Goal: Task Accomplishment & Management: Manage account settings

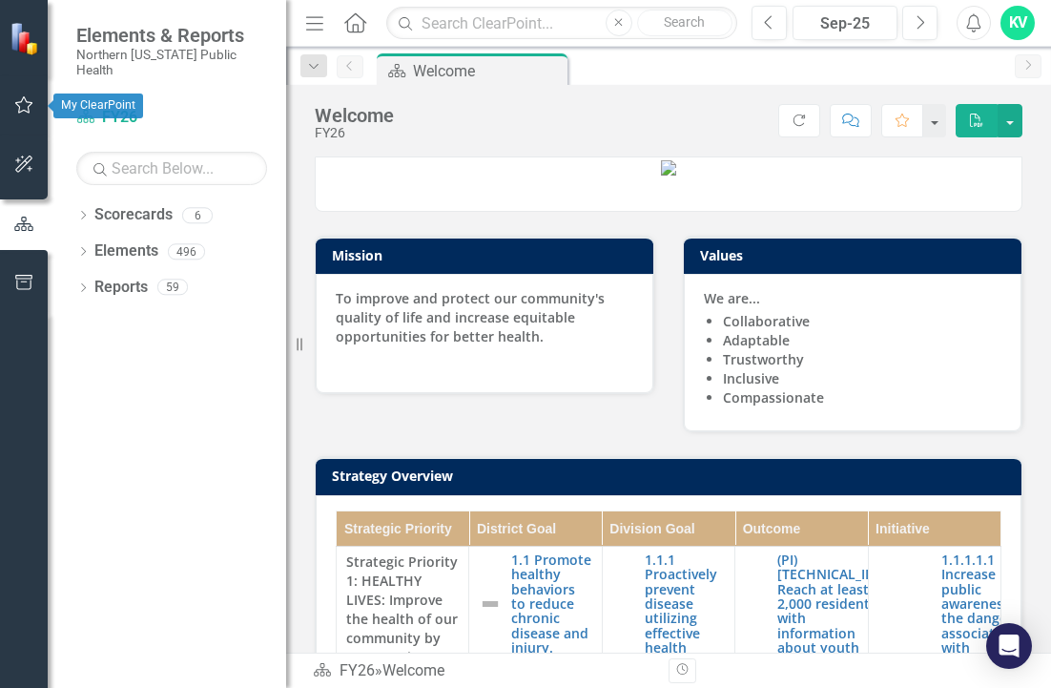
click at [26, 108] on icon "button" at bounding box center [24, 104] width 20 height 15
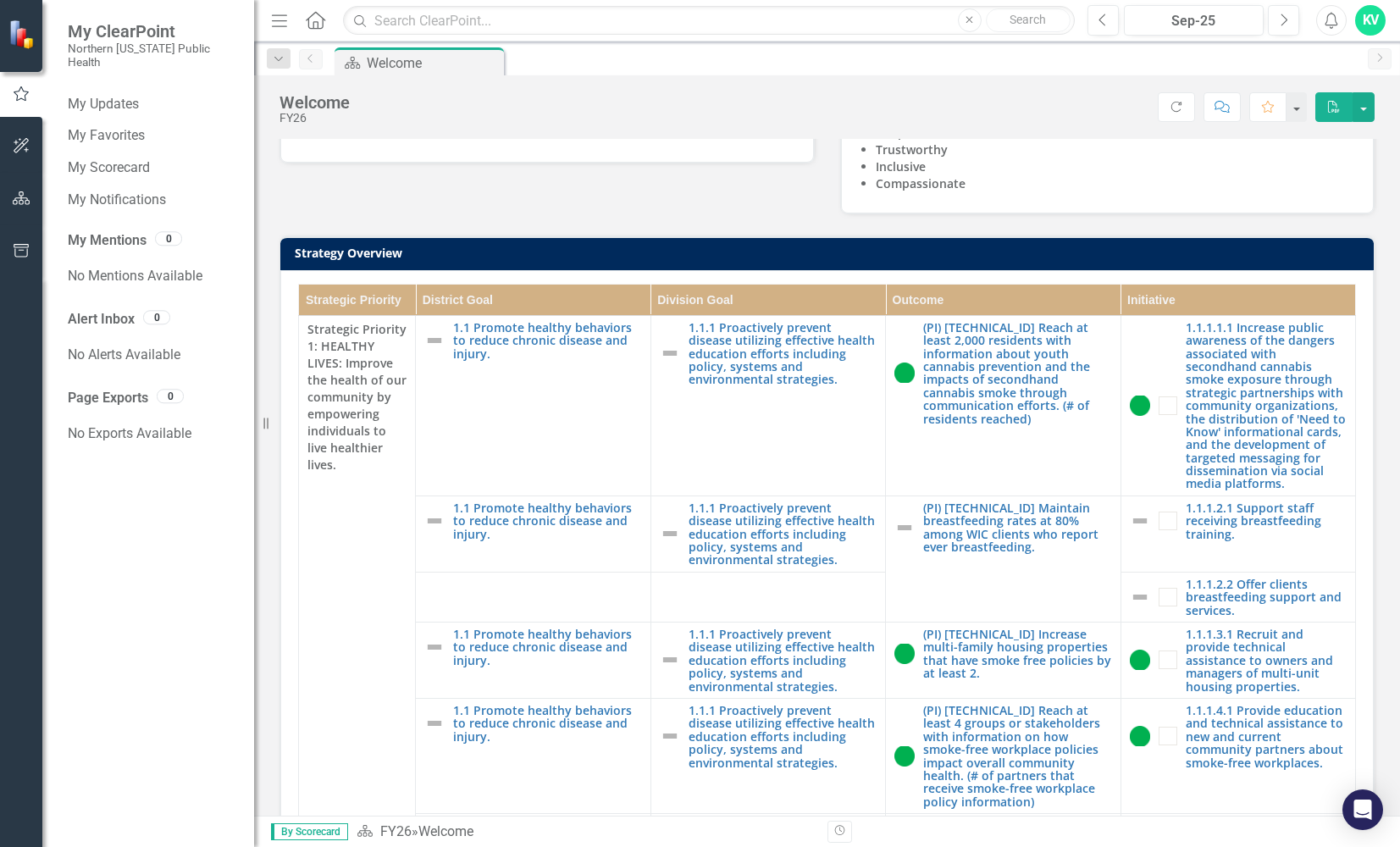
scroll to position [254, 0]
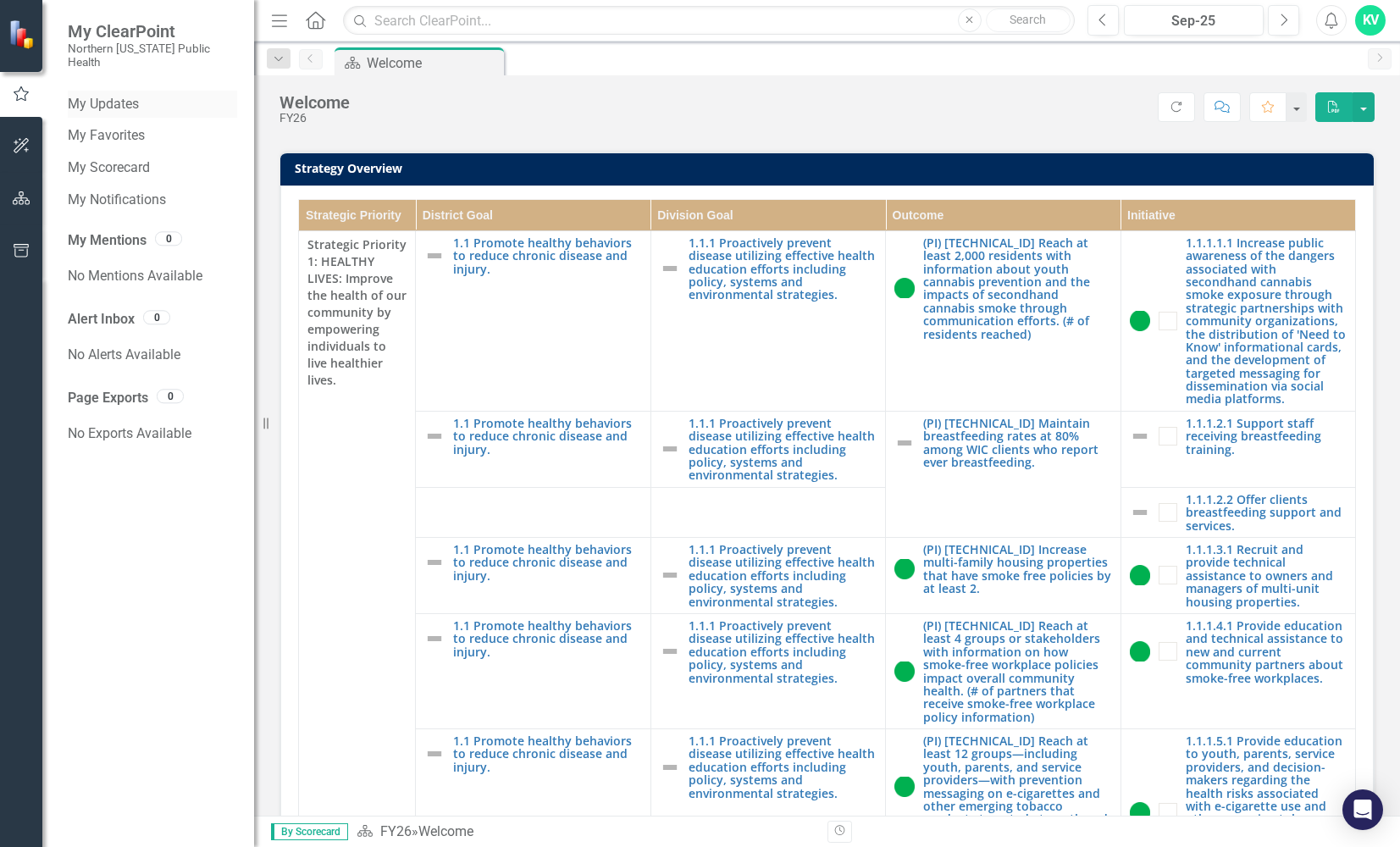
click at [123, 95] on link "My Updates" at bounding box center [152, 105] width 170 height 20
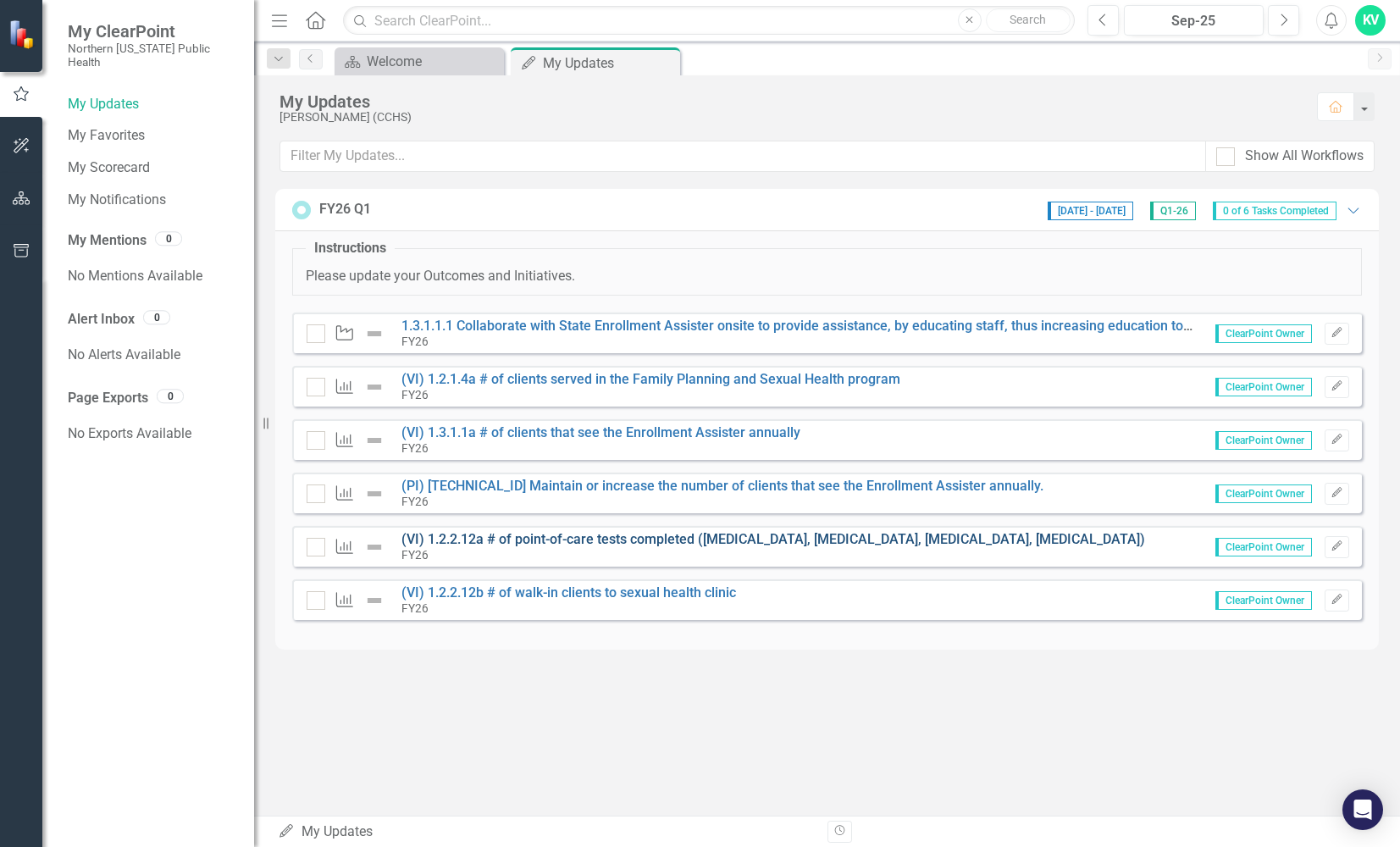
click at [637, 539] on link "(VI) 1.2.2.12a # of point-of-care tests completed ([MEDICAL_DATA], [MEDICAL_DAT…" at bounding box center [773, 539] width 744 height 16
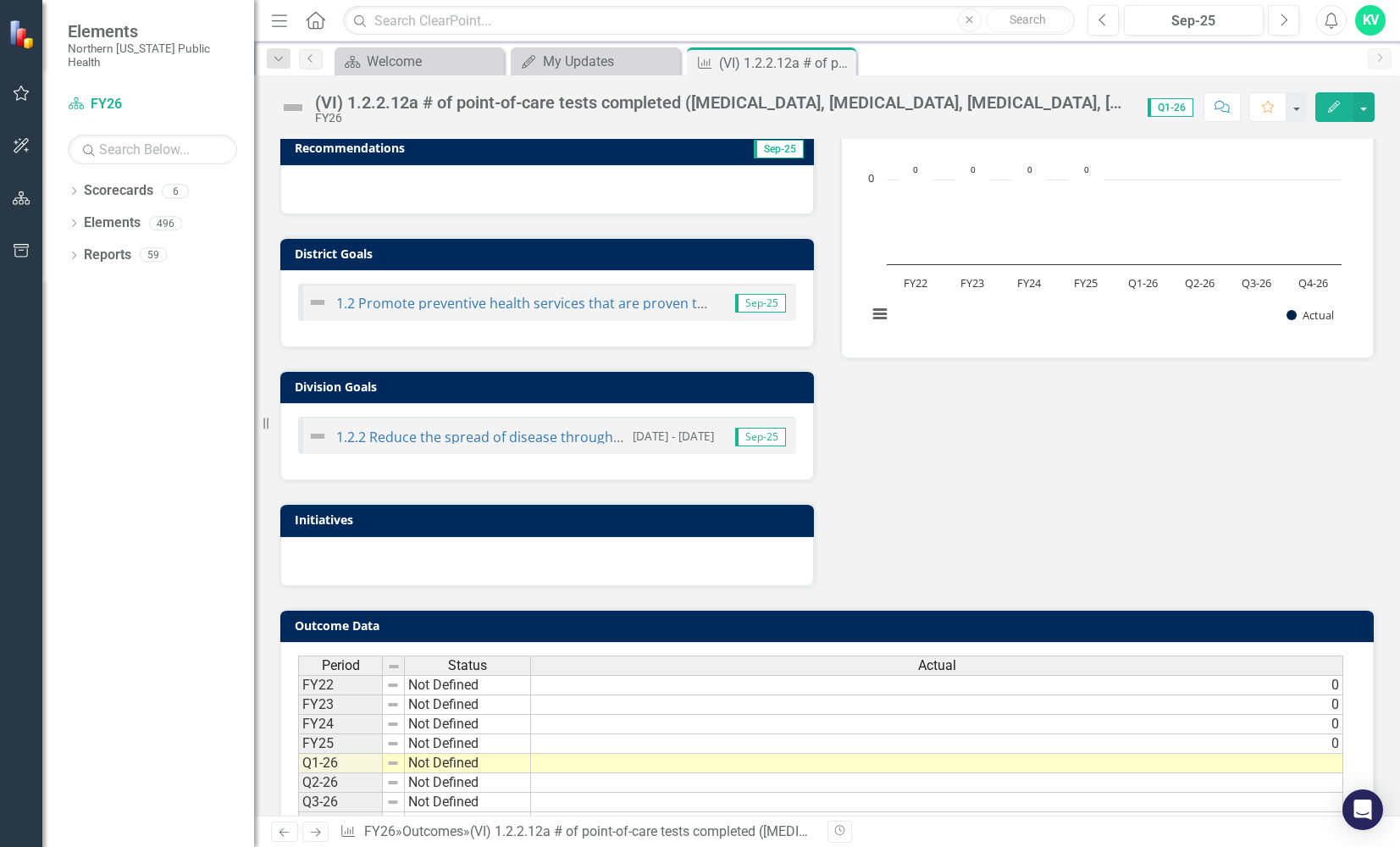
scroll to position [305, 0]
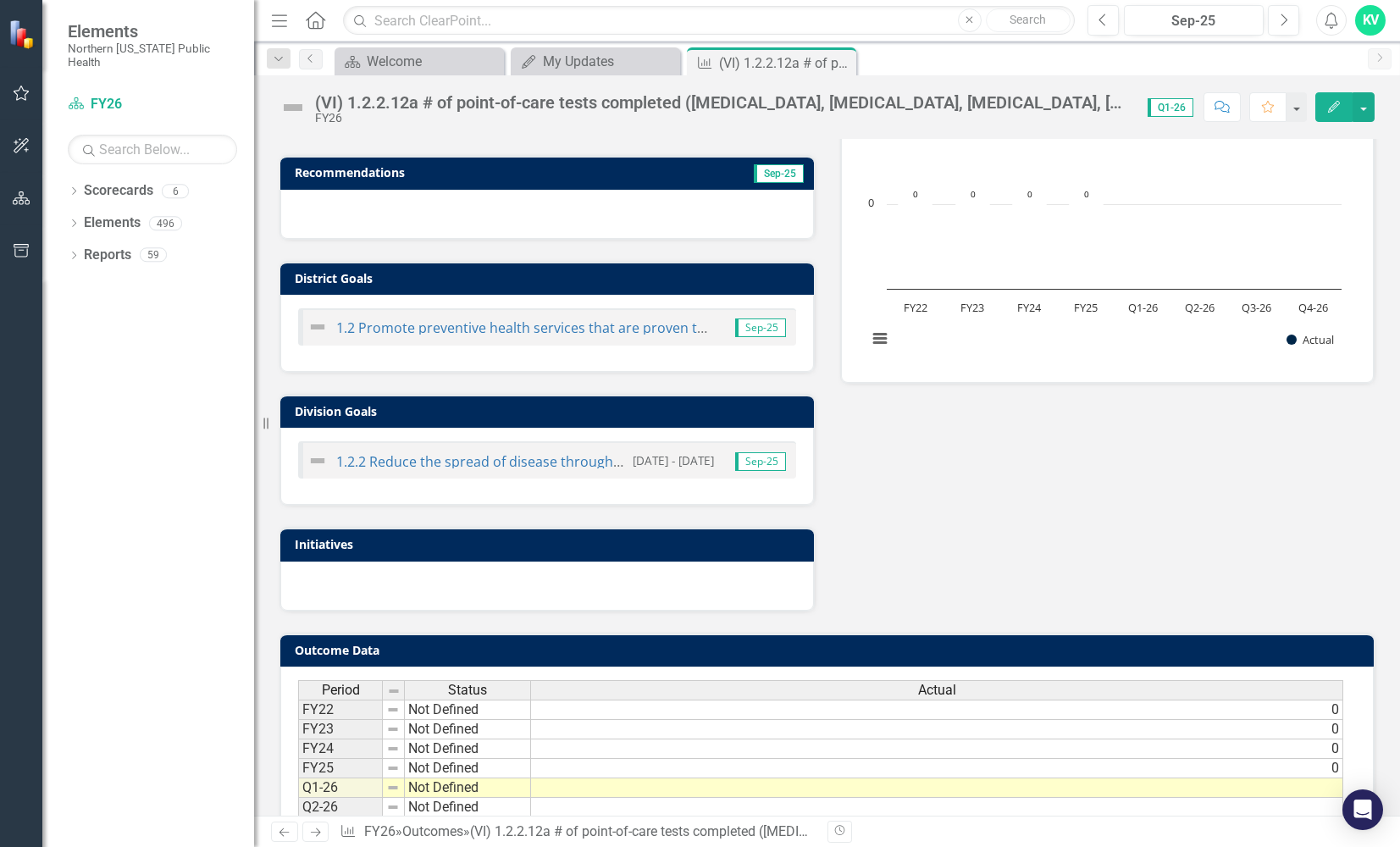
click at [137, 520] on div "Dropdown Scorecards 6 FY26 FY25 Locked FY24 Locked FY23 Locked FY22 Status Snap…" at bounding box center [148, 511] width 211 height 670
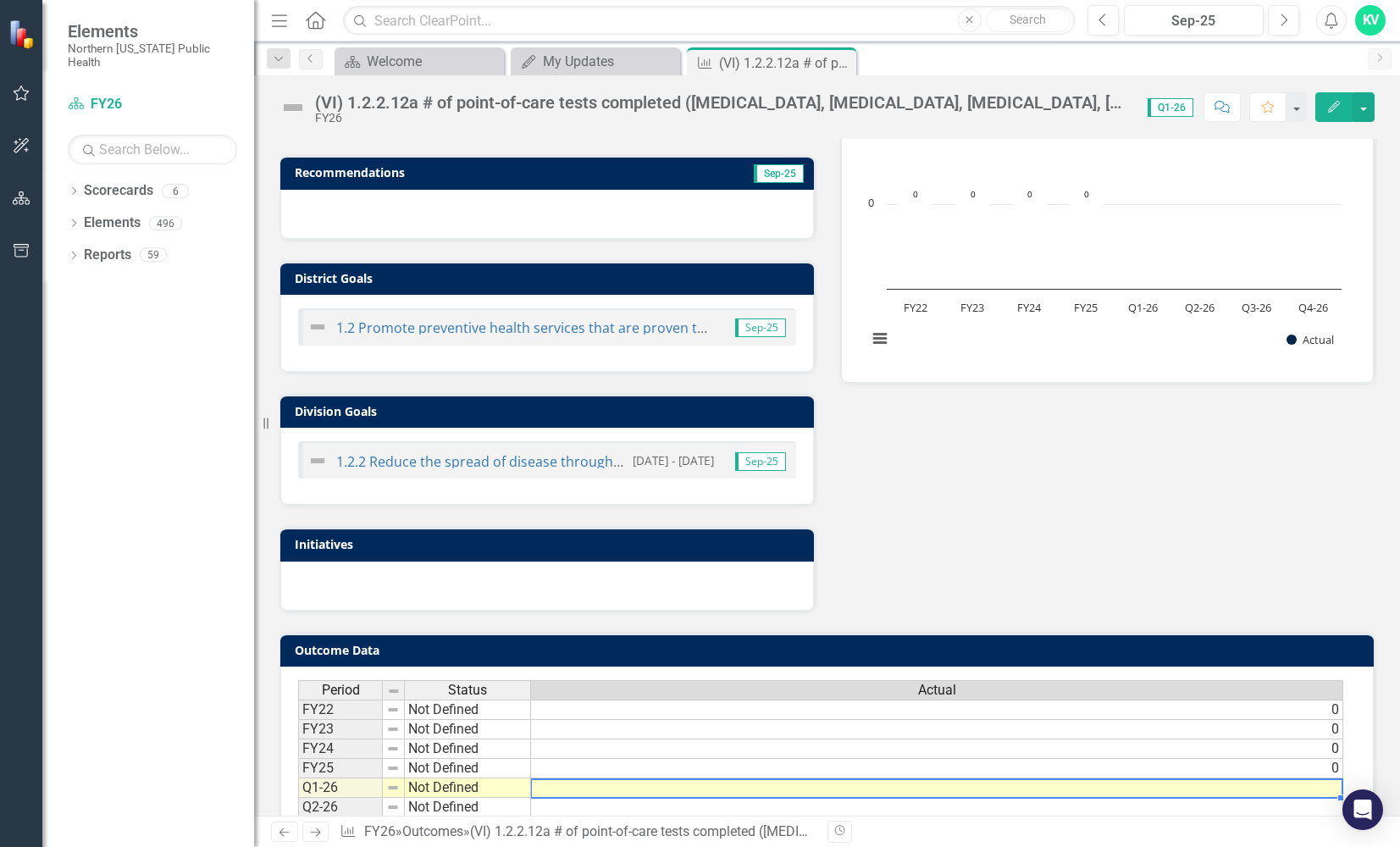
click at [932, 610] on td at bounding box center [937, 788] width 812 height 20
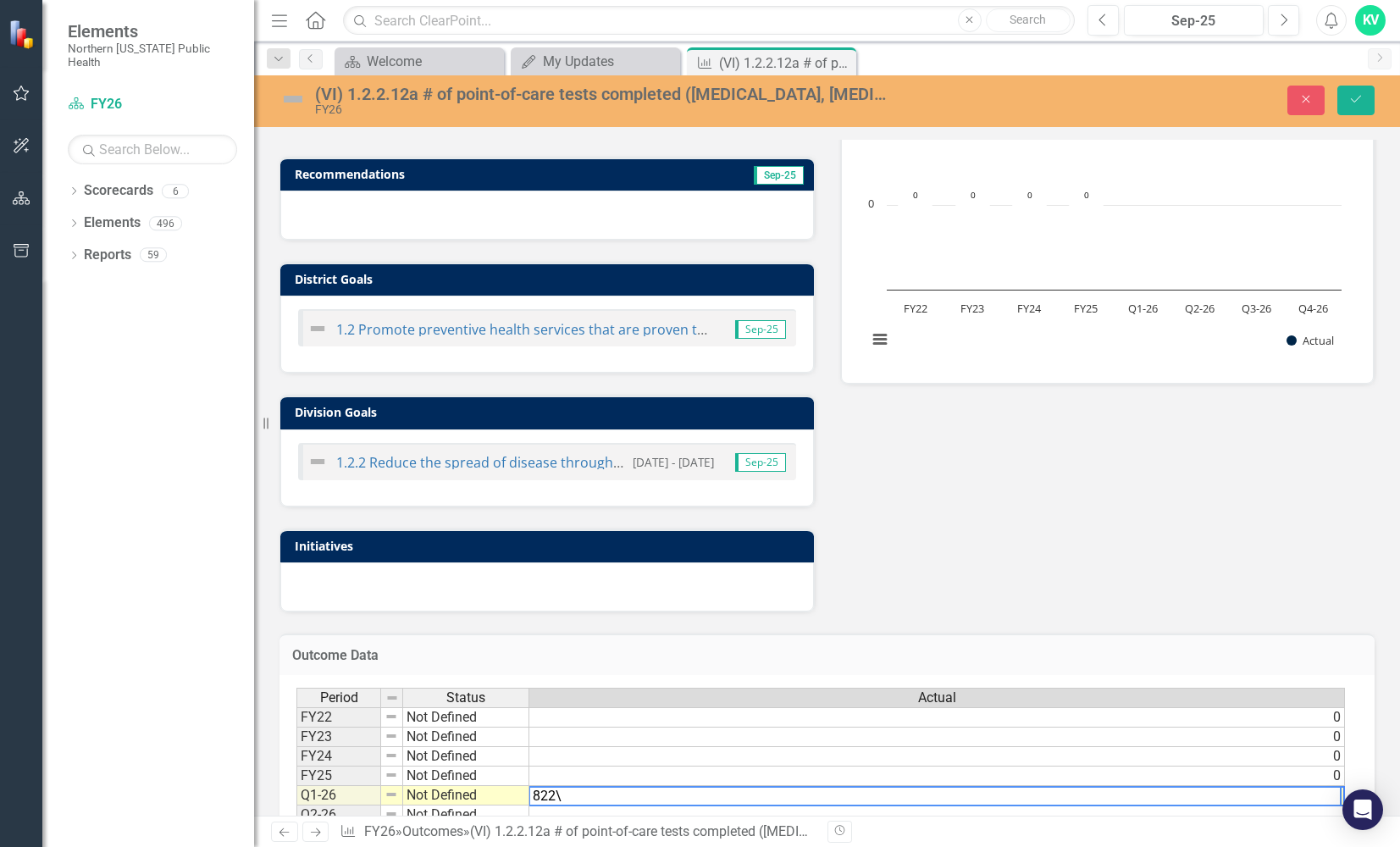
type textarea "822"
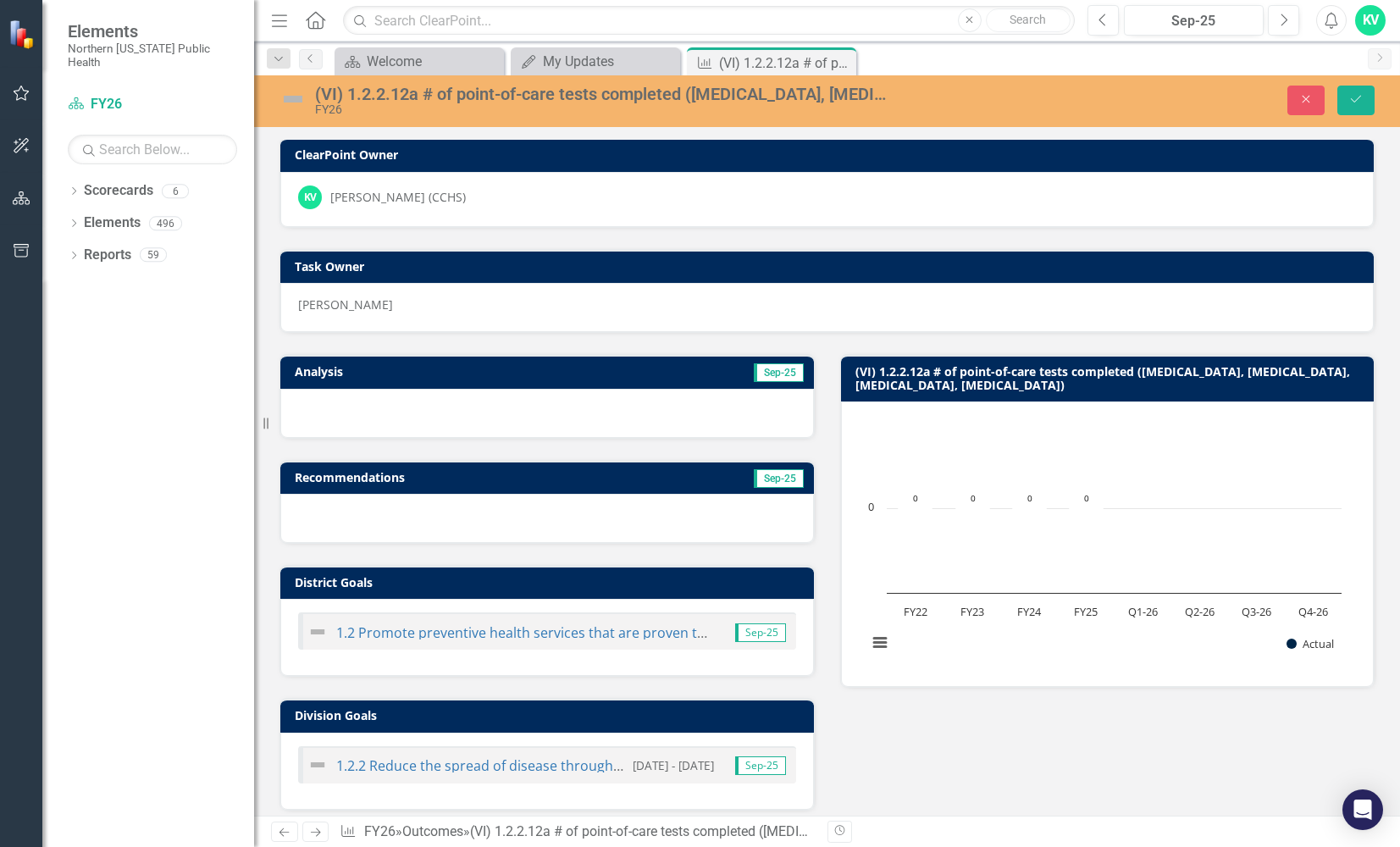
scroll to position [0, 0]
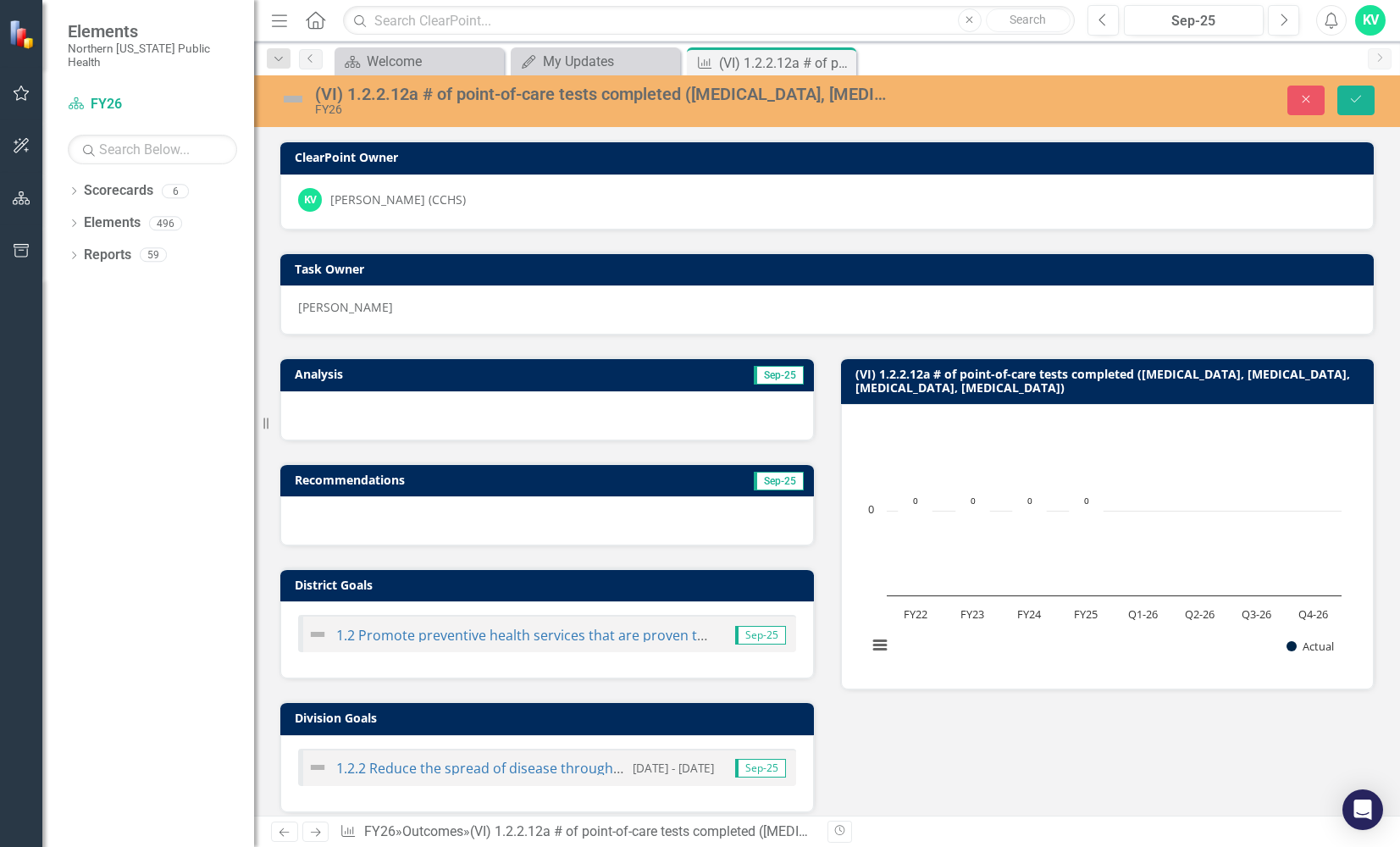
click at [295, 97] on img at bounding box center [293, 99] width 28 height 28
click at [932, 103] on icon "Save" at bounding box center [1356, 99] width 15 height 12
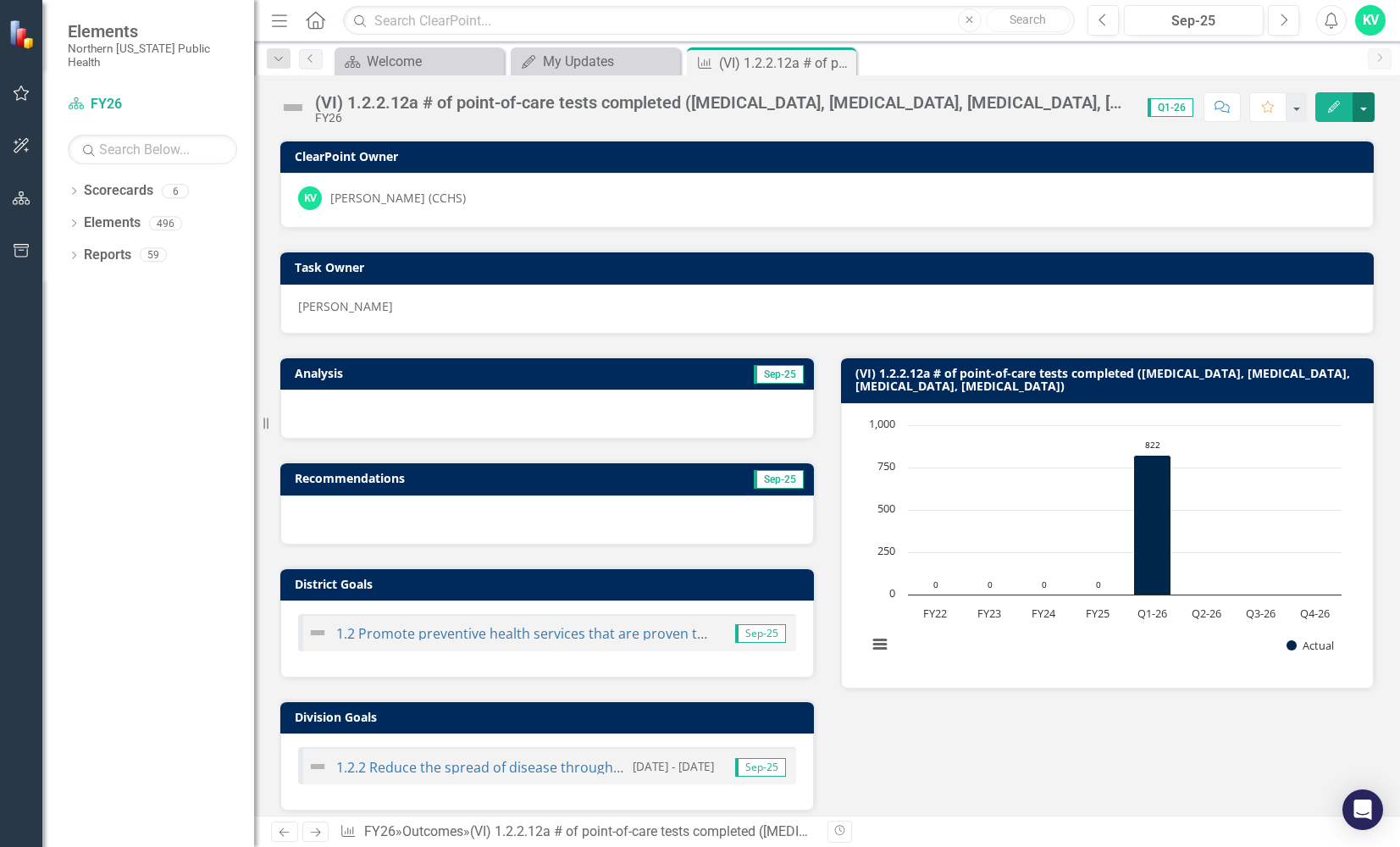
click at [932, 103] on button "button" at bounding box center [1364, 107] width 22 height 29
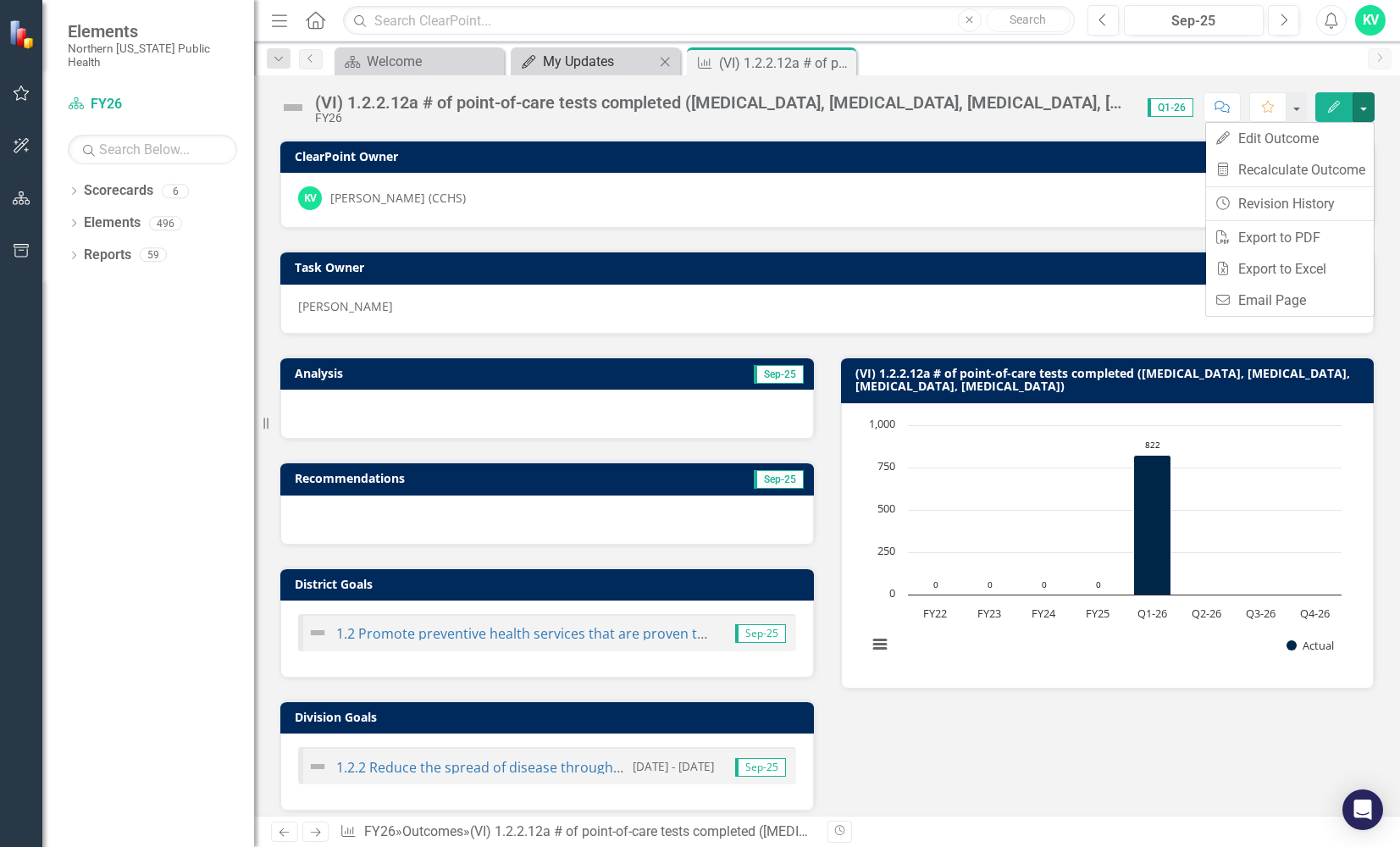
click at [597, 62] on div "My Updates" at bounding box center [599, 61] width 112 height 21
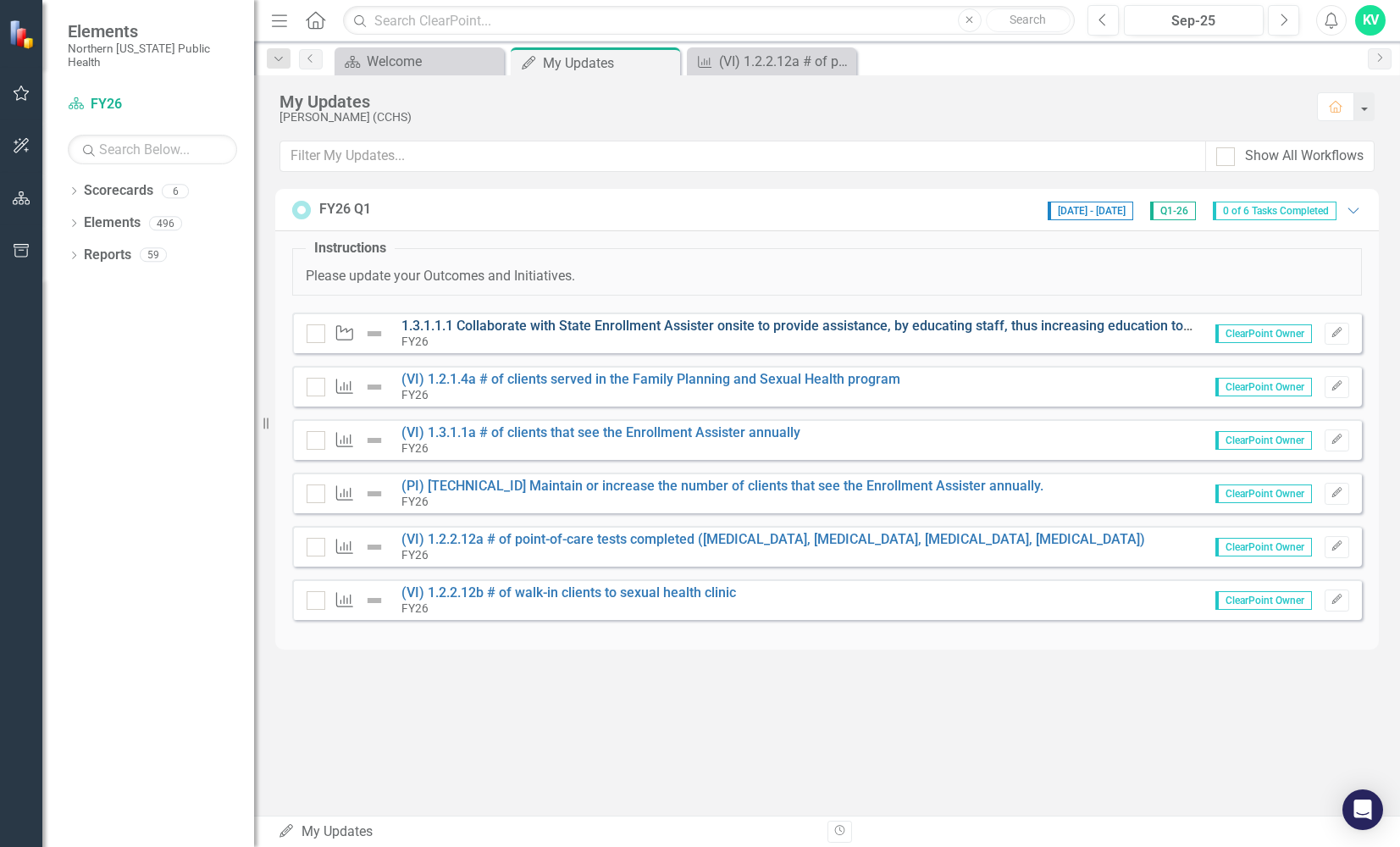
click at [786, 324] on link "1.3.1.1.1 Collaborate with State Enrollment Assister onsite to provide assistan…" at bounding box center [1056, 326] width 1310 height 16
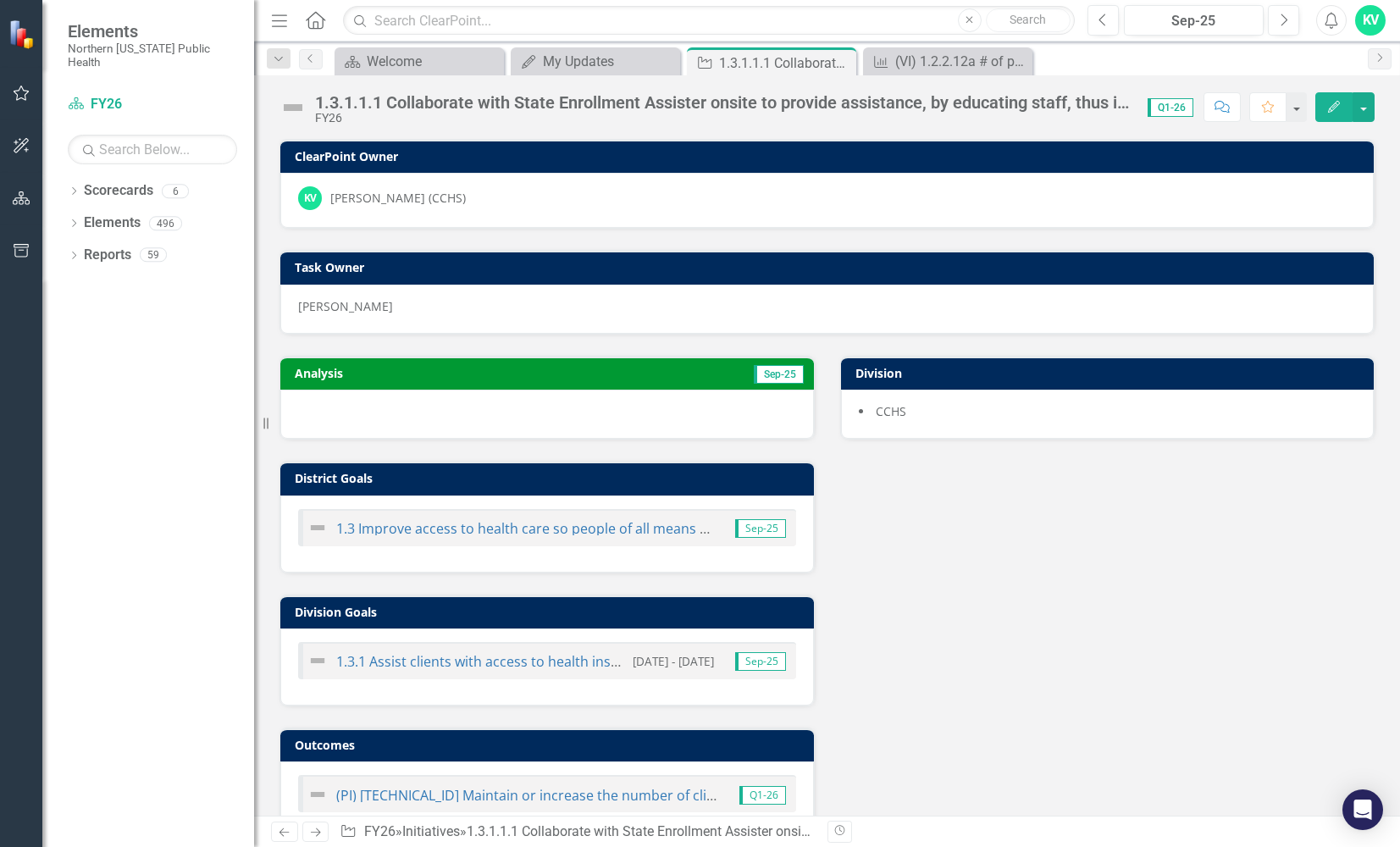
click at [377, 408] on div at bounding box center [547, 414] width 534 height 49
click at [377, 409] on div at bounding box center [547, 414] width 534 height 49
click at [377, 408] on div at bounding box center [547, 414] width 534 height 49
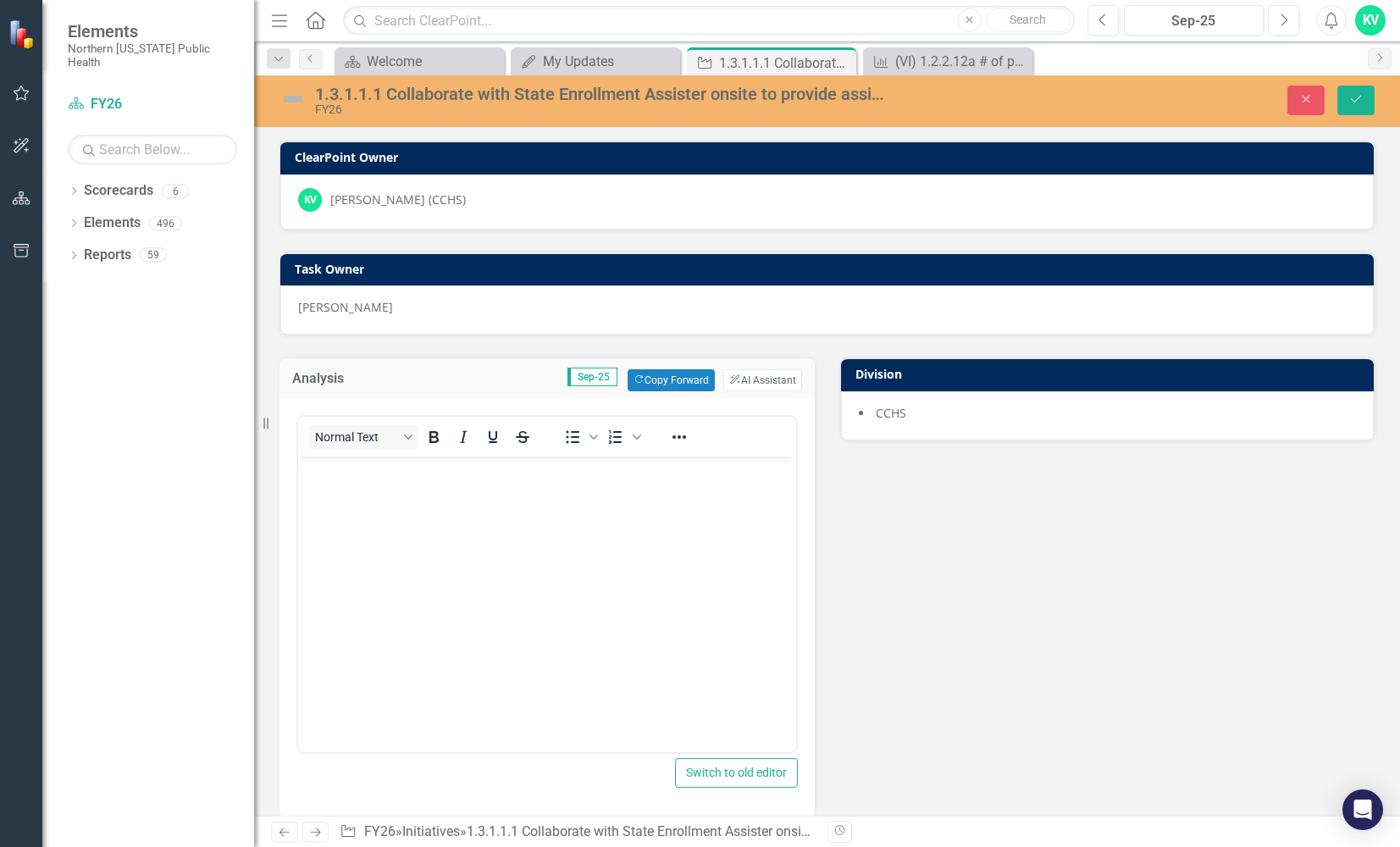
click at [293, 101] on img at bounding box center [293, 99] width 28 height 28
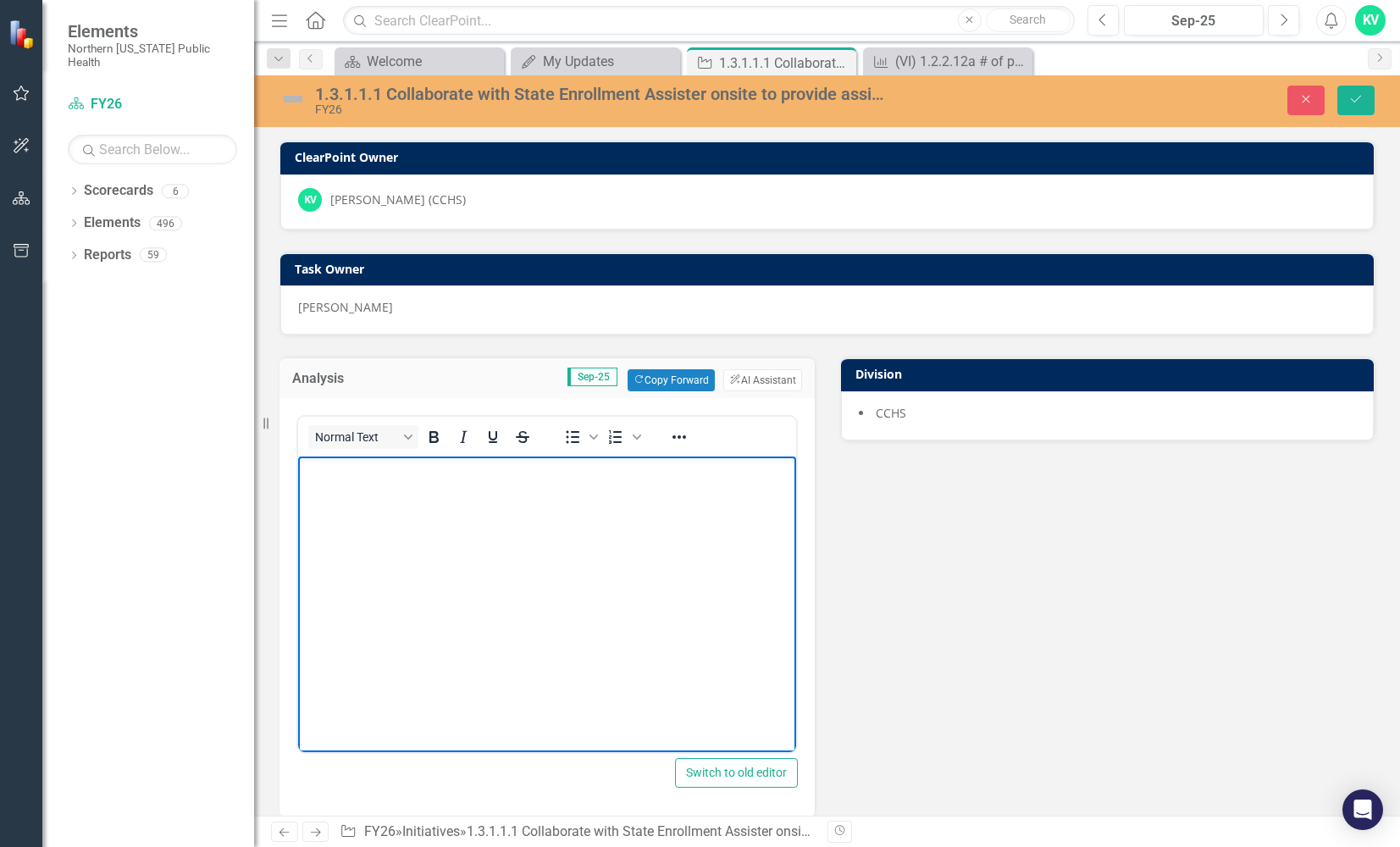
click at [325, 487] on body "Rich Text Area. Press ALT-0 for help." at bounding box center [547, 583] width 498 height 254
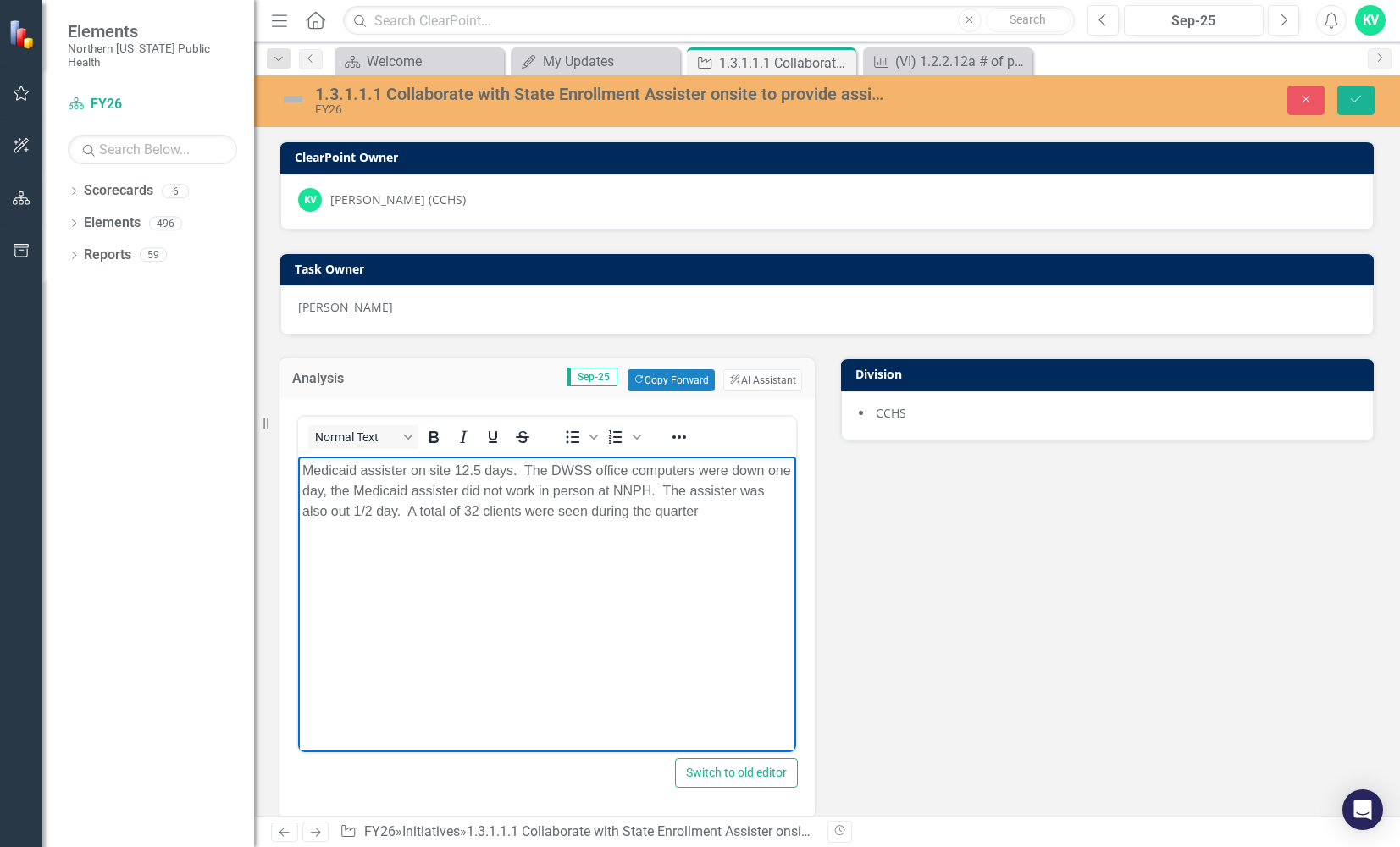
click at [726, 511] on p "Medicaid assister on site 12.5 days. The DWSS office computers were down one da…" at bounding box center [547, 491] width 489 height 61
drag, startPoint x: 636, startPoint y: 536, endPoint x: 393, endPoint y: 473, distance: 251.0
click at [298, 463] on html "Medicaid assister on site 12.5 days. The DWSS office computers were down one da…" at bounding box center [547, 583] width 498 height 254
copy p "Medicaid assister on site 12.5 days. The DWSS office computers were down one da…"
click at [210, 487] on div "Dropdown Scorecards 6 FY26 FY25 Locked FY24 Locked FY23 Locked FY22 Status Snap…" at bounding box center [148, 511] width 211 height 670
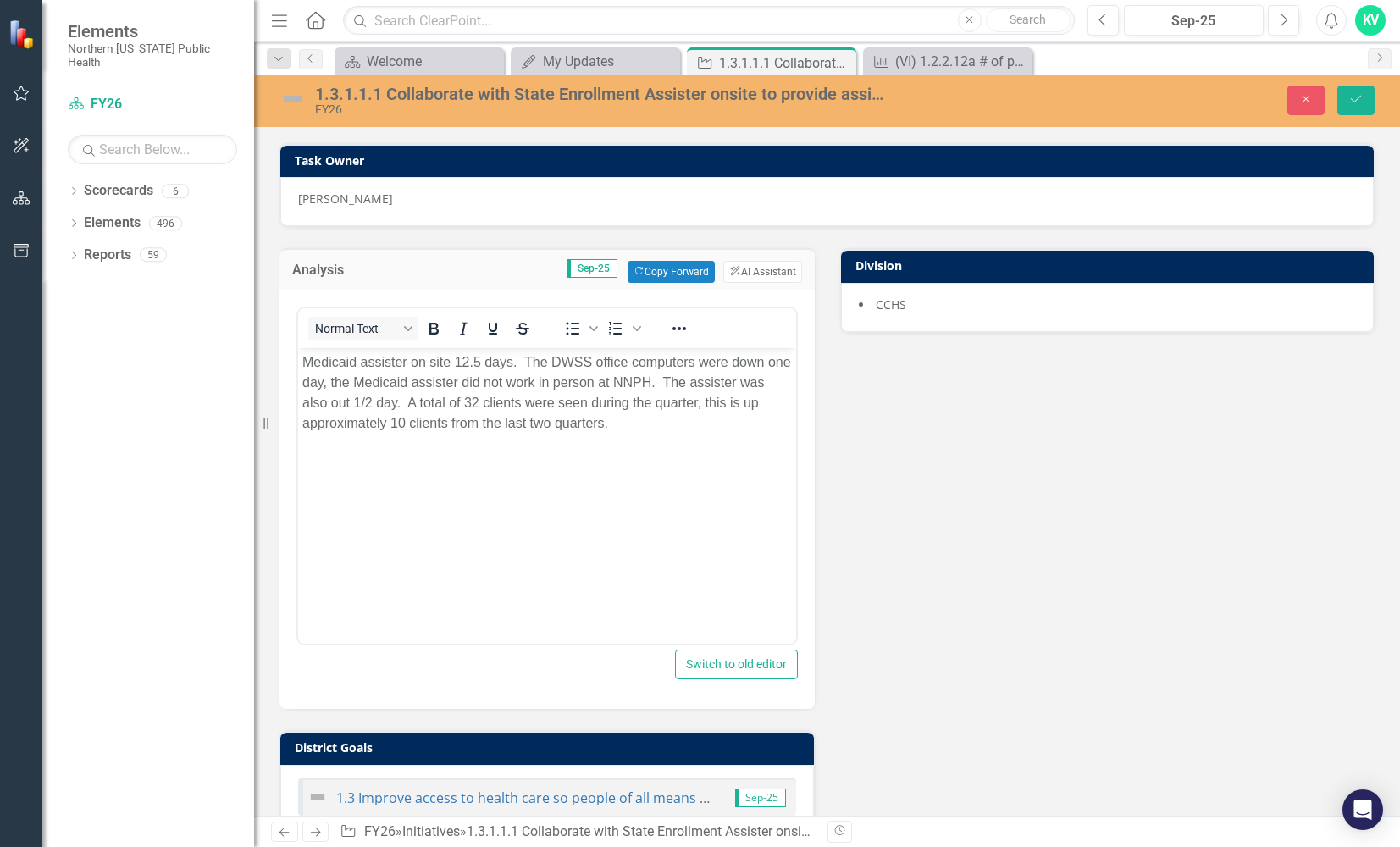
scroll to position [80, 0]
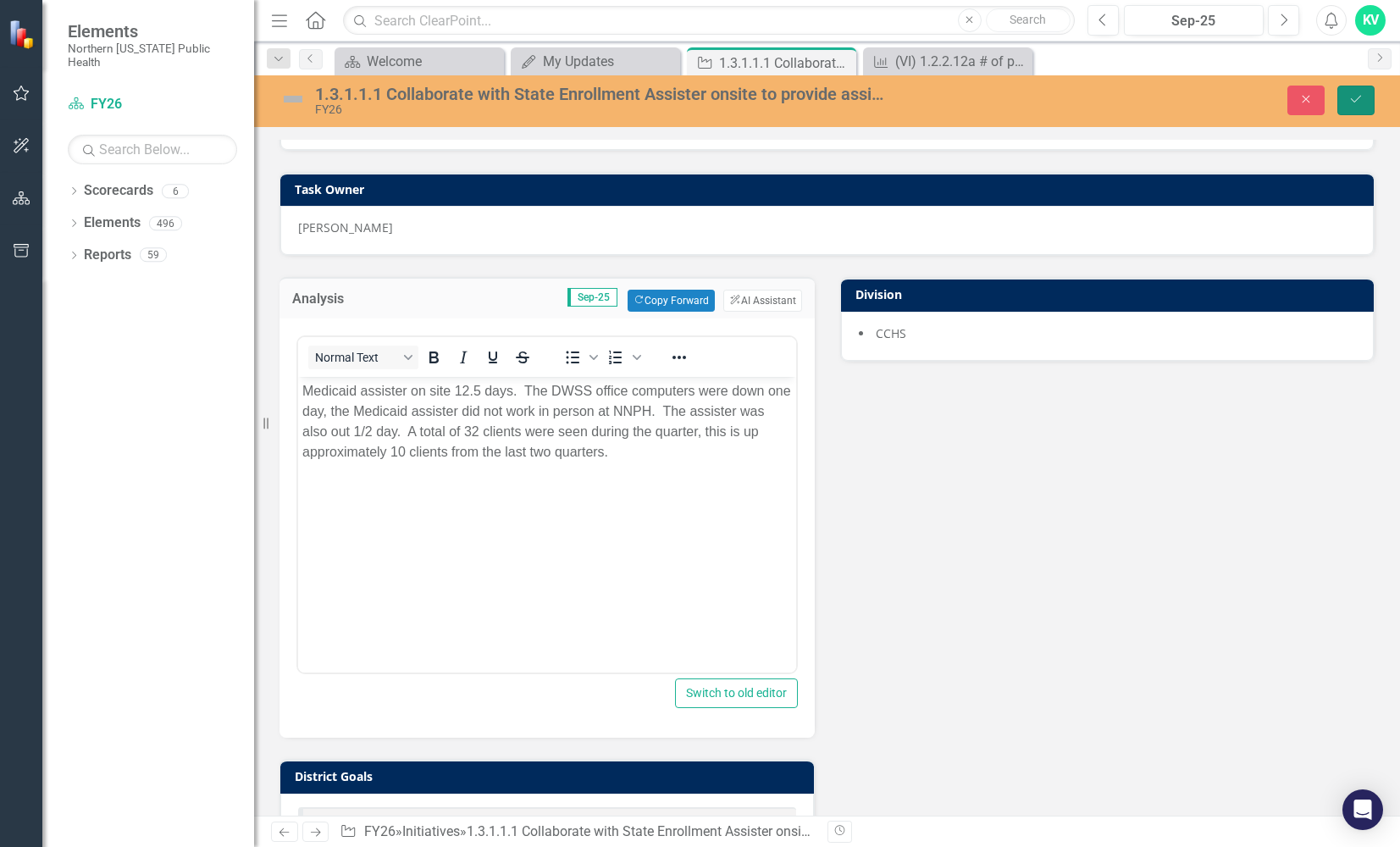
click at [932, 98] on button "Save" at bounding box center [1356, 99] width 37 height 29
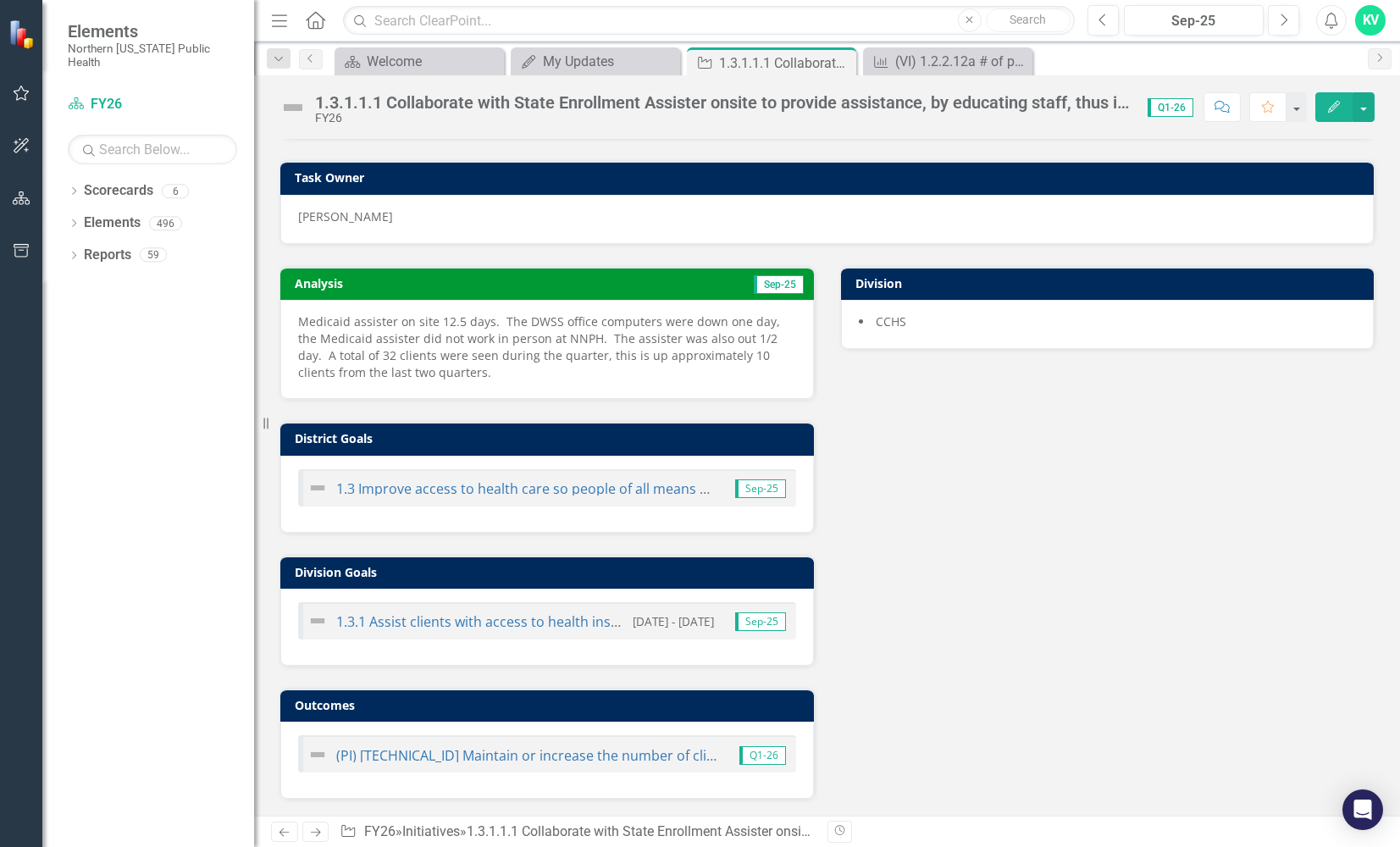
scroll to position [91, 0]
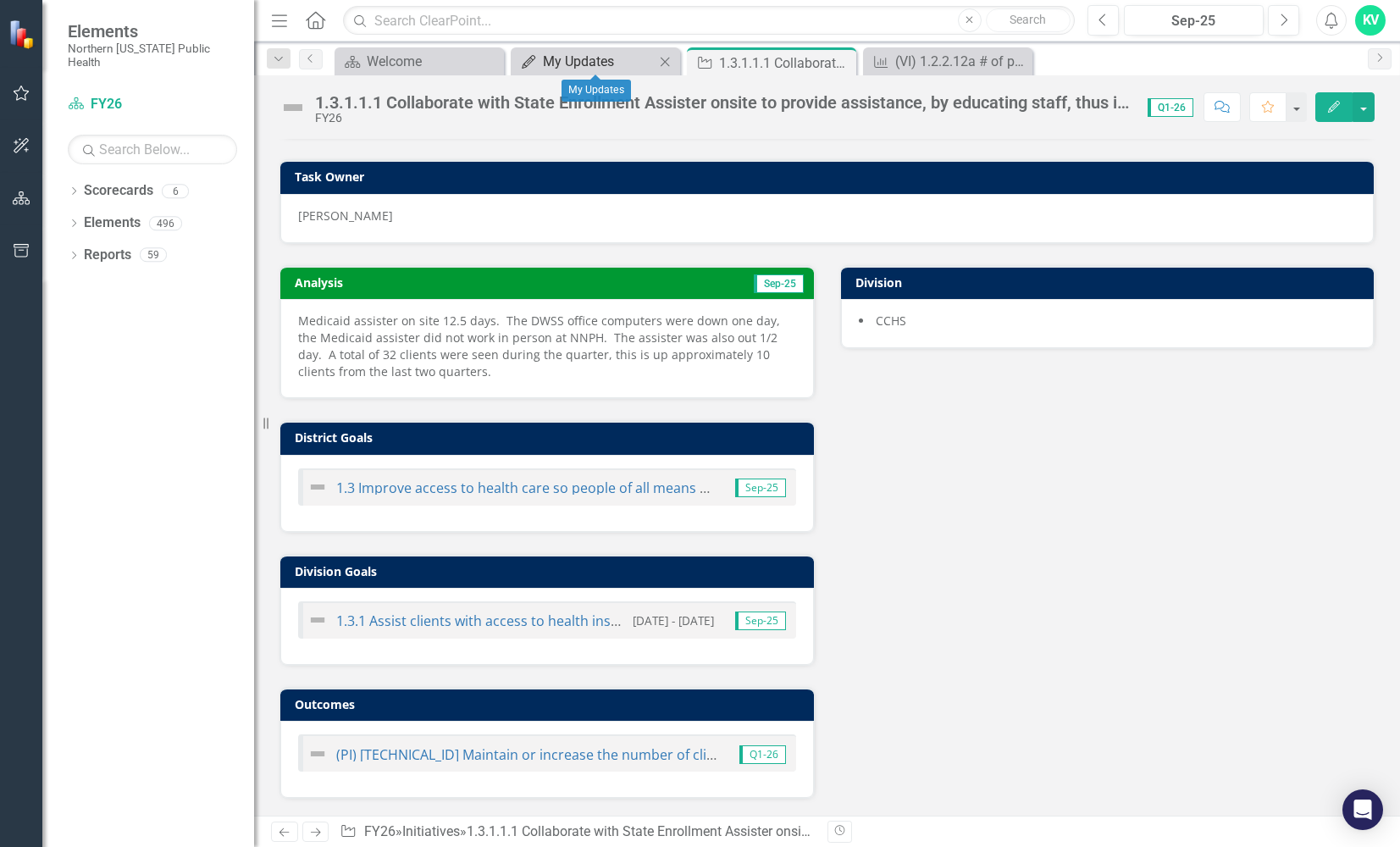
click at [607, 65] on div "My Updates" at bounding box center [599, 61] width 112 height 21
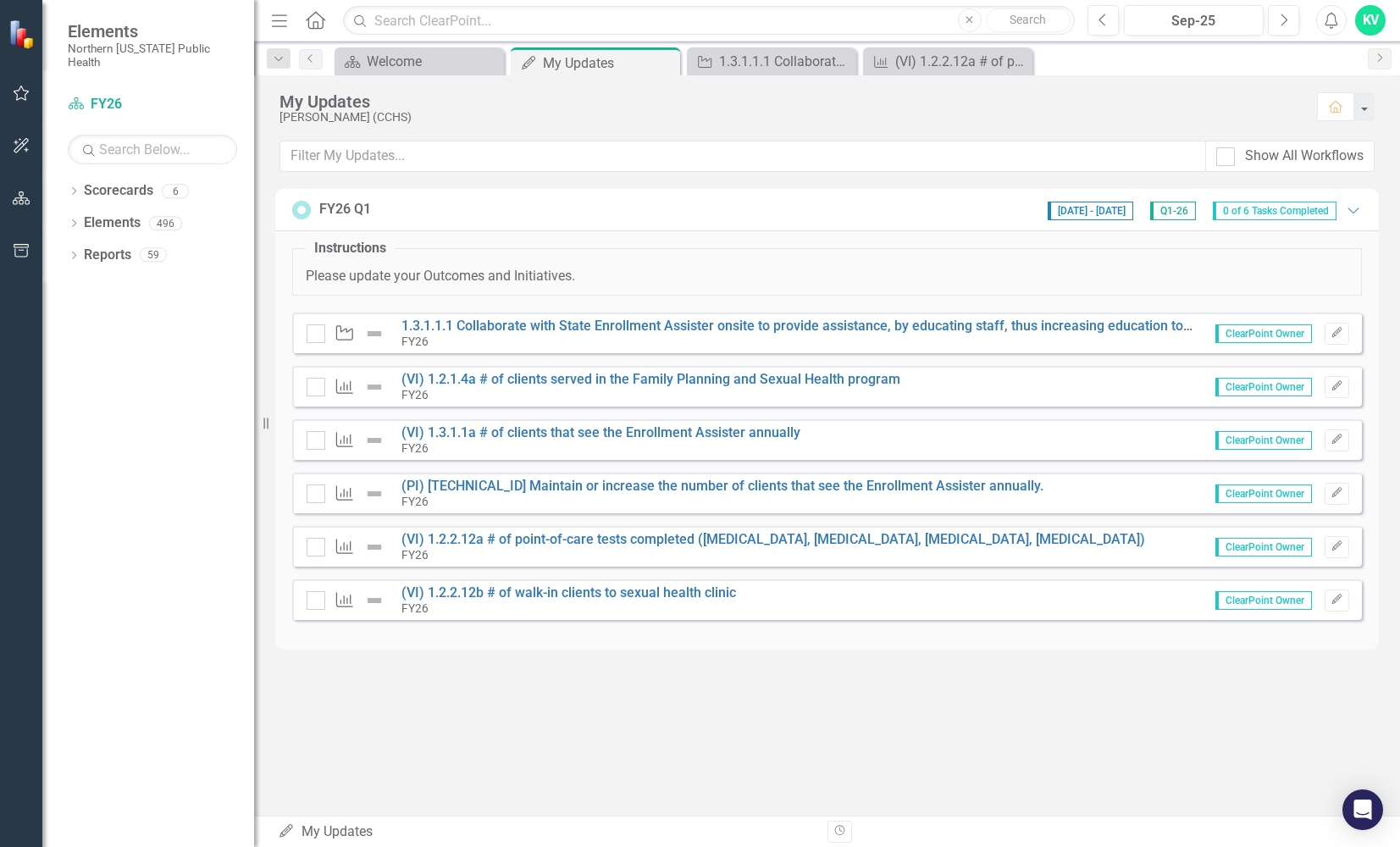
click at [369, 385] on img at bounding box center [374, 387] width 20 height 20
click at [459, 388] on div "FY26" at bounding box center [651, 394] width 499 height 15
click at [483, 377] on link "(VI) 1.2.1.4a # of clients served in the Family Planning and Sexual Health prog…" at bounding box center [651, 379] width 499 height 16
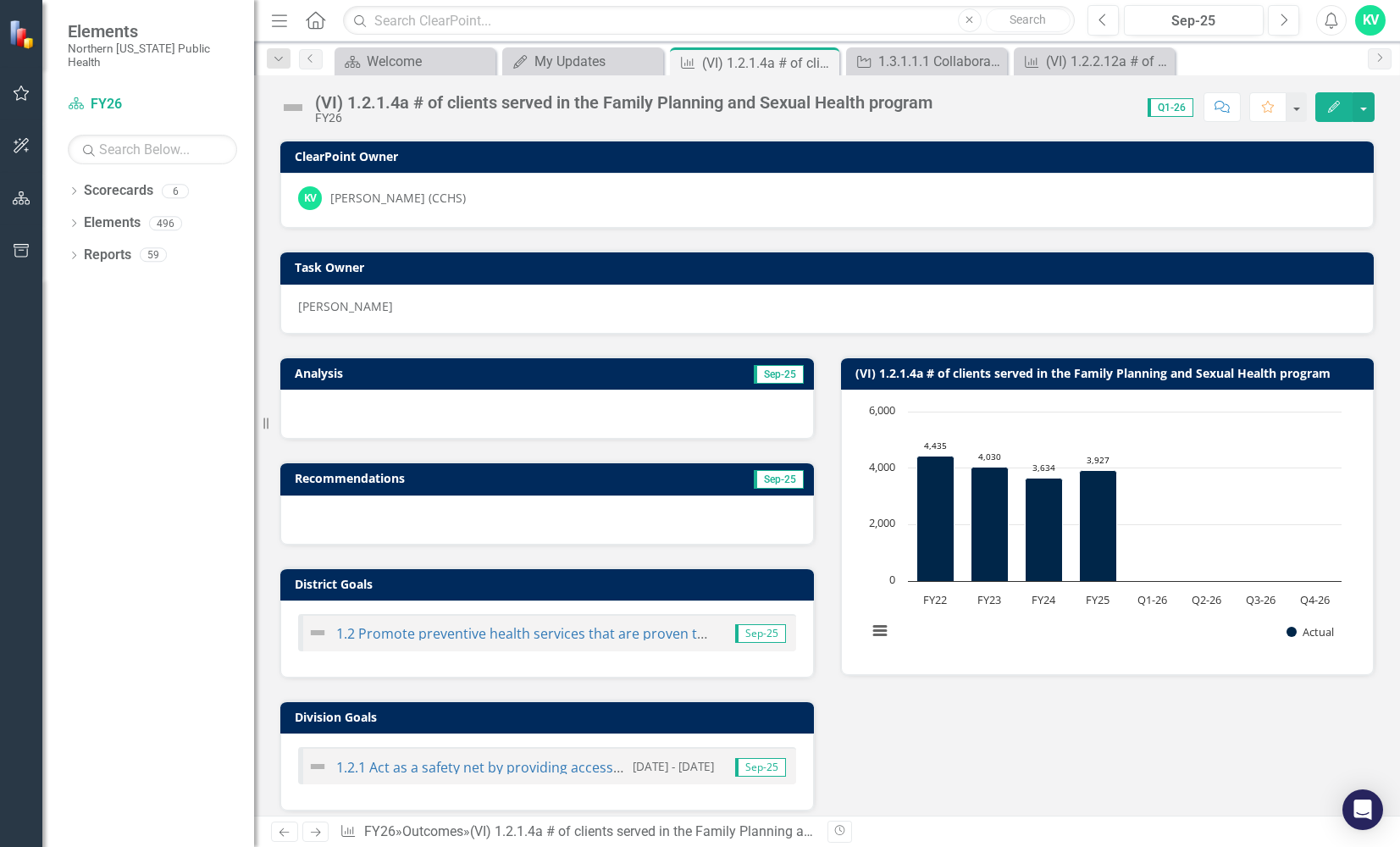
click at [338, 404] on div at bounding box center [547, 414] width 534 height 49
click at [335, 408] on div at bounding box center [547, 414] width 534 height 49
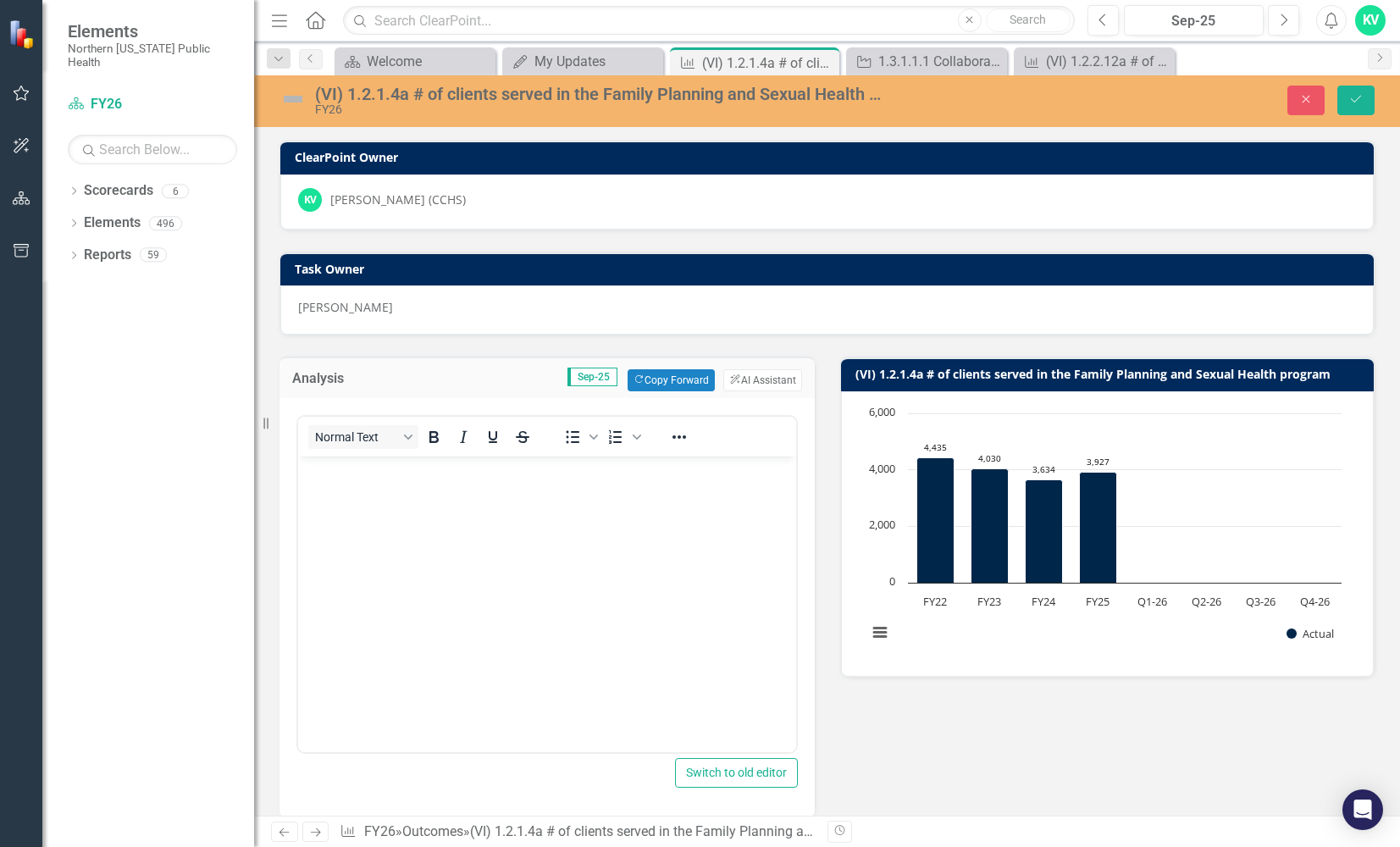
click at [328, 496] on body "Rich Text Area. Press ALT-0 for help." at bounding box center [547, 583] width 498 height 254
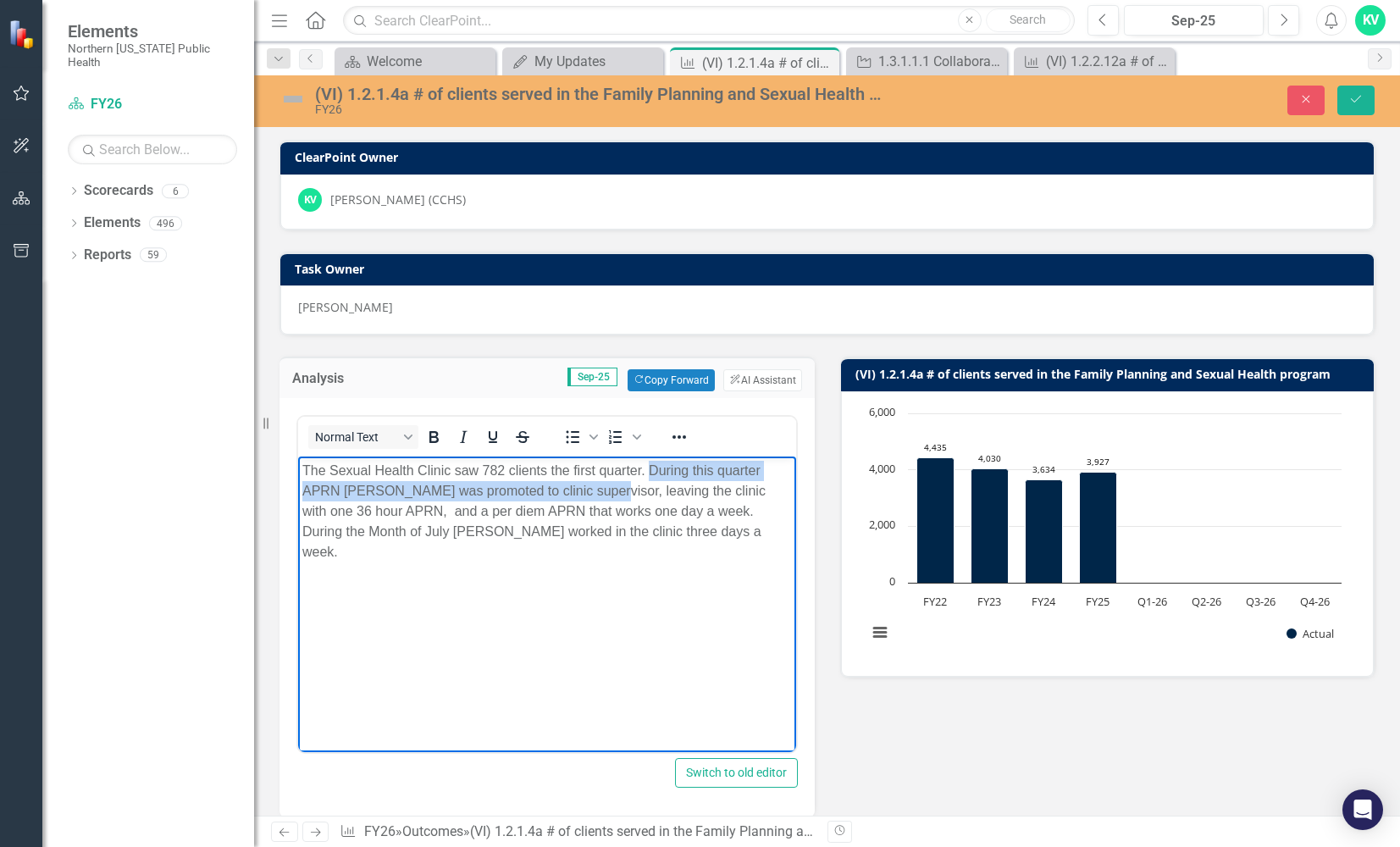
drag, startPoint x: 649, startPoint y: 470, endPoint x: 604, endPoint y: 492, distance: 50.1
click at [604, 492] on p "The Sexual Health Clinic saw 782 clients the first quarter. During this quarter…" at bounding box center [547, 511] width 489 height 101
click at [616, 596] on body "The Sexual Health Clinic saw 782 clients the first quarter. During this quarter…" at bounding box center [547, 583] width 498 height 254
drag, startPoint x: 652, startPoint y: 468, endPoint x: 650, endPoint y: 503, distance: 35.1
click at [650, 503] on p "The Sexual Health Clinic saw 782 clients the first quarter. During this quarter…" at bounding box center [547, 511] width 489 height 101
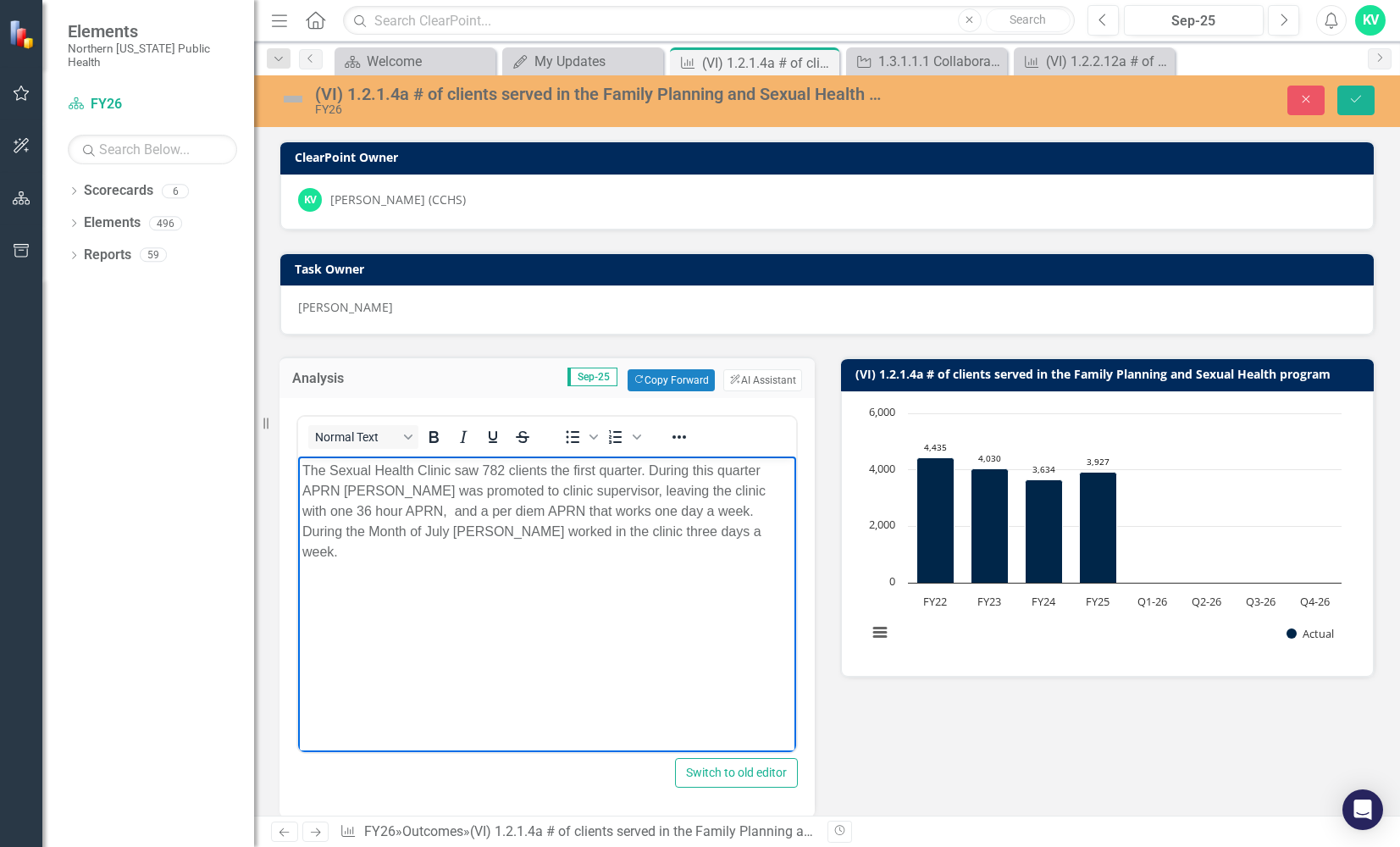
click at [666, 582] on body "The Sexual Health Clinic saw 782 clients the first quarter. During this quarter…" at bounding box center [547, 583] width 498 height 254
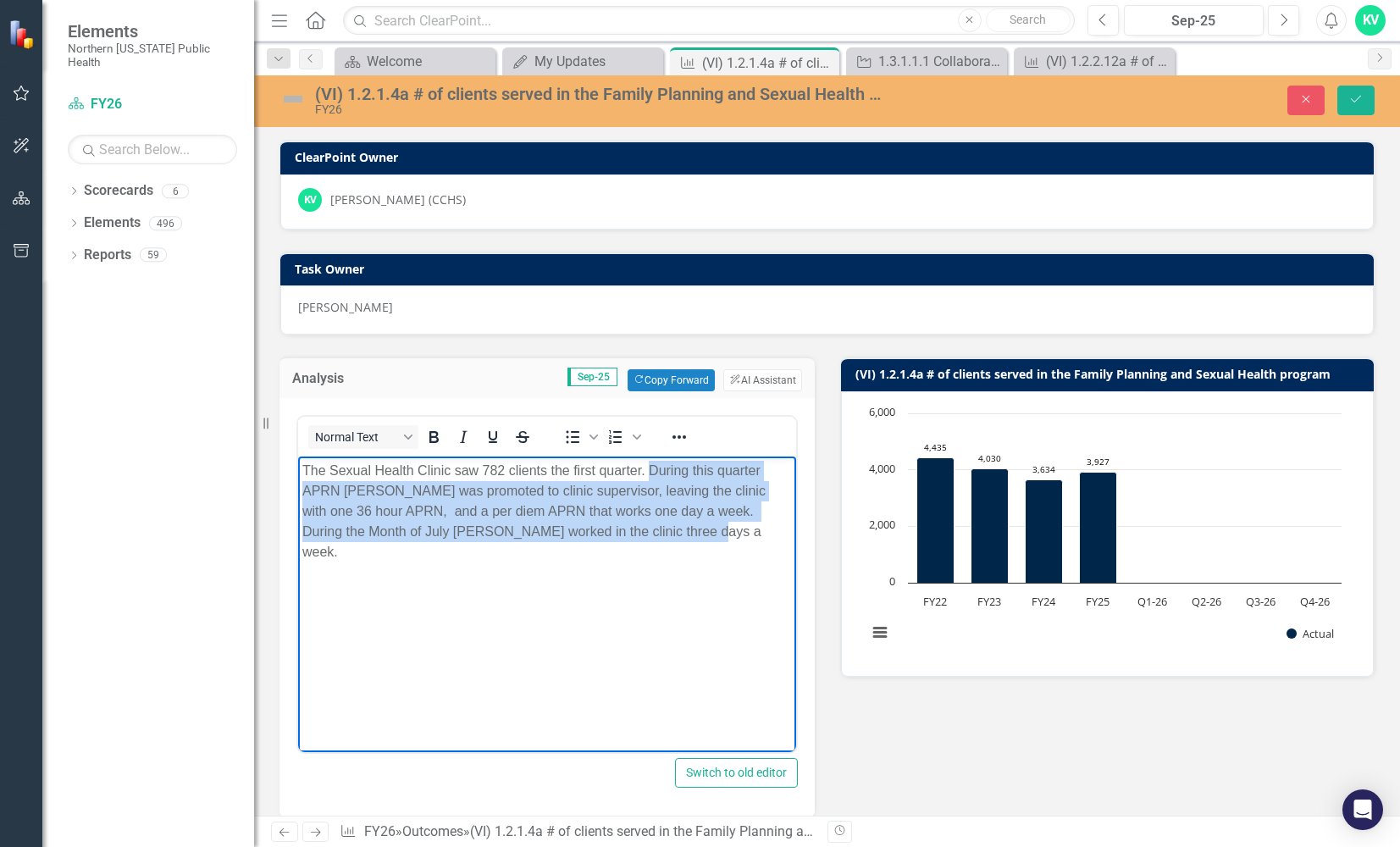
drag, startPoint x: 647, startPoint y: 471, endPoint x: 670, endPoint y: 562, distance: 93.9
click at [670, 562] on body "The Sexual Health Clinic saw 782 clients the first quarter. During this quarter…" at bounding box center [547, 583] width 498 height 254
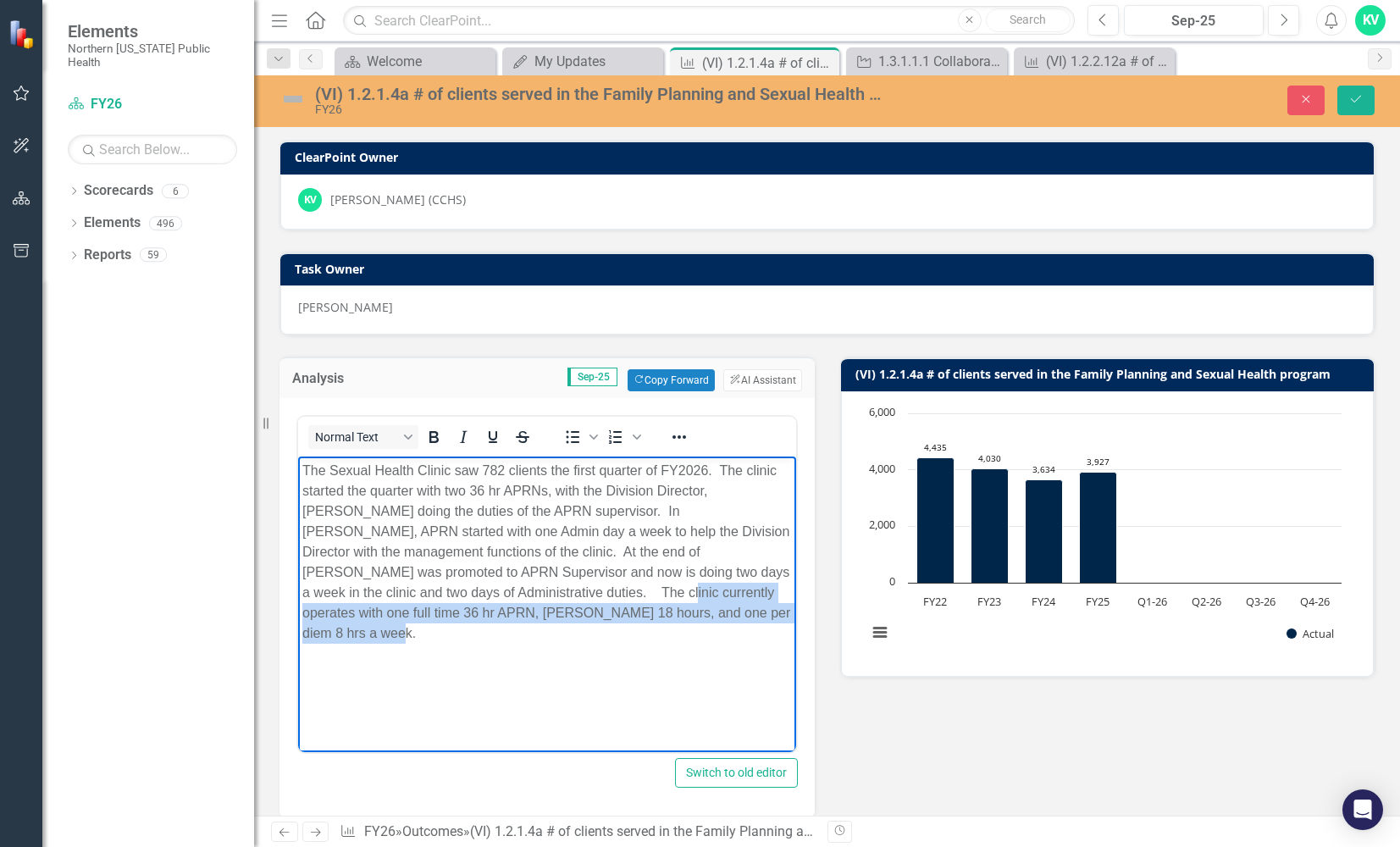
drag, startPoint x: 545, startPoint y: 590, endPoint x: 718, endPoint y: 626, distance: 176.7
click at [718, 626] on body "The Sexual Health Clinic saw 782 clients the first quarter of FY2026. The clini…" at bounding box center [547, 583] width 498 height 254
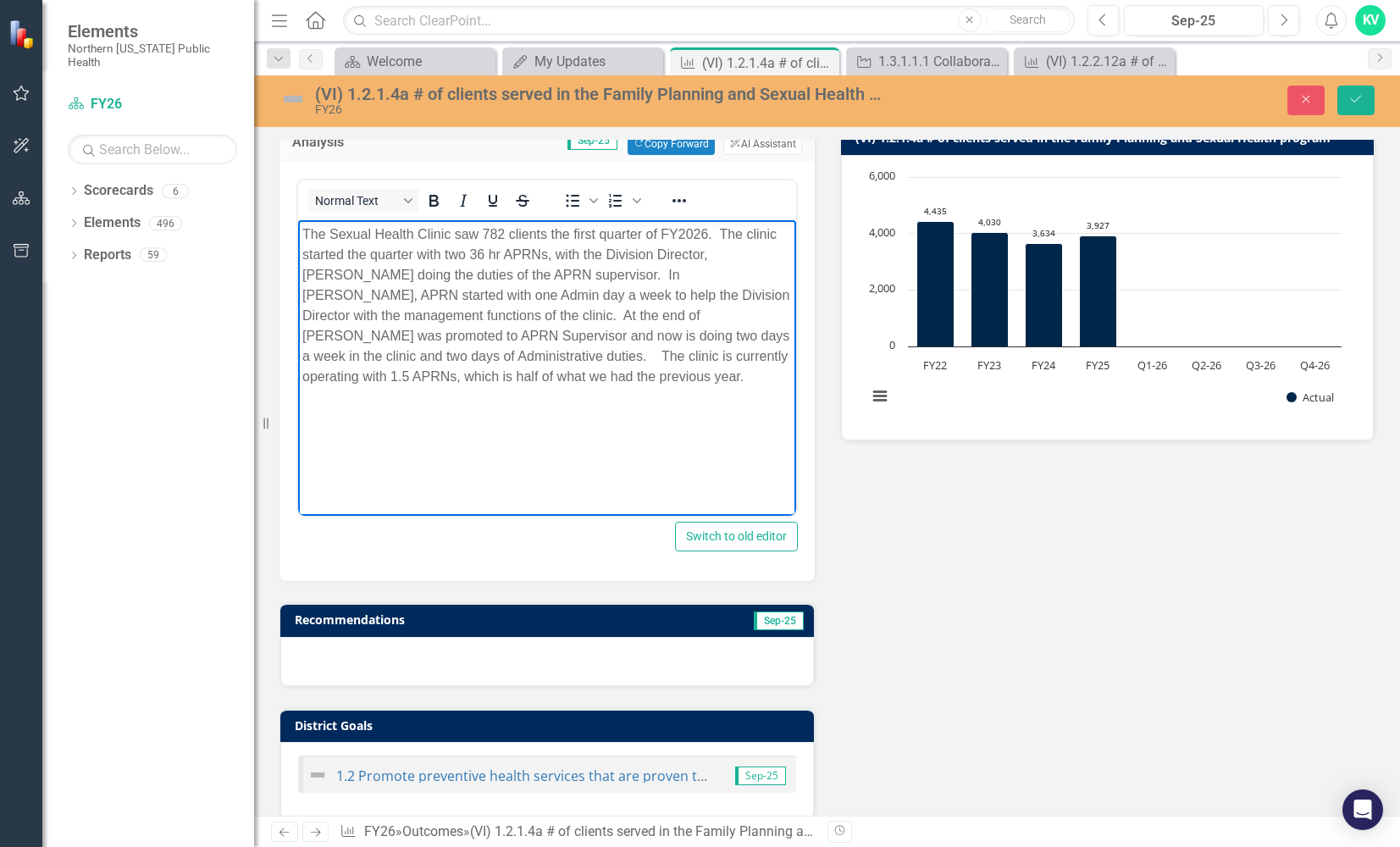
scroll to position [339, 0]
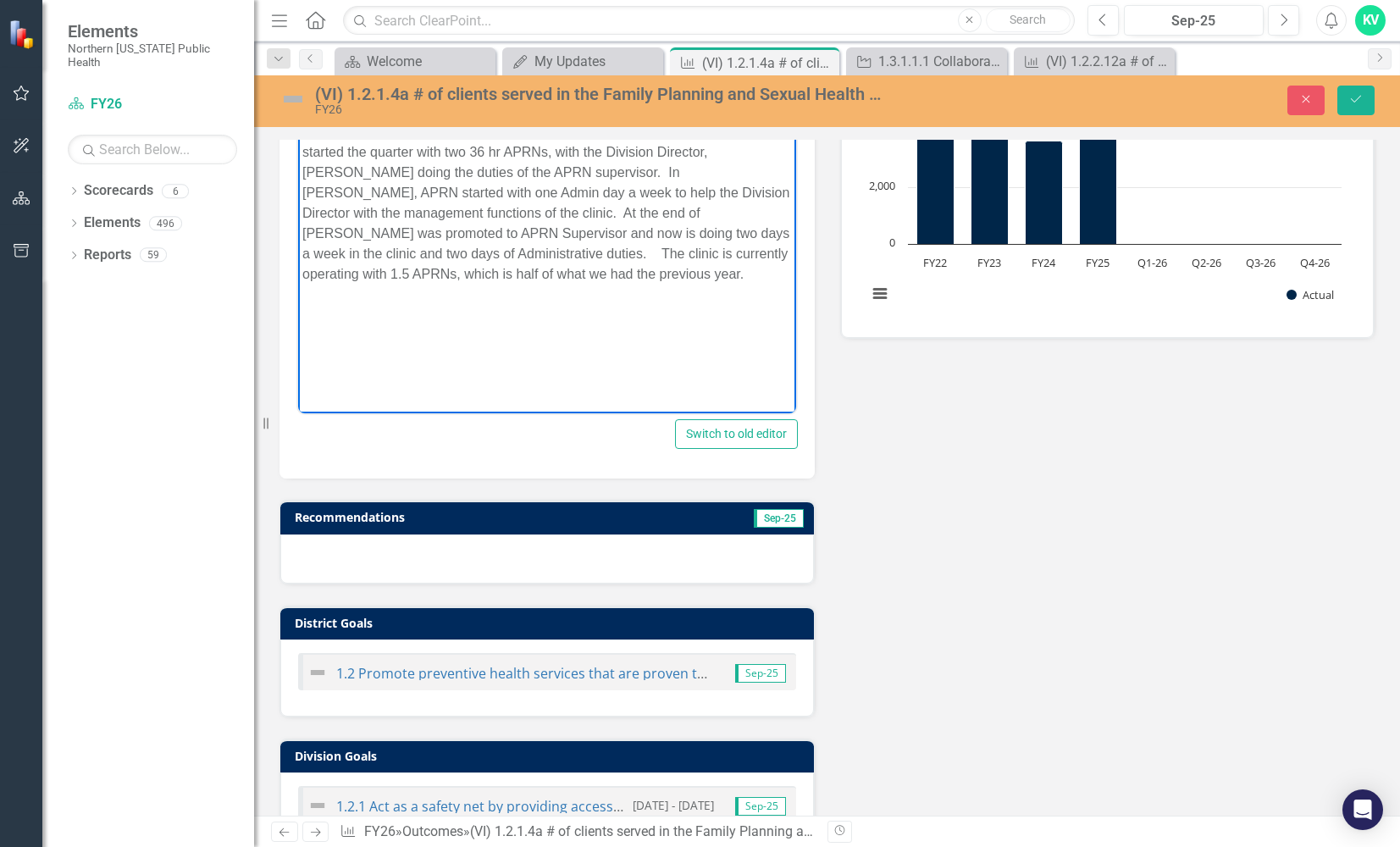
click at [439, 297] on body "The Sexual Health Clinic saw 782 clients the first quarter of FY2026. The clini…" at bounding box center [547, 245] width 498 height 254
click at [446, 271] on p "The Sexual Health Clinic saw 782 clients the first quarter of FY2026. The clini…" at bounding box center [547, 202] width 489 height 162
drag, startPoint x: 353, startPoint y: 278, endPoint x: 624, endPoint y: 285, distance: 271.1
click at [624, 285] on body "The Sexual Health Clinic saw 782 clients the first quarter of FY2026. The clini…" at bounding box center [547, 245] width 498 height 254
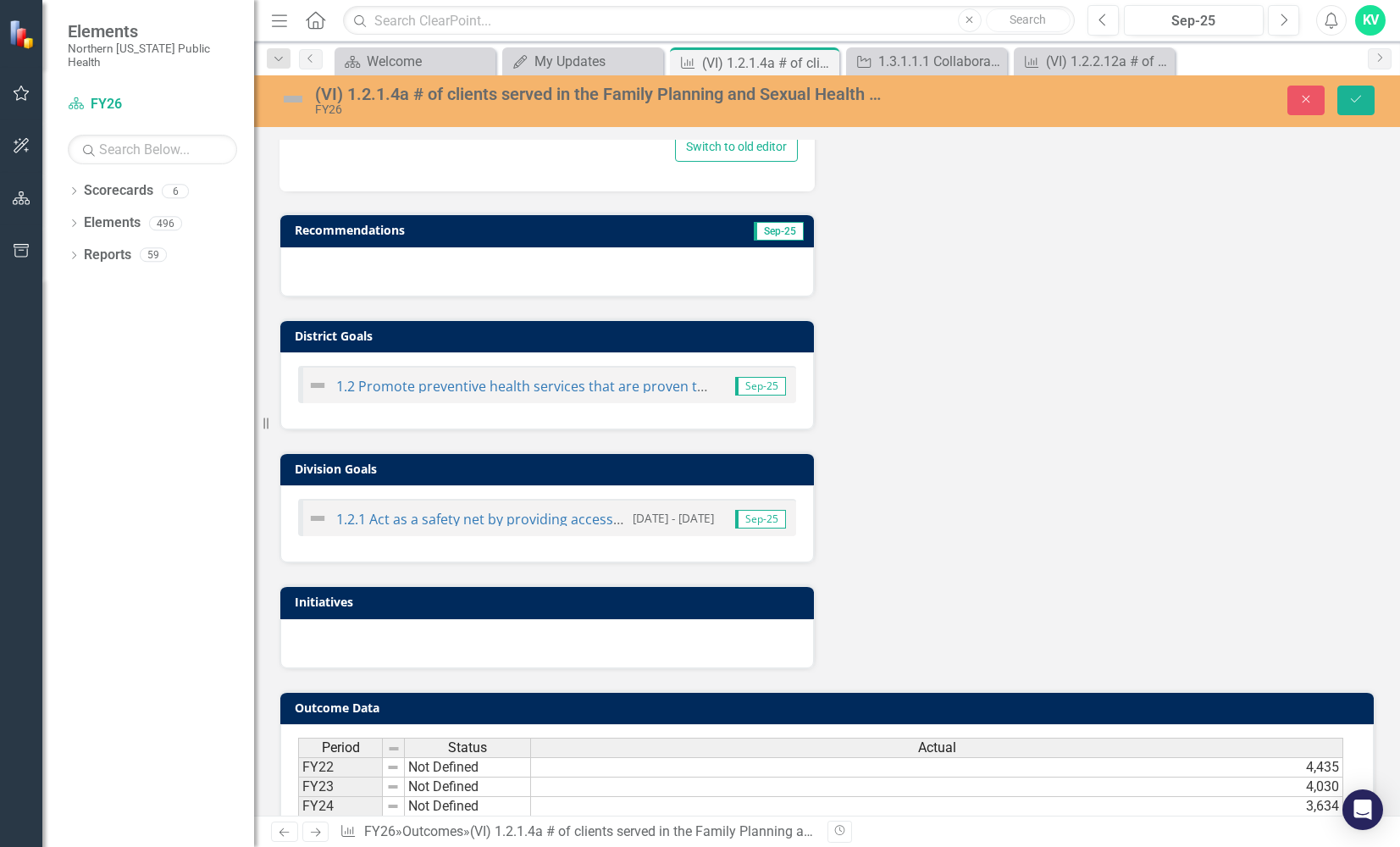
scroll to position [768, 0]
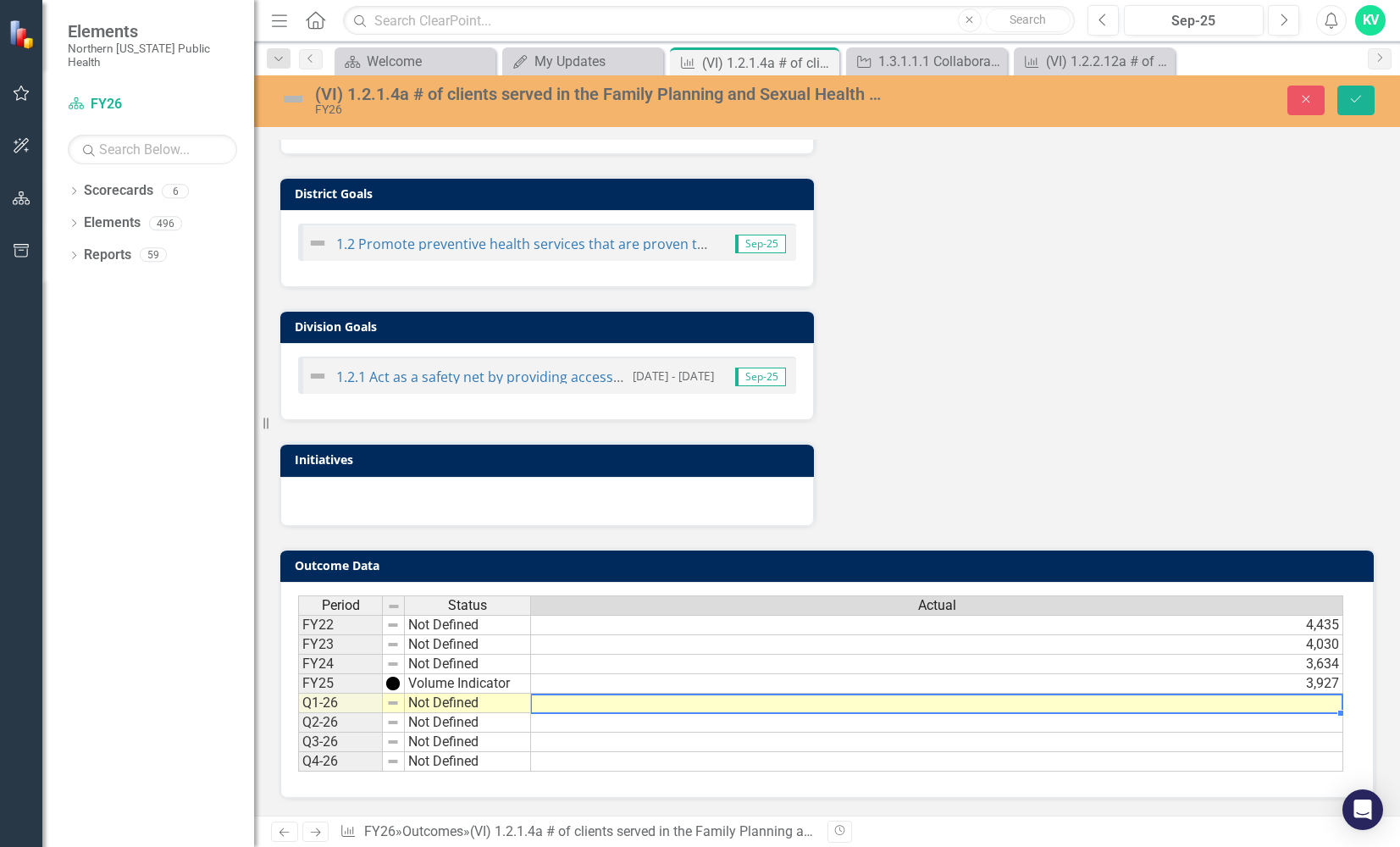
click at [1309, 706] on td at bounding box center [937, 703] width 812 height 20
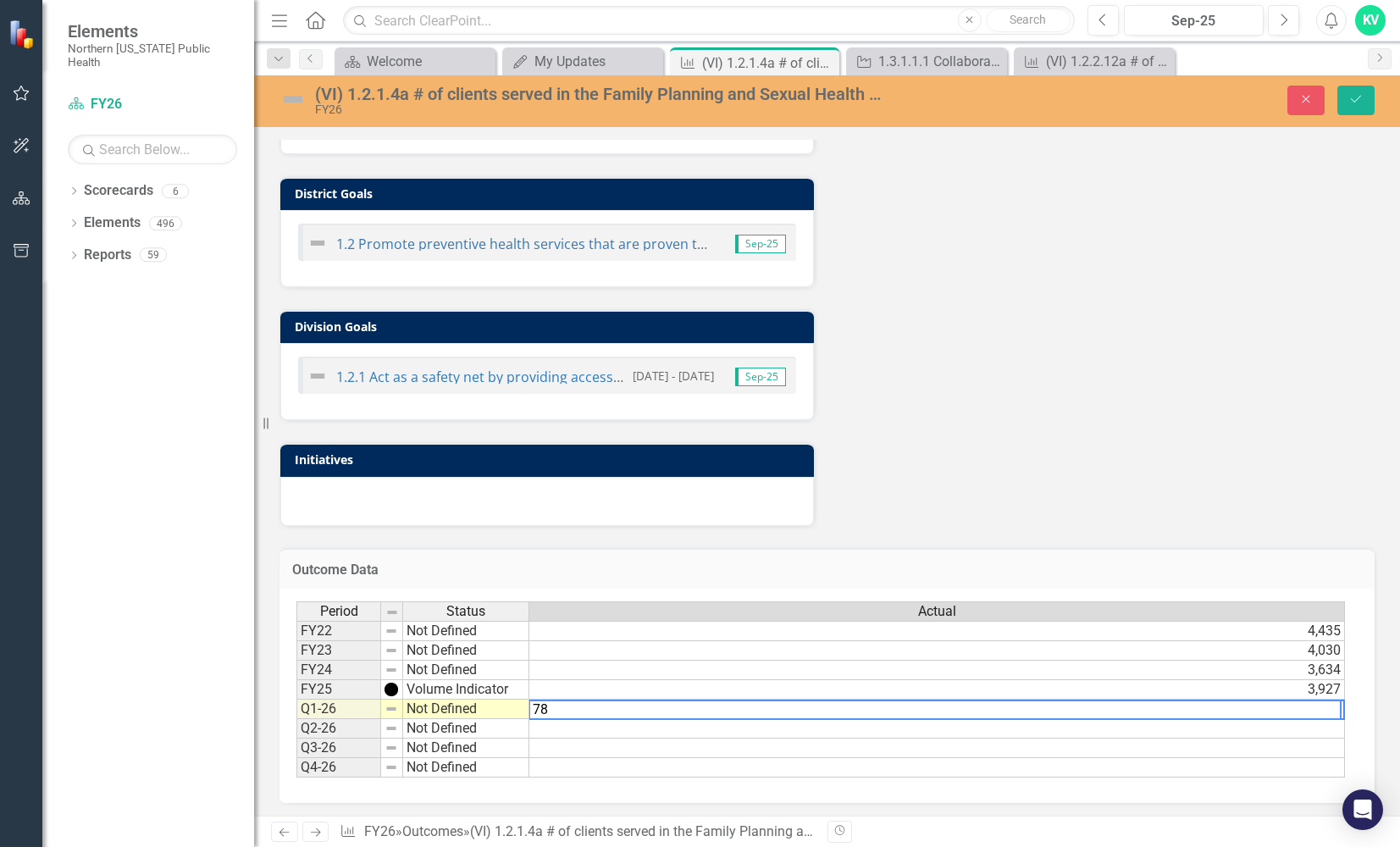
type textarea "782"
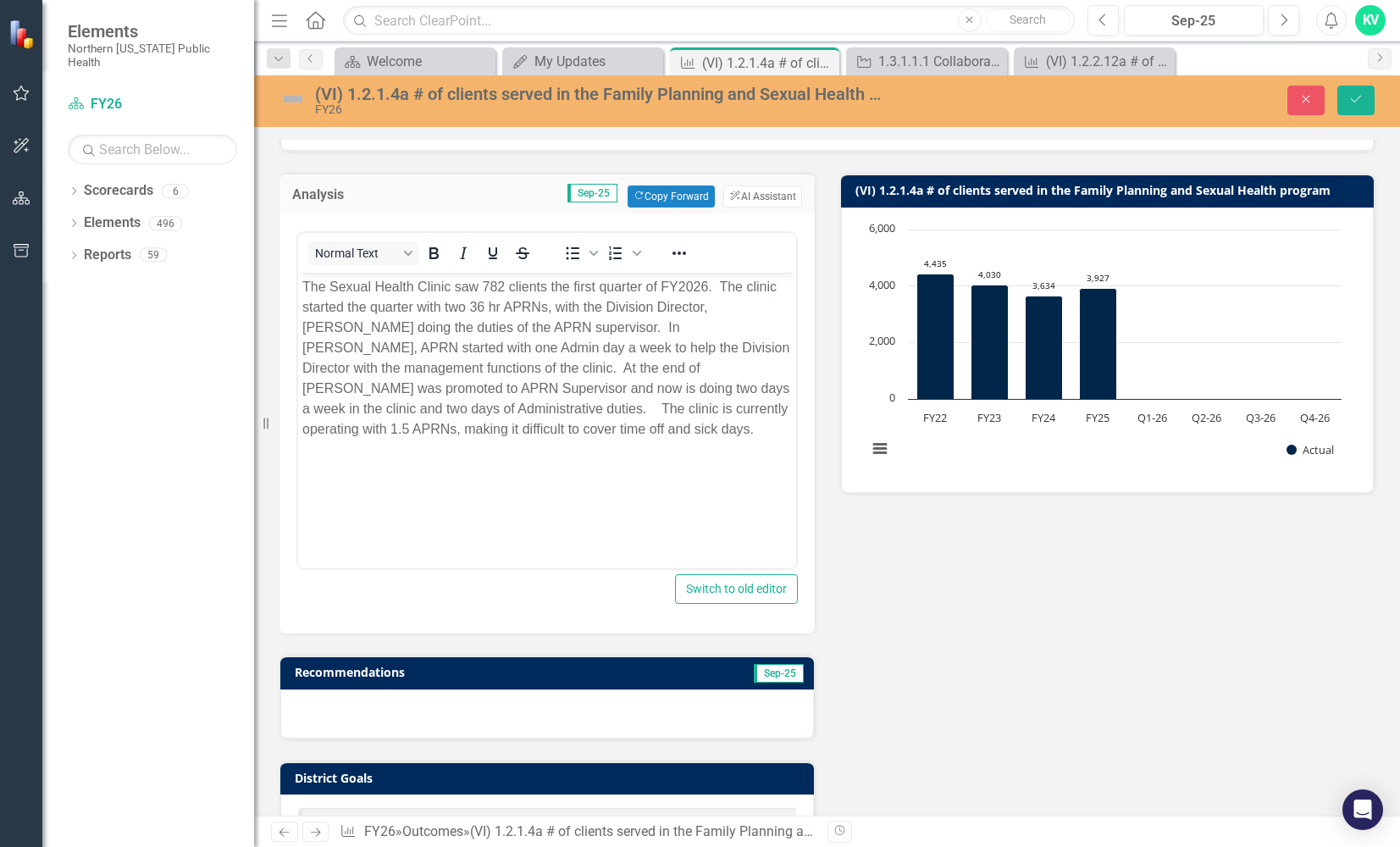
scroll to position [179, 0]
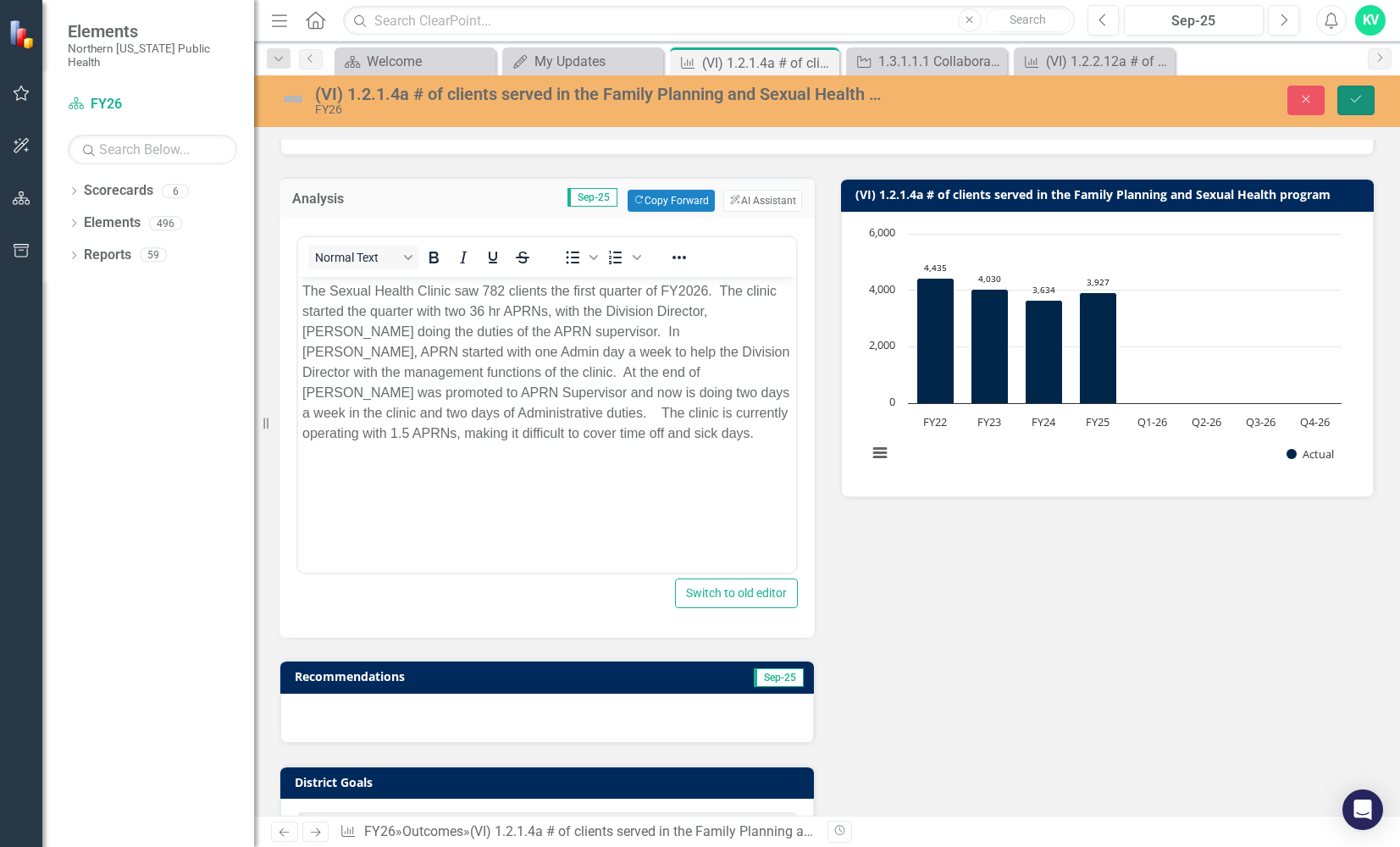
click at [1352, 104] on icon "Save" at bounding box center [1356, 99] width 15 height 12
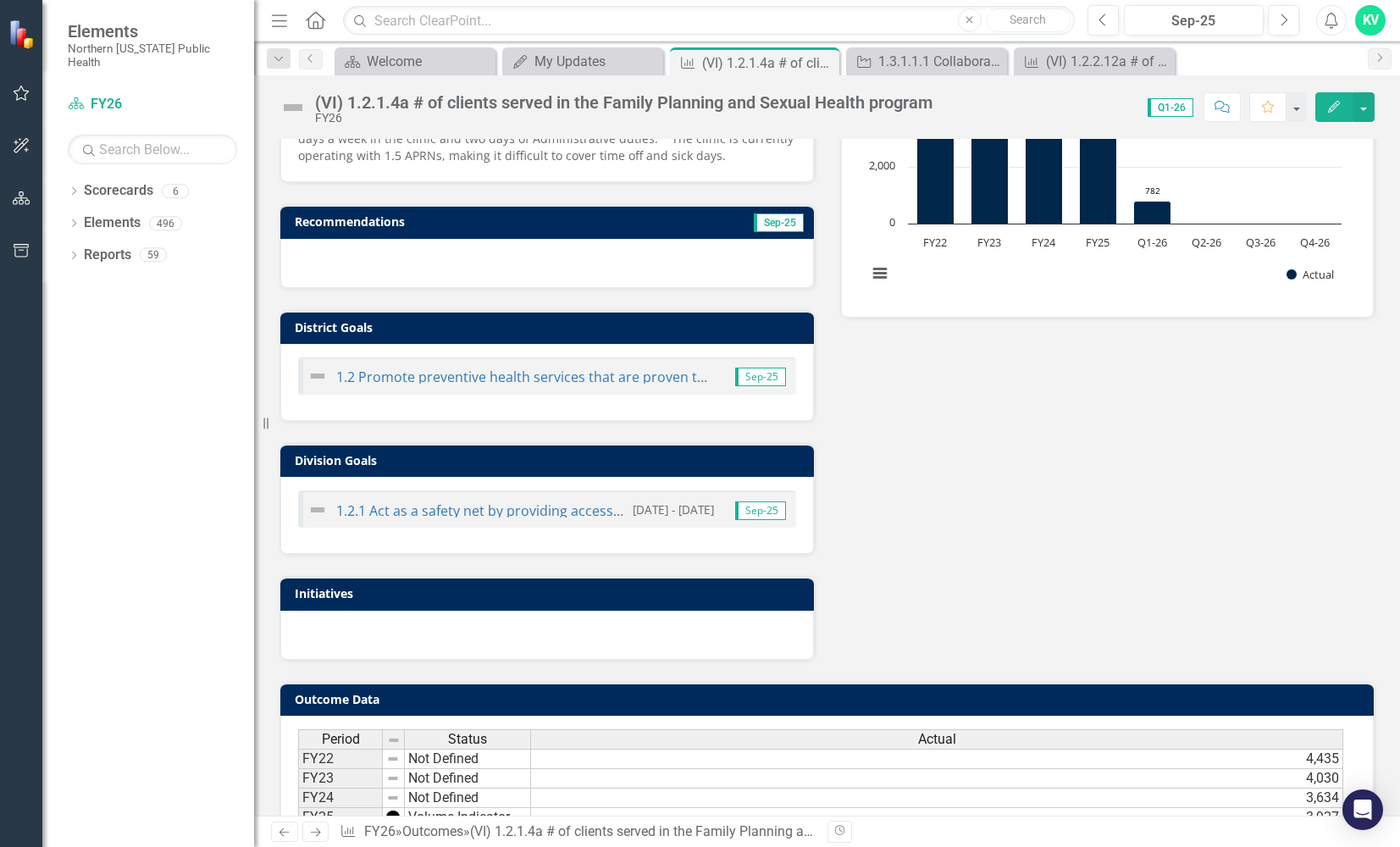
scroll to position [0, 0]
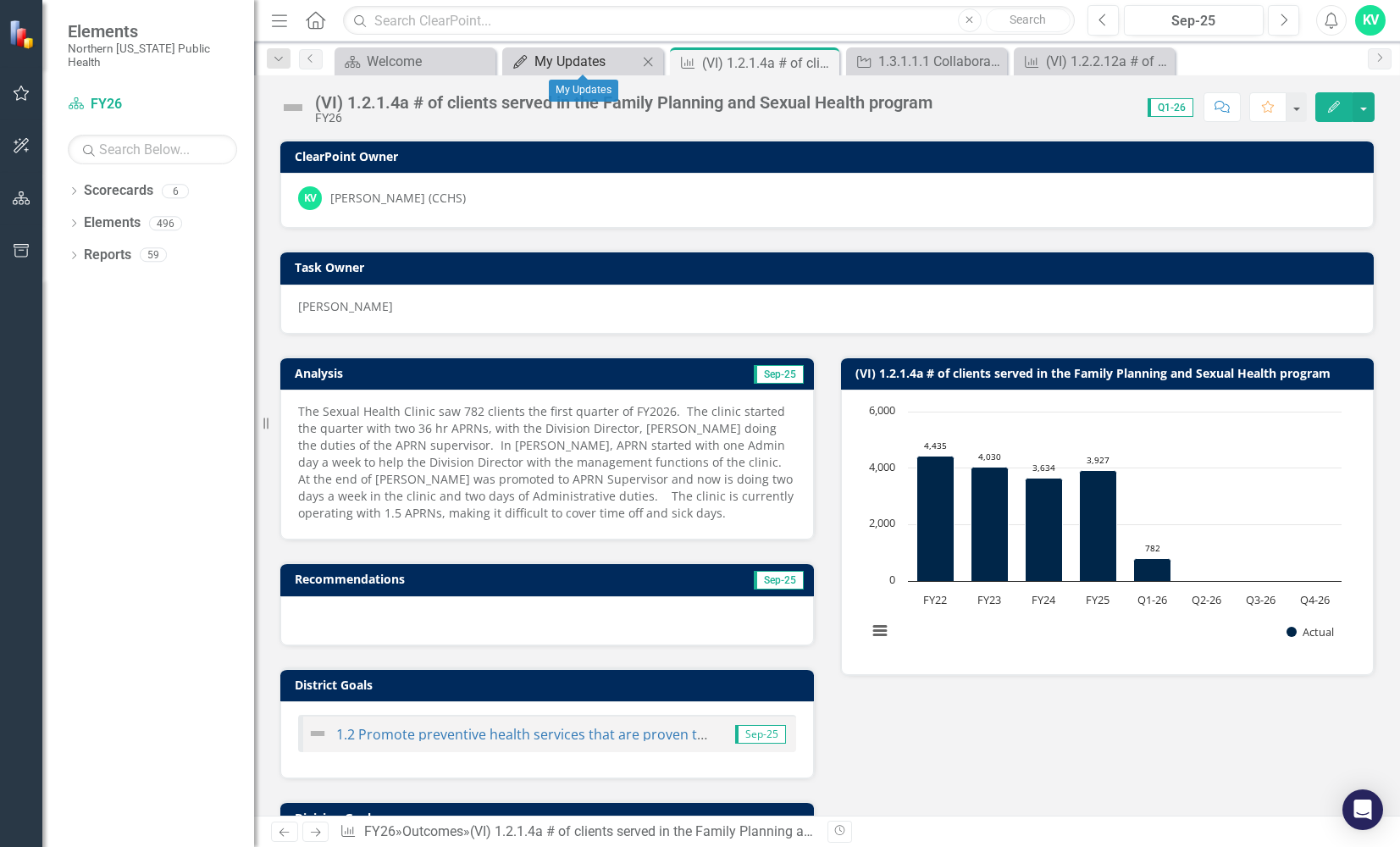
click at [590, 65] on div "My Updates" at bounding box center [586, 61] width 103 height 21
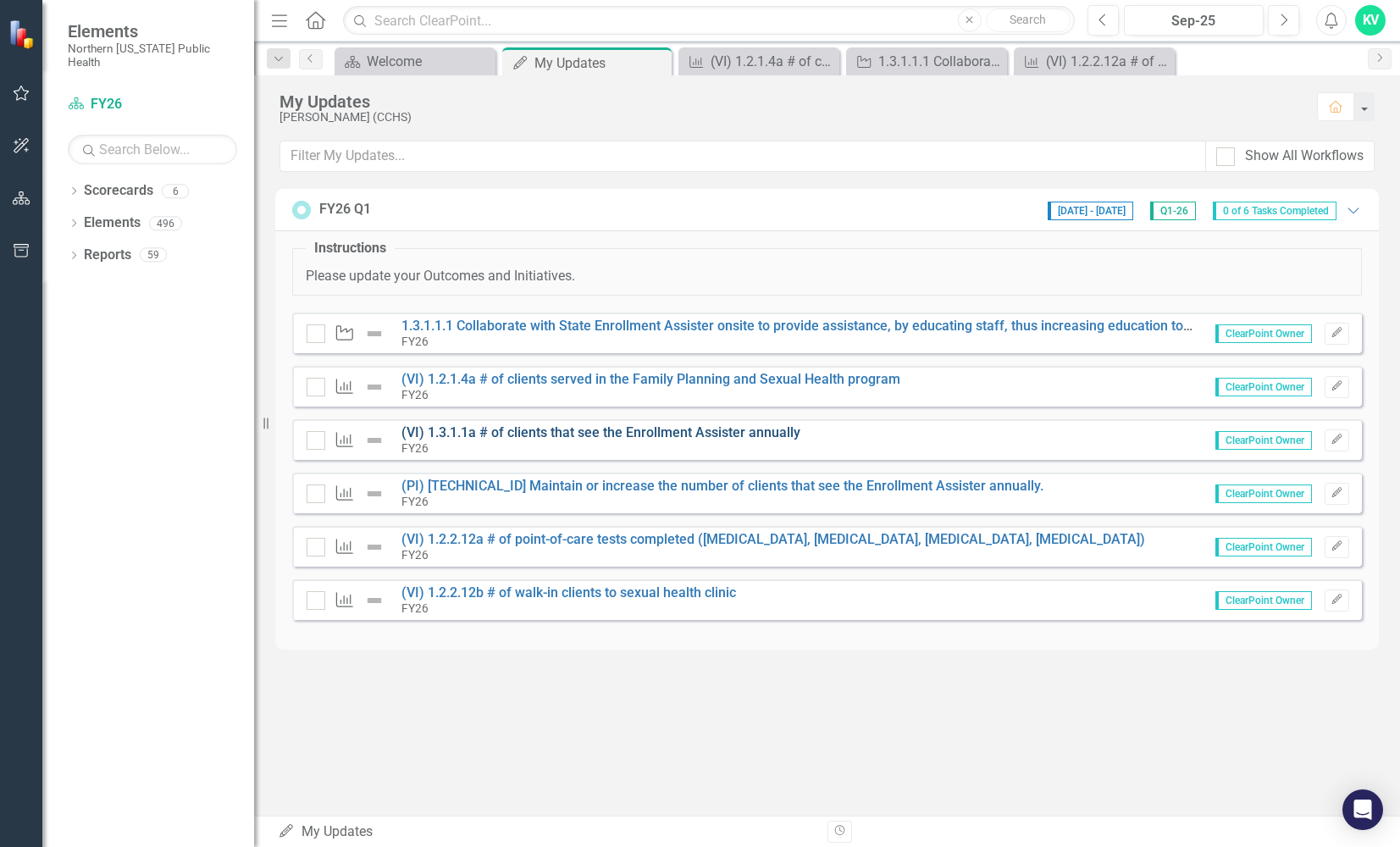
click at [470, 439] on link "(VI) 1.3.1.1a # of clients that see the Enrollment Assister annually" at bounding box center [600, 432] width 399 height 16
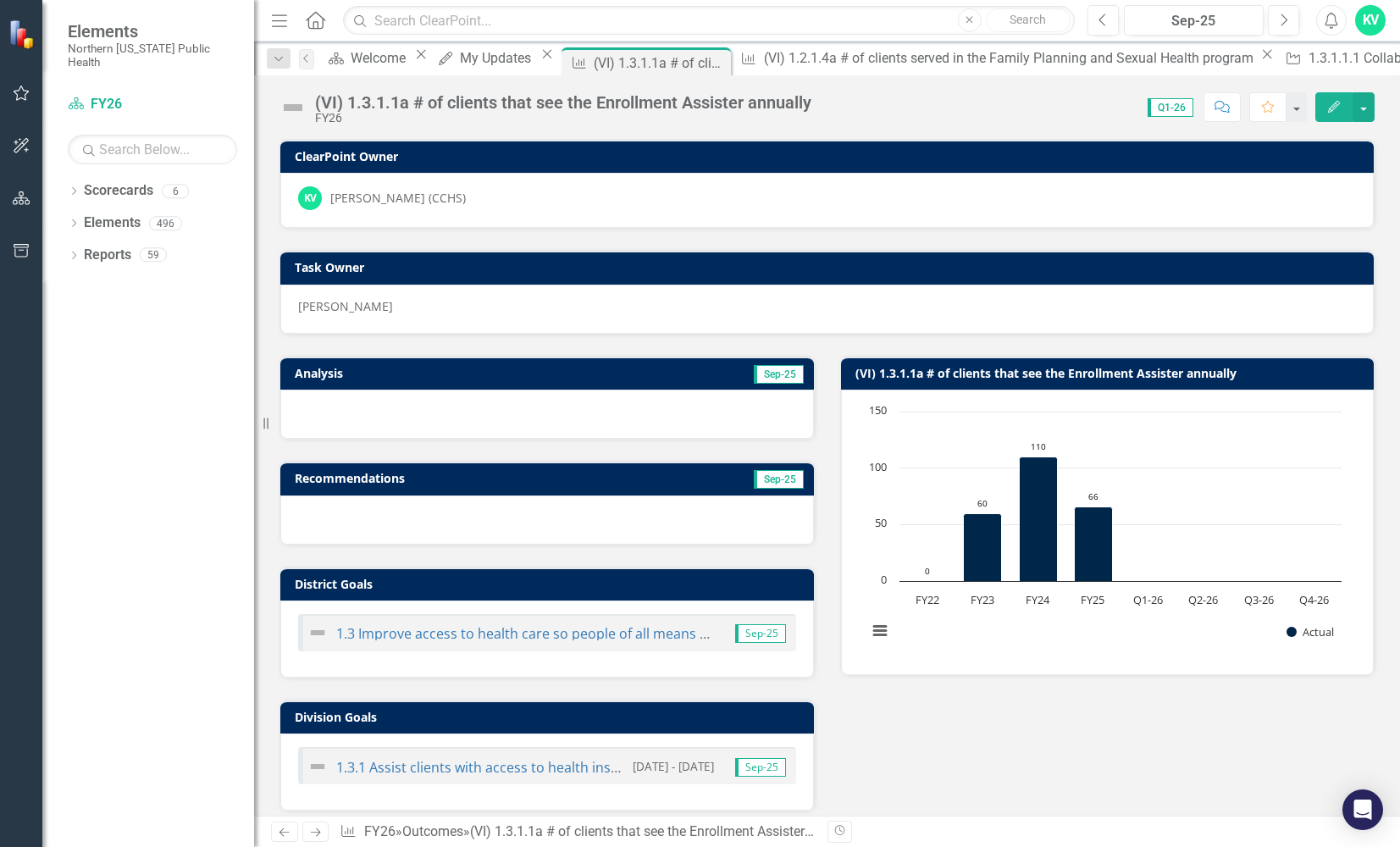
drag, startPoint x: 467, startPoint y: 392, endPoint x: 381, endPoint y: 427, distance: 92.8
click at [463, 396] on div at bounding box center [547, 414] width 534 height 49
click at [365, 415] on div at bounding box center [547, 414] width 534 height 49
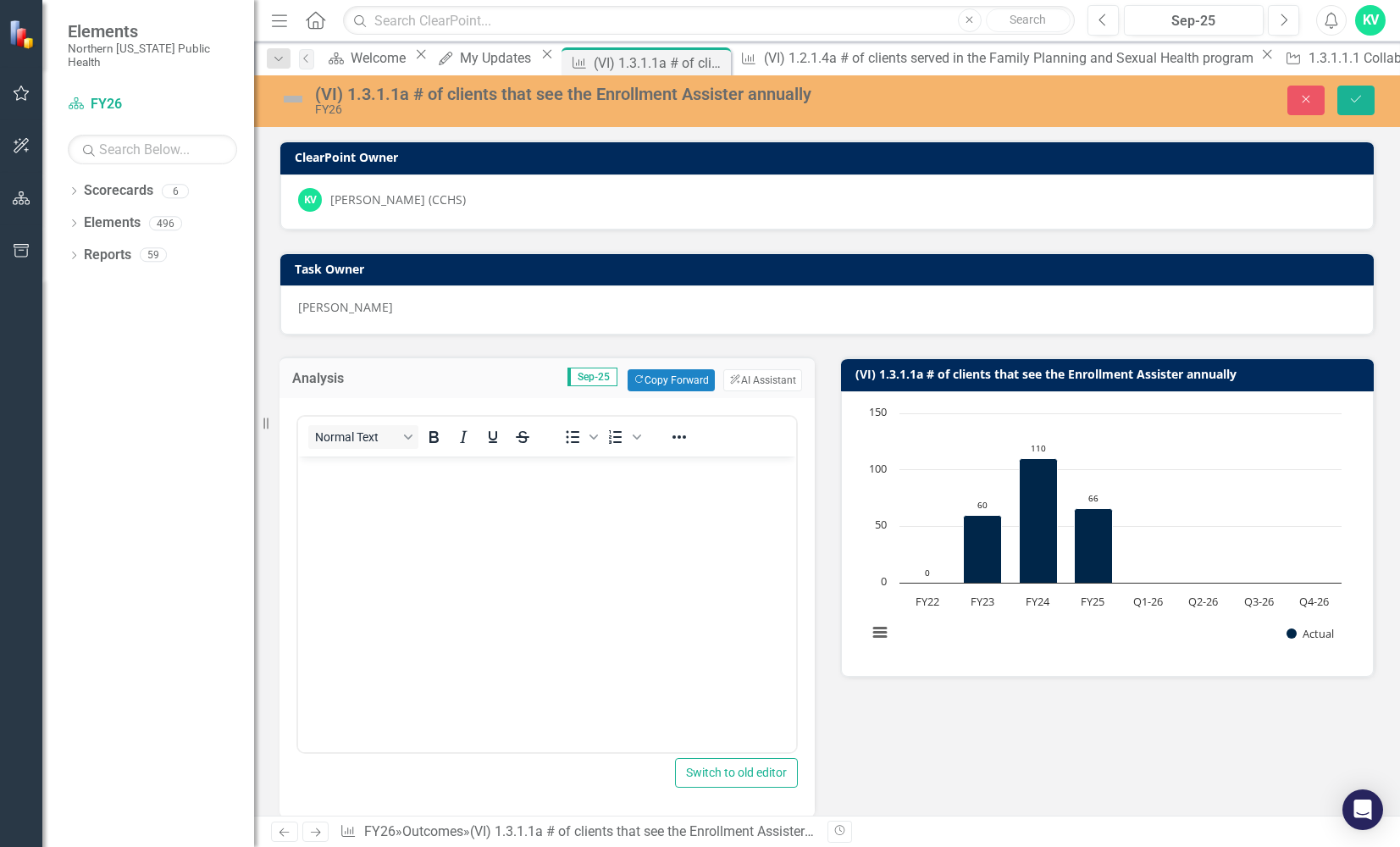
click at [366, 416] on div "Normal Text To open the popup, press Shift+Enter To open the popup, press Shift…" at bounding box center [547, 584] width 502 height 339
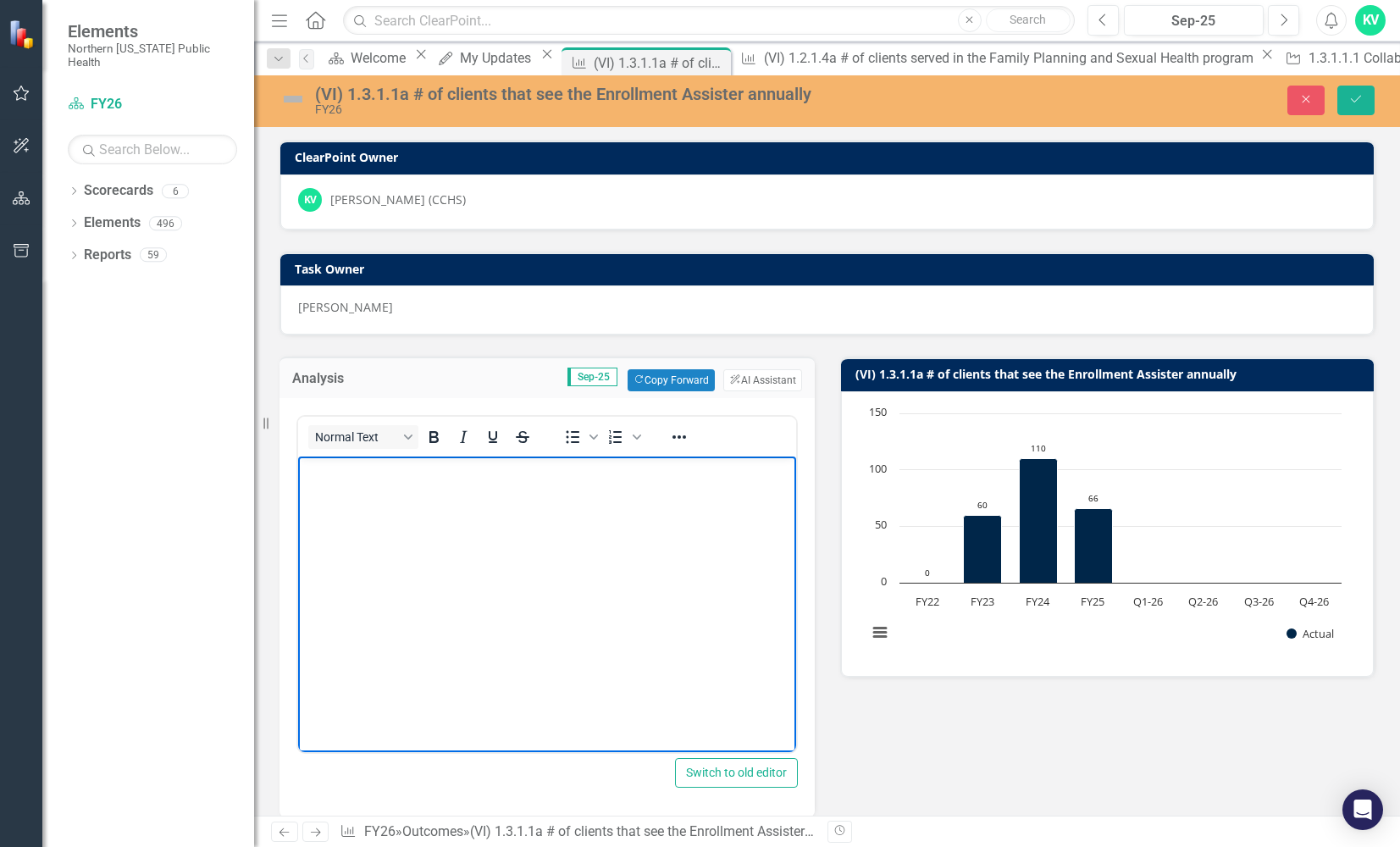
click at [336, 479] on p "Rich Text Area. Press ALT-0 for help." at bounding box center [547, 471] width 489 height 20
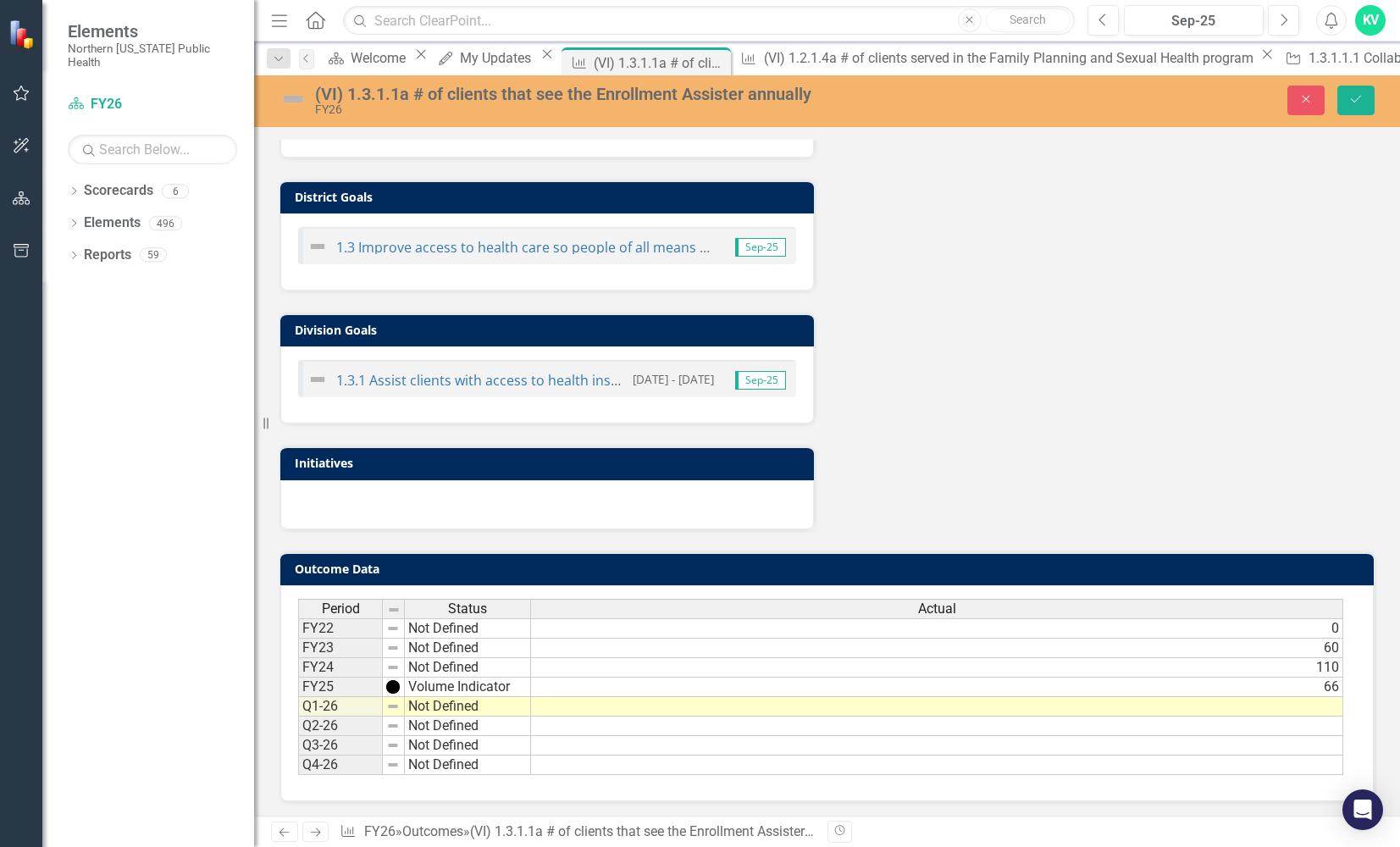
scroll to position [768, 0]
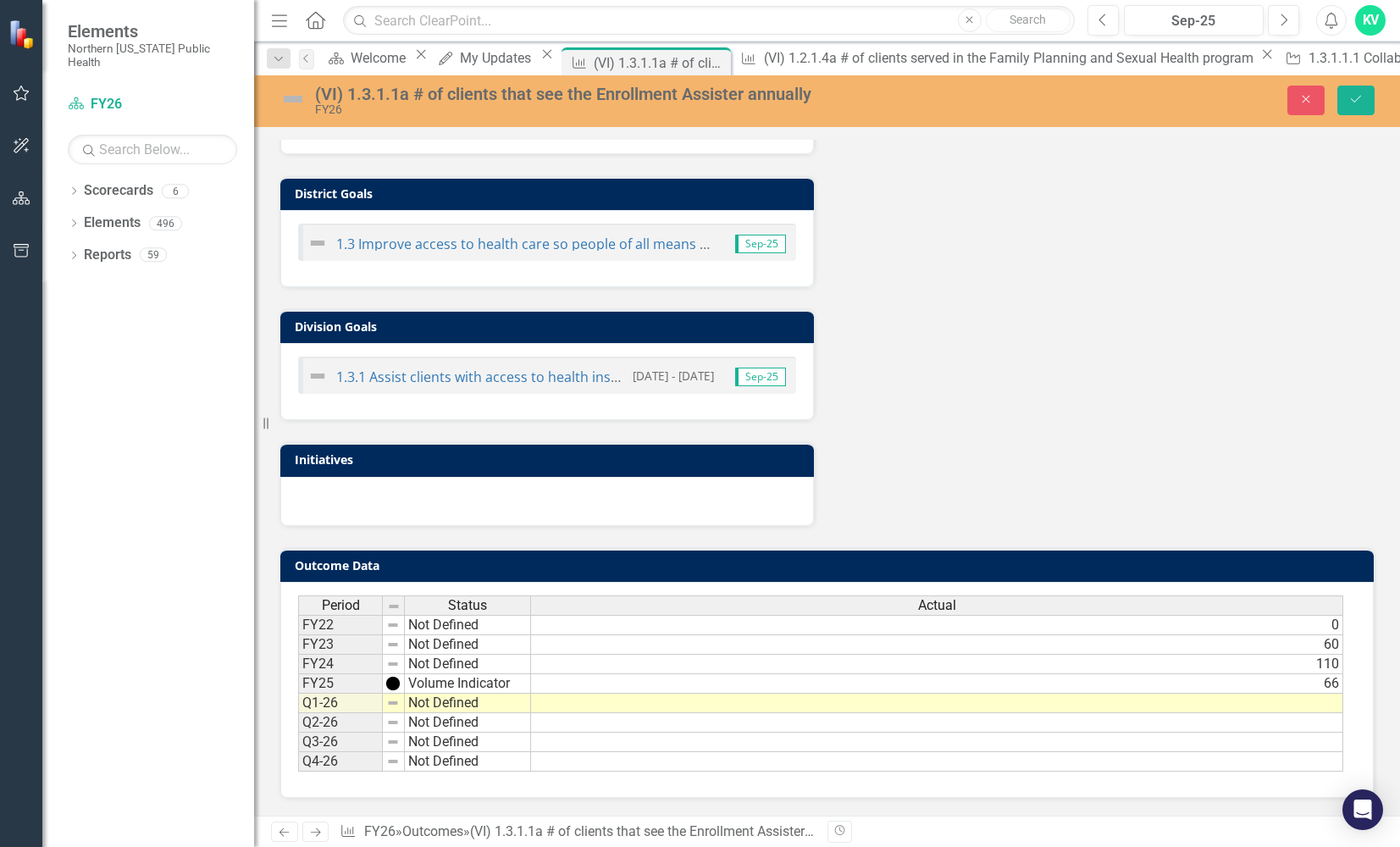
click at [1324, 701] on td at bounding box center [937, 703] width 812 height 20
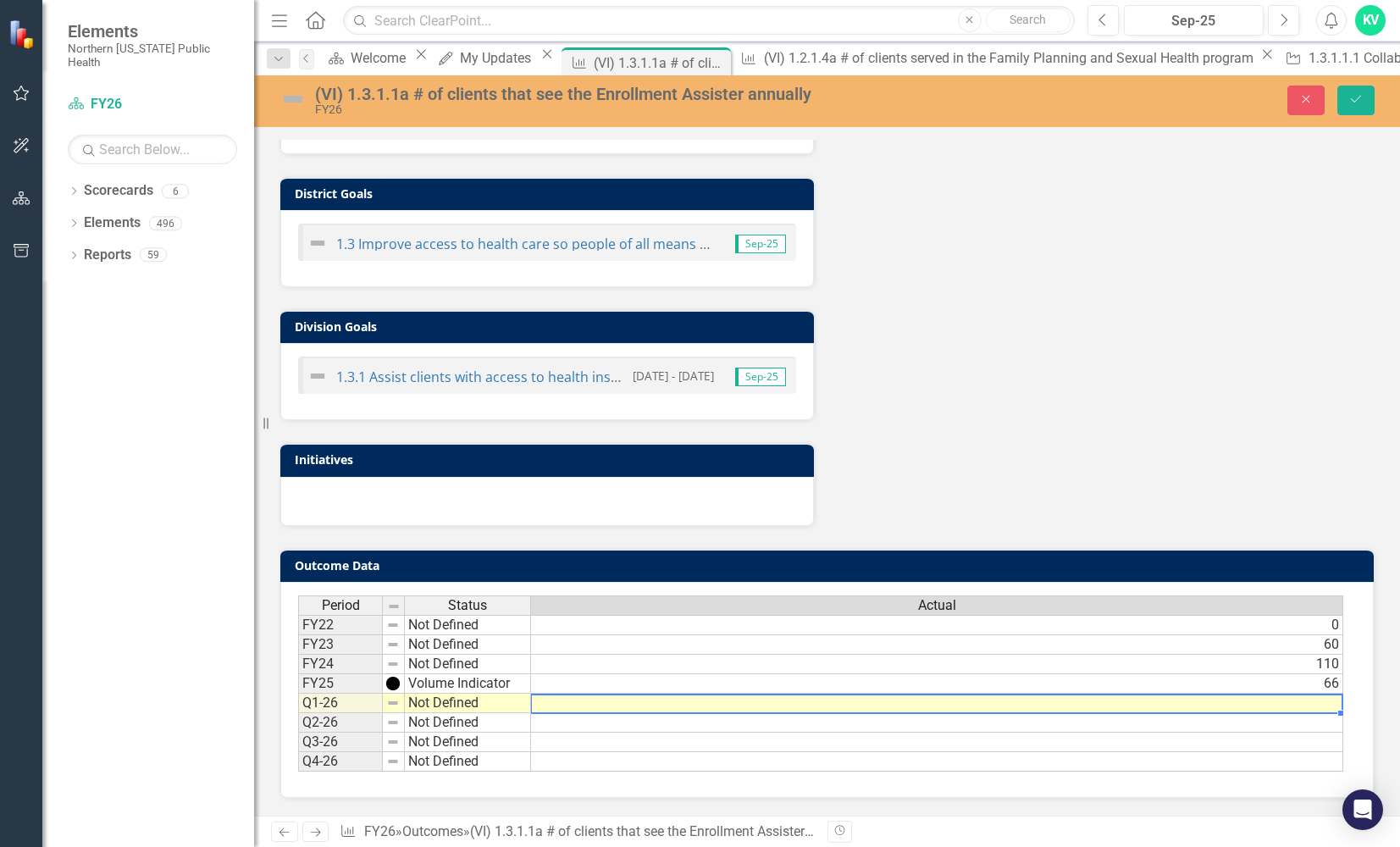
click at [1324, 701] on td at bounding box center [937, 703] width 812 height 20
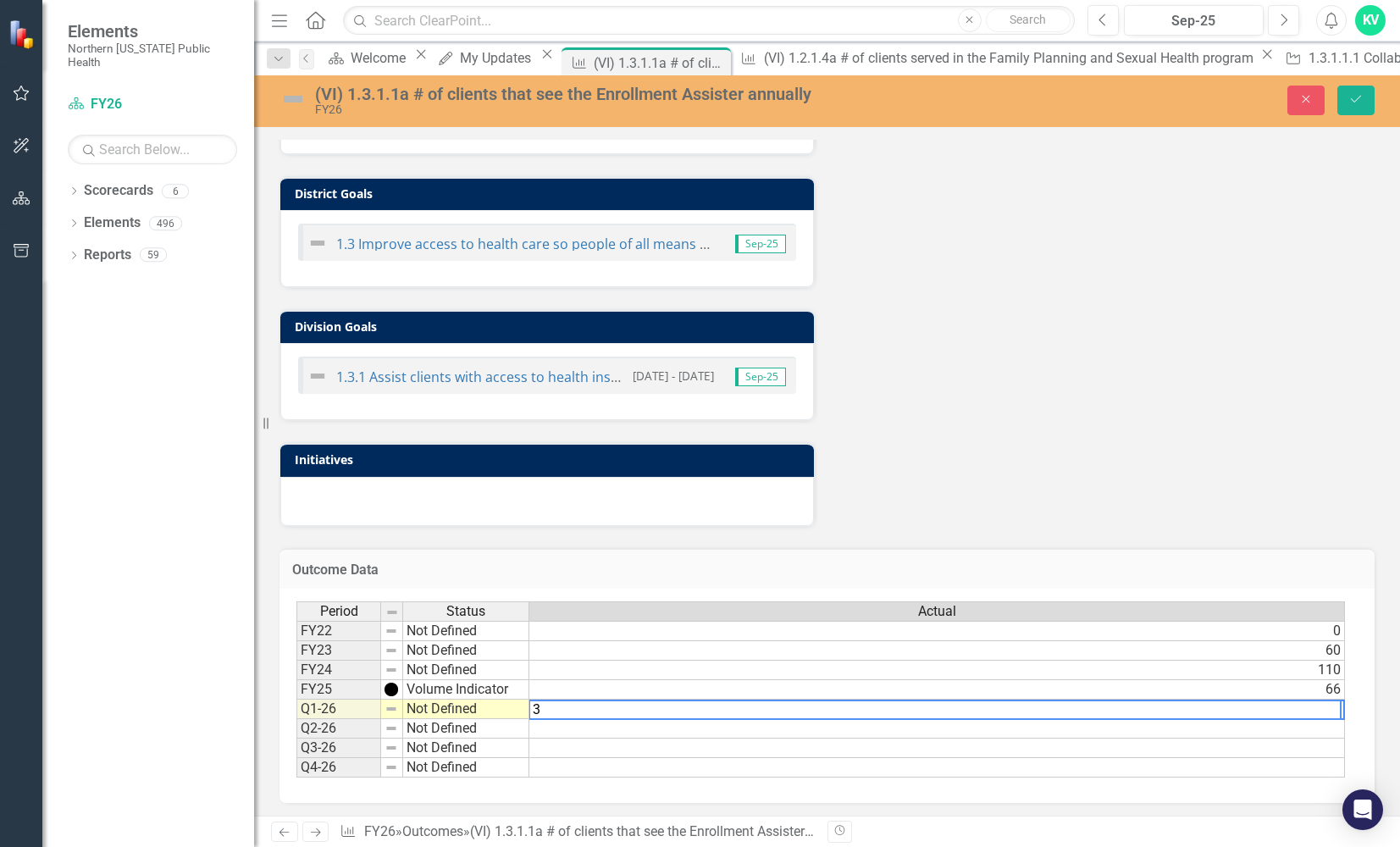
type textarea "32"
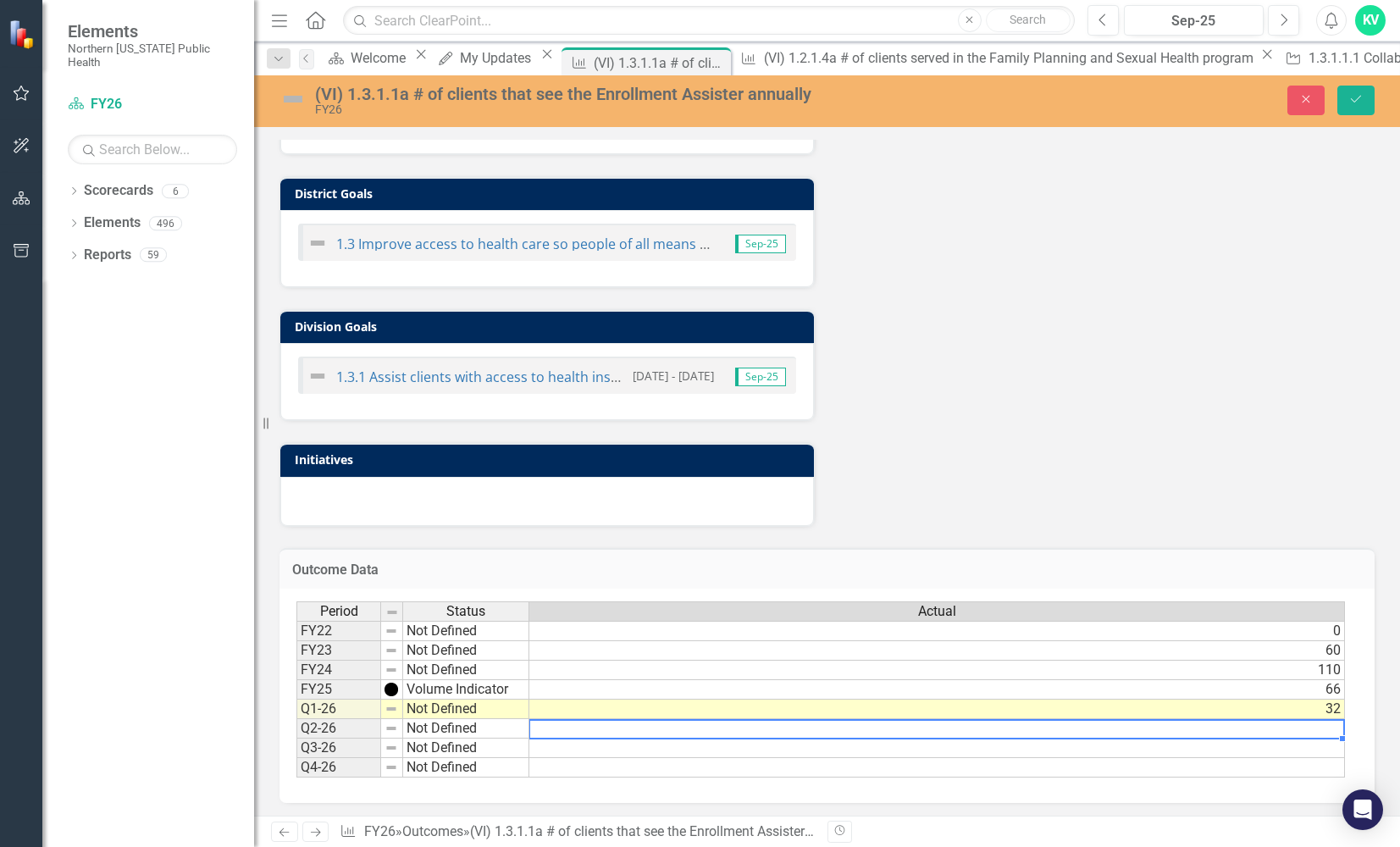
scroll to position [772, 0]
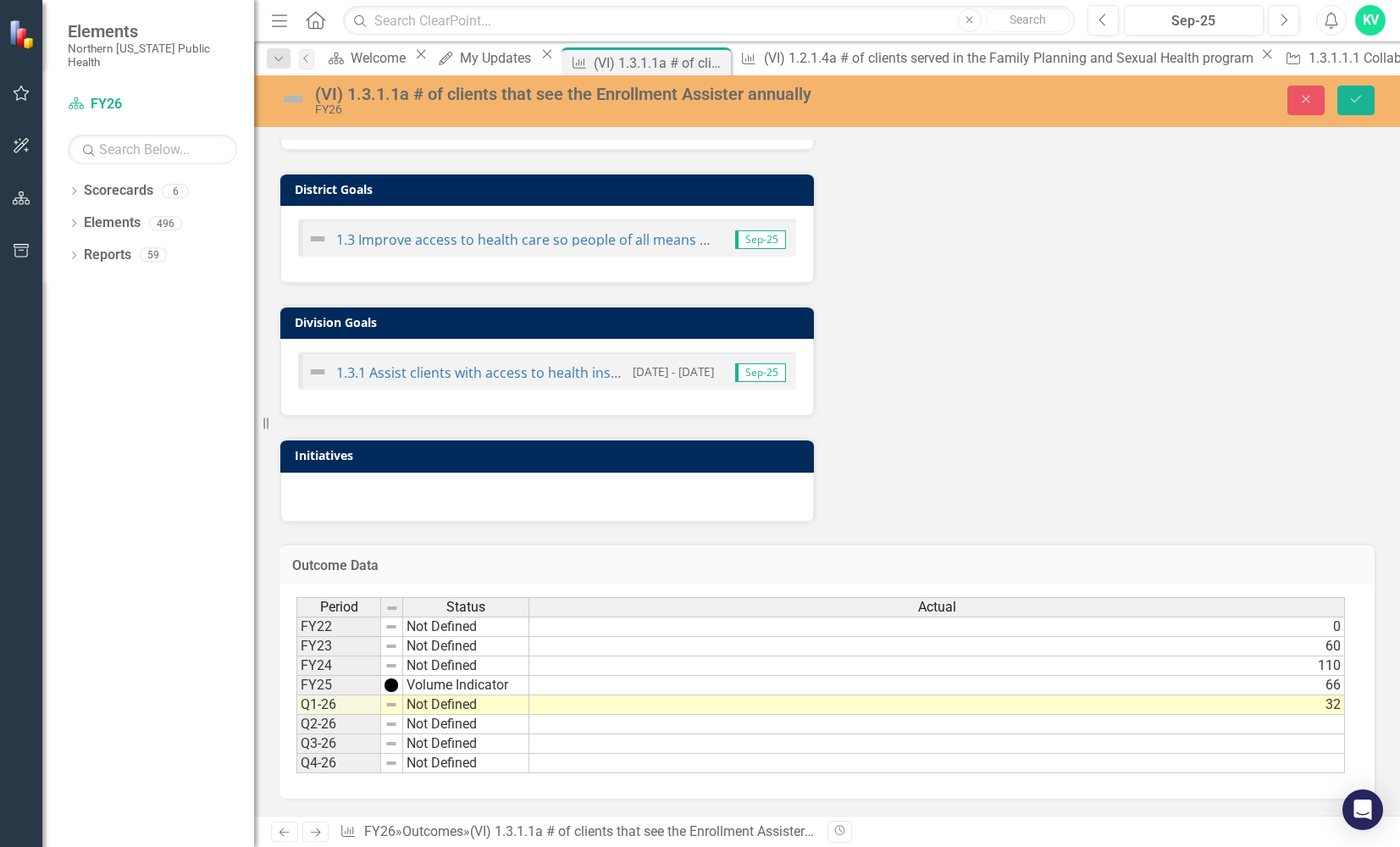
drag, startPoint x: 1142, startPoint y: 241, endPoint x: 1332, endPoint y: 139, distance: 215.6
click at [1142, 241] on div "Analysis Sep-25 Copy Forward Copy Forward ClearPoint AI AI Assistant Normal Tex…" at bounding box center [827, 43] width 1120 height 960
click at [1358, 101] on icon "Save" at bounding box center [1356, 99] width 15 height 12
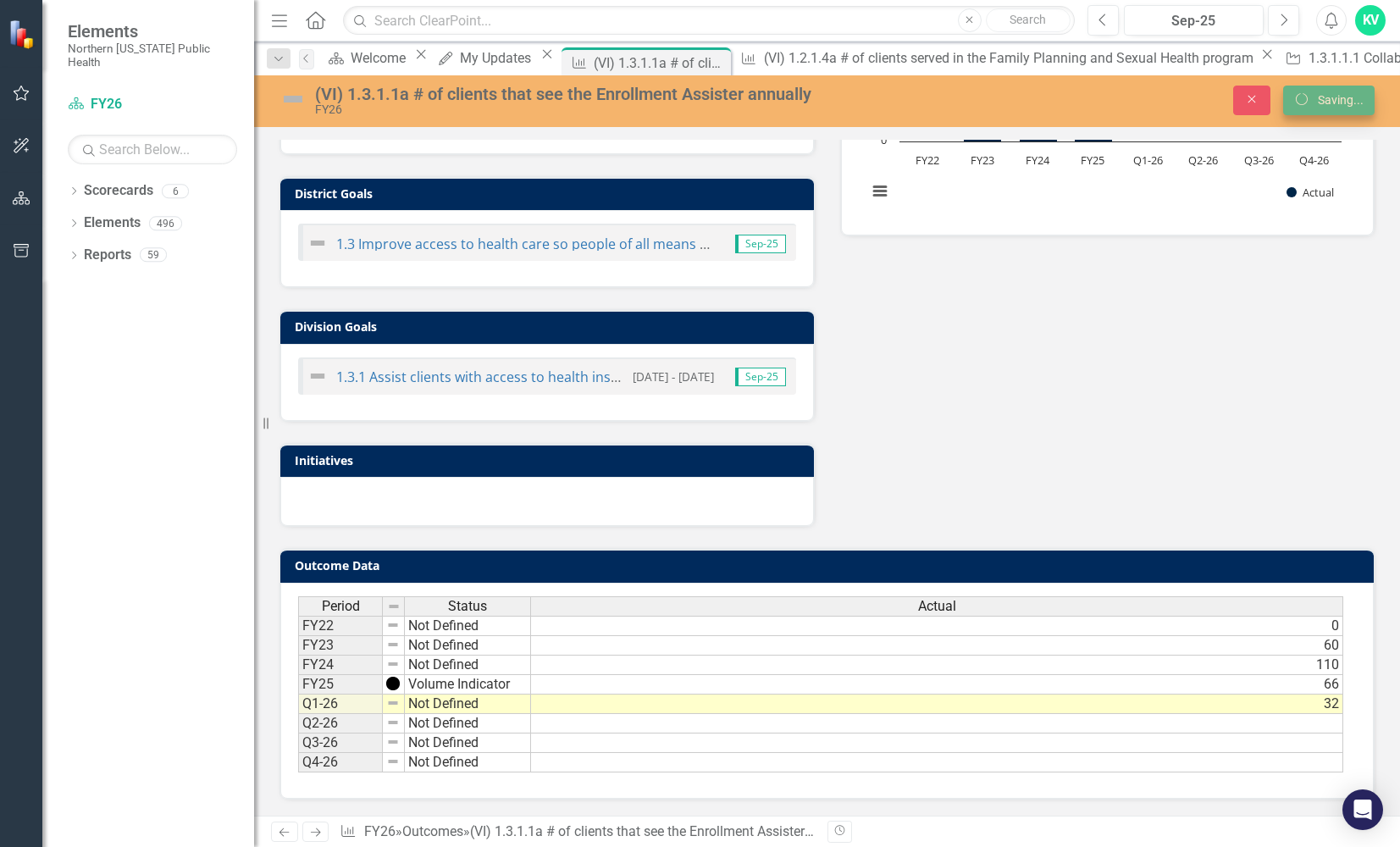
scroll to position [441, 0]
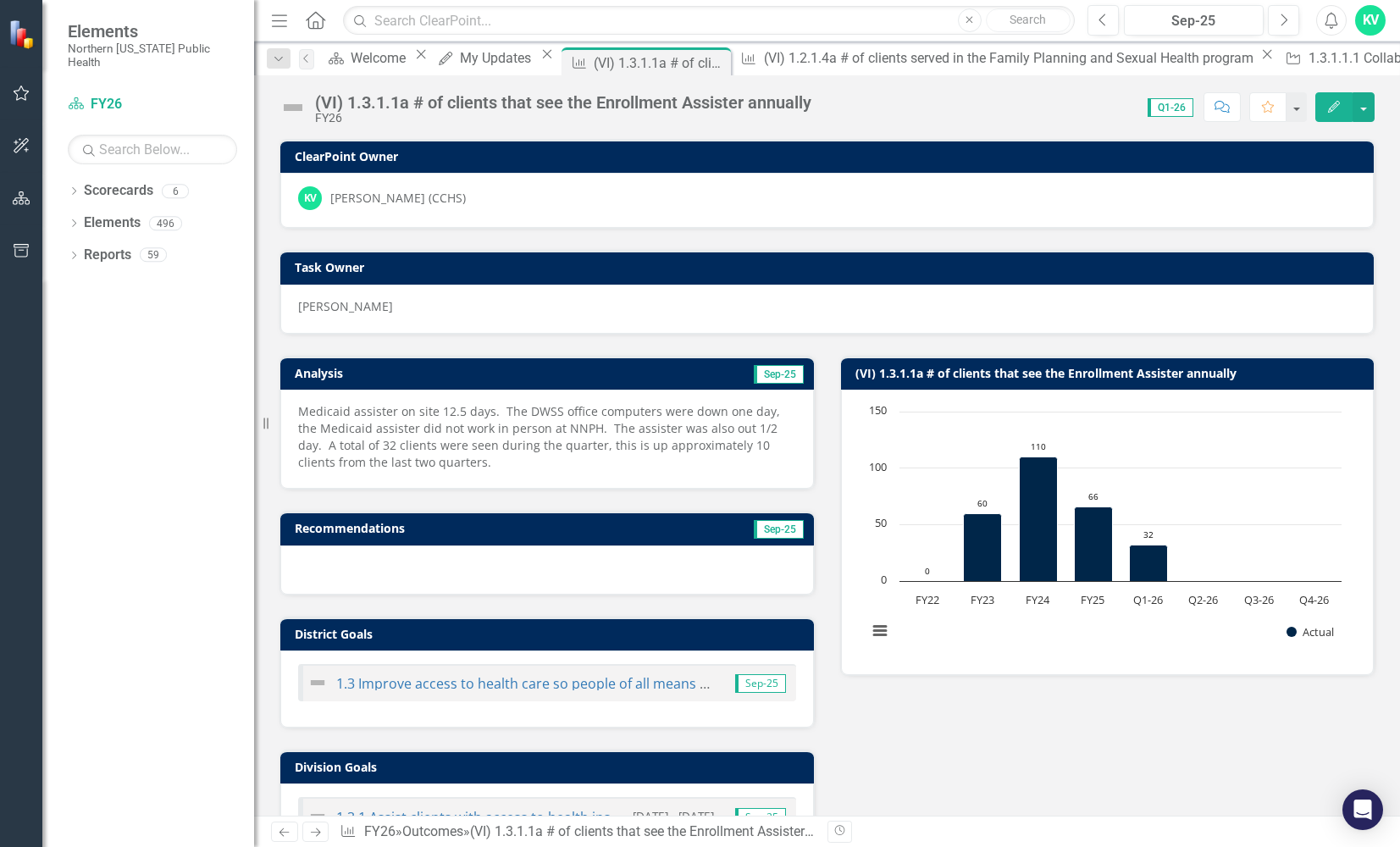
click at [291, 110] on img at bounding box center [293, 107] width 28 height 28
click at [279, 24] on icon "Menu" at bounding box center [279, 20] width 22 height 18
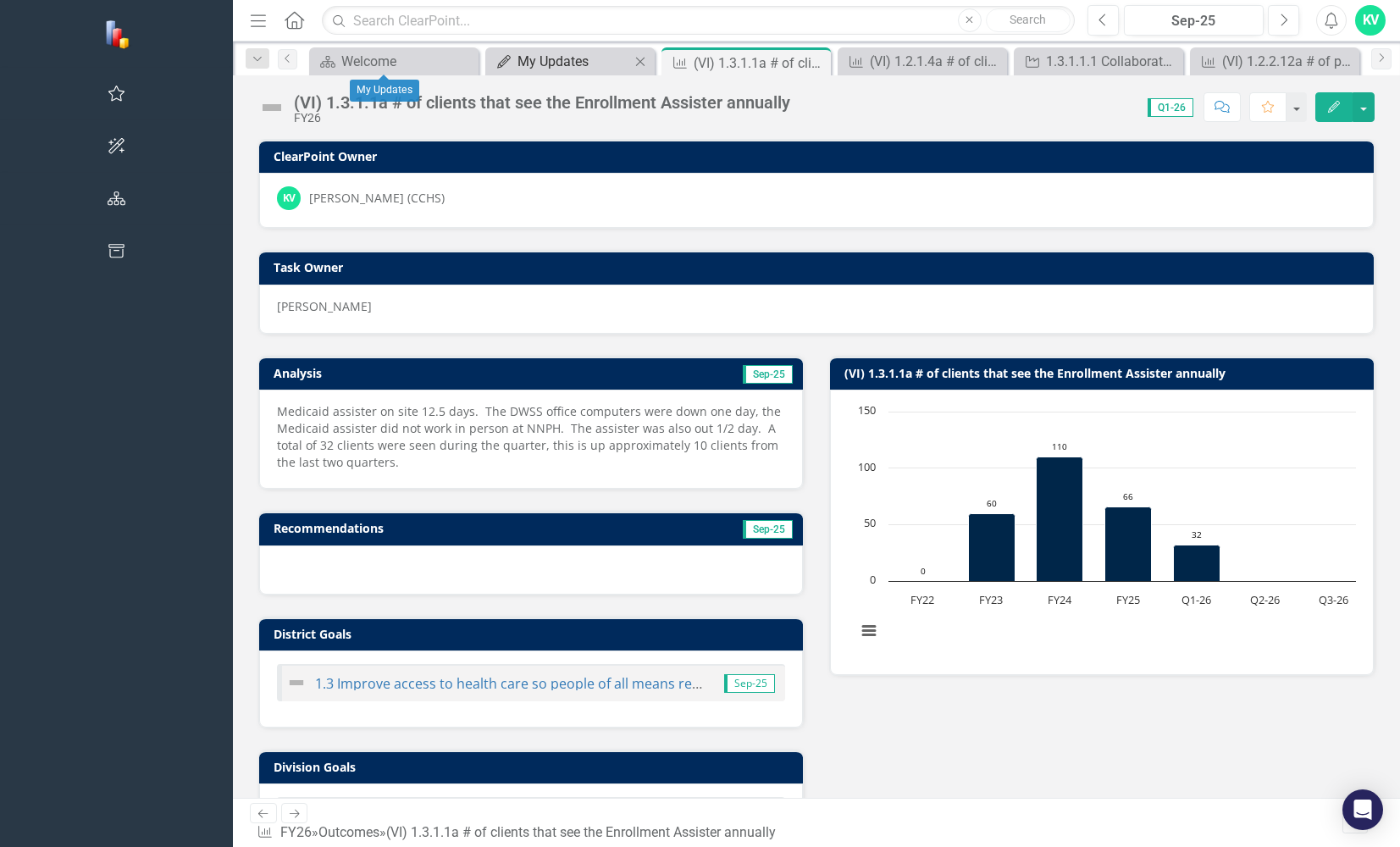
click at [518, 60] on div "My Updates" at bounding box center [573, 61] width 112 height 21
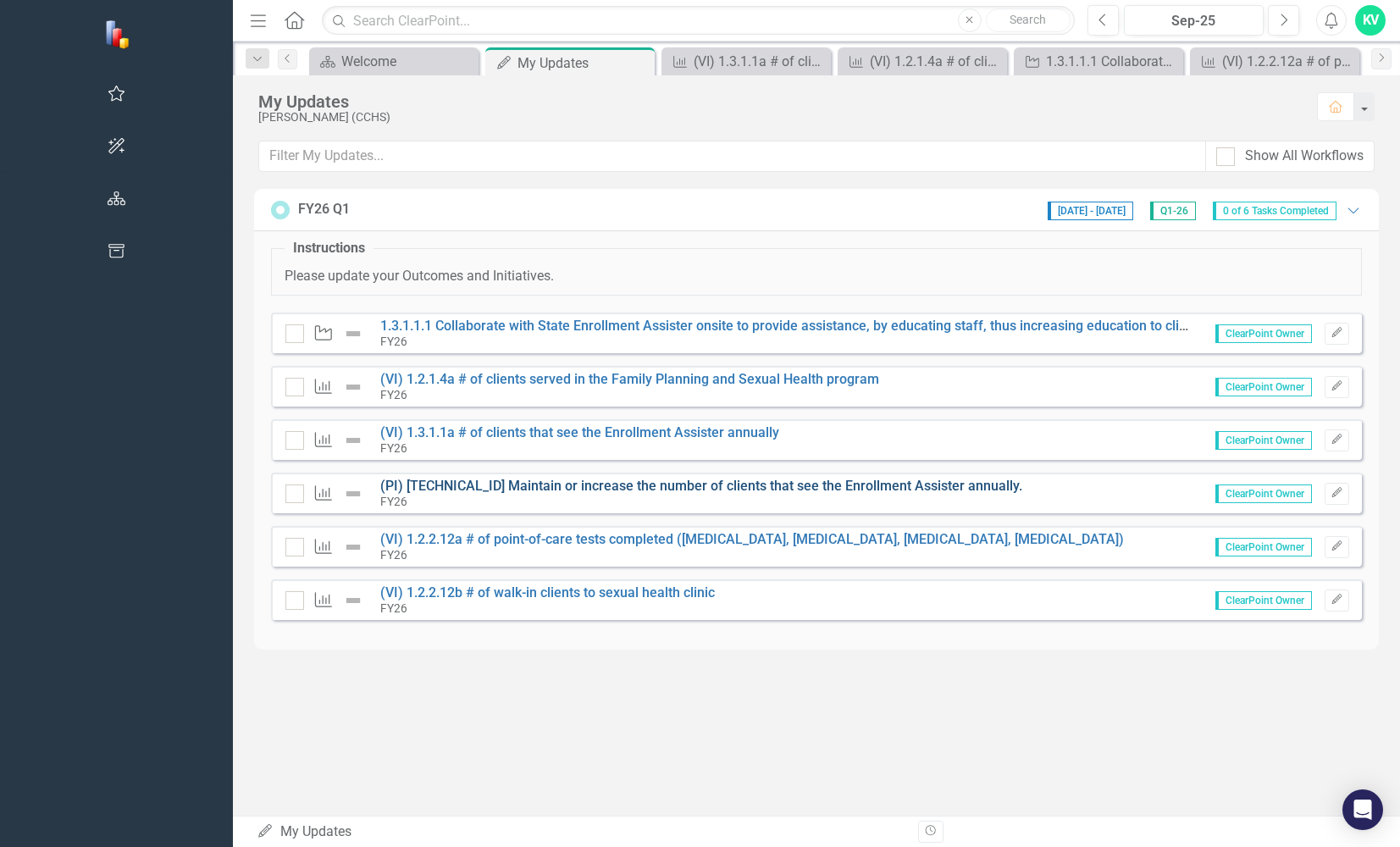
click at [380, 491] on link "(PI) [TECHNICAL_ID] Maintain or increase the number of clients that see the Enr…" at bounding box center [700, 486] width 642 height 16
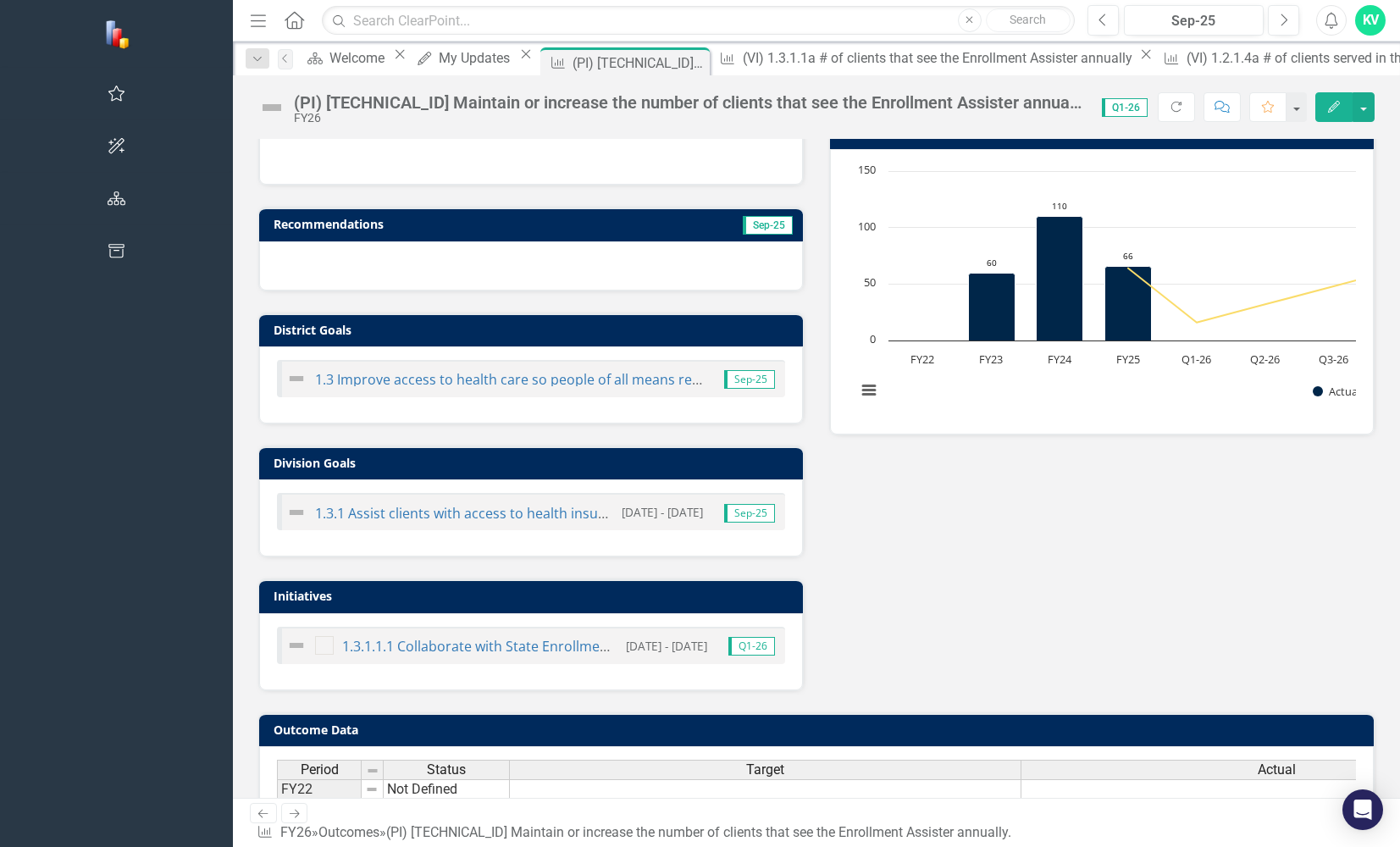
scroll to position [418, 0]
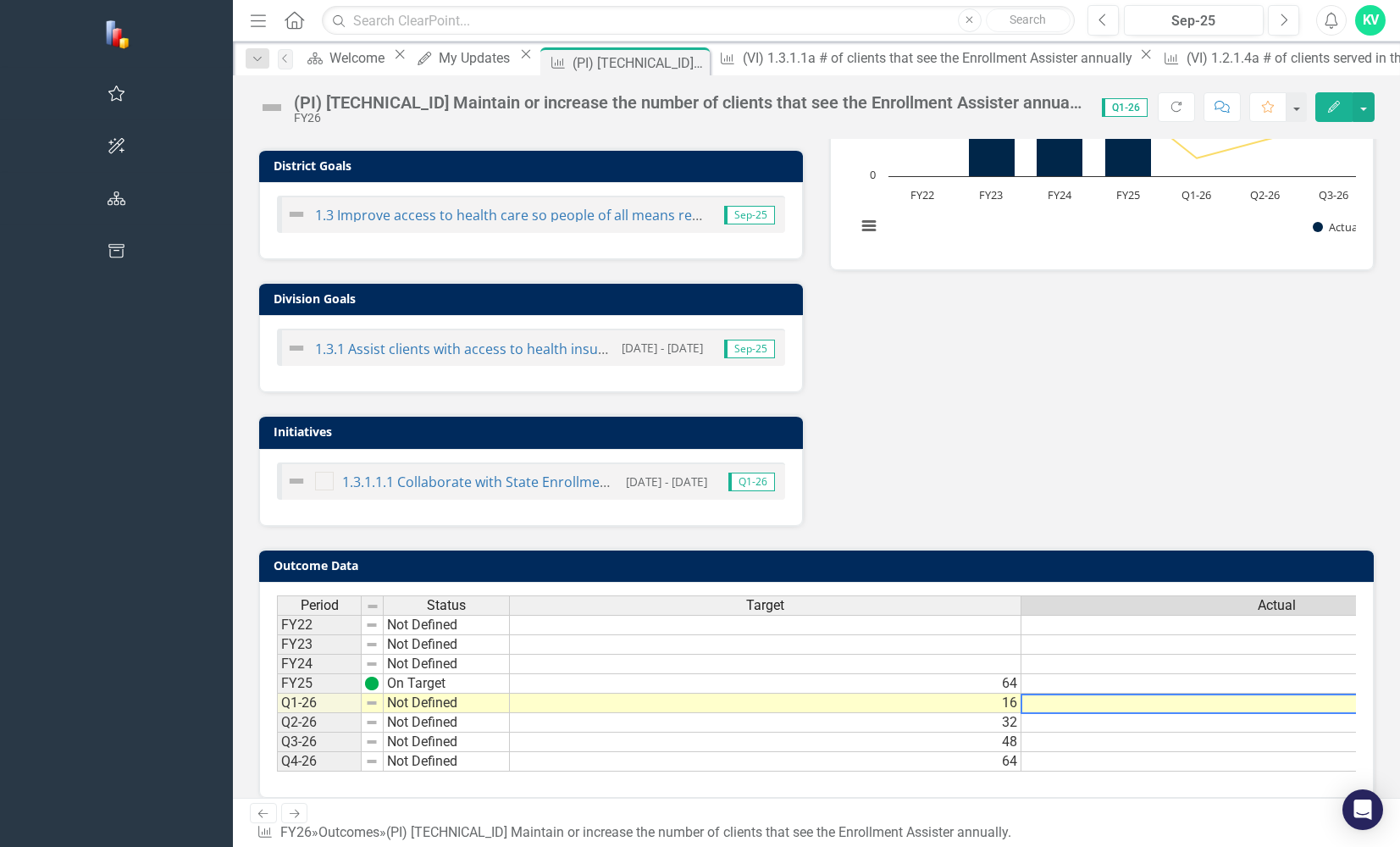
click at [1309, 705] on td at bounding box center [1277, 703] width 511 height 20
click at [1311, 707] on td at bounding box center [1277, 703] width 511 height 20
click at [1311, 705] on td at bounding box center [1277, 703] width 511 height 20
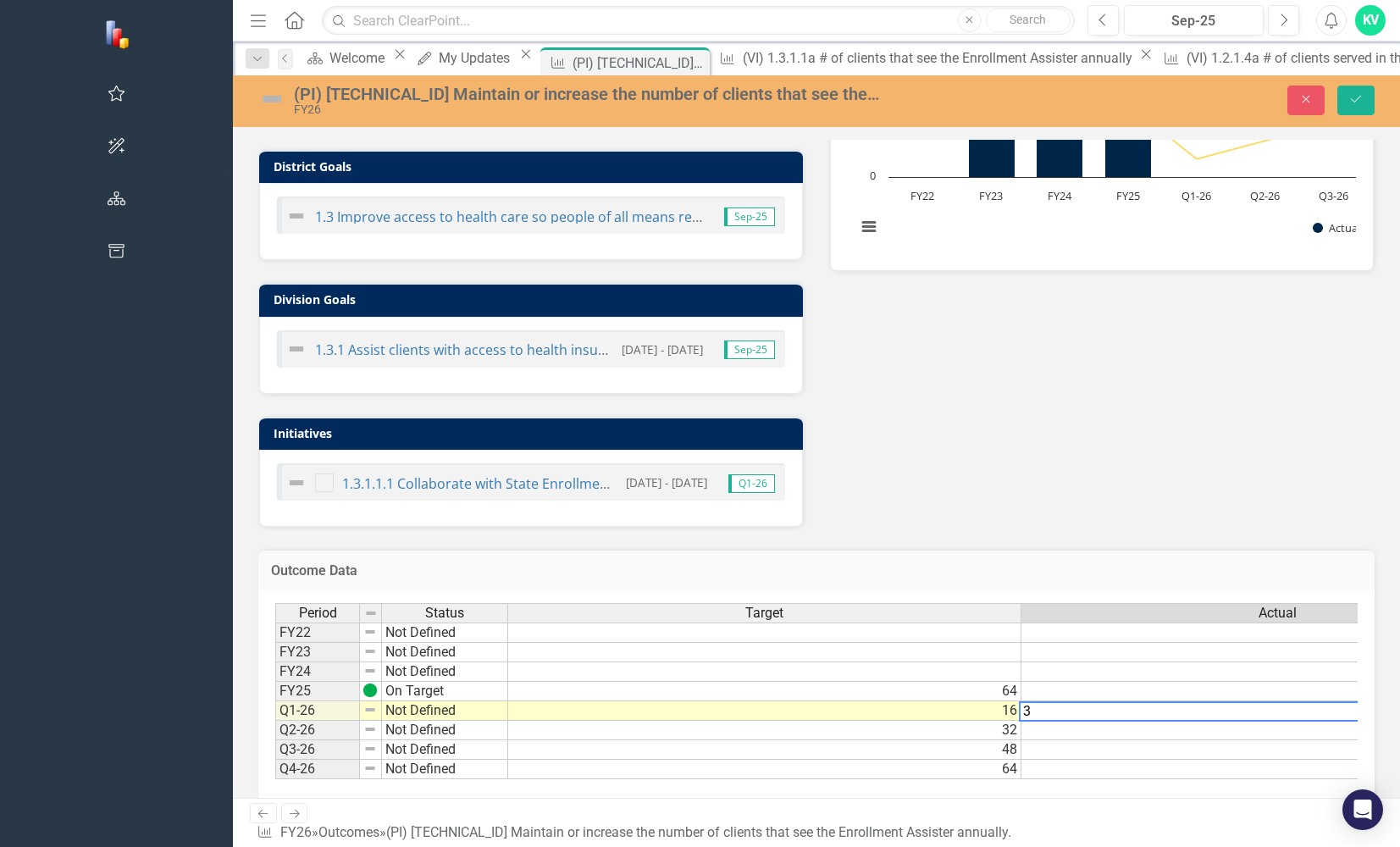
type textarea "32"
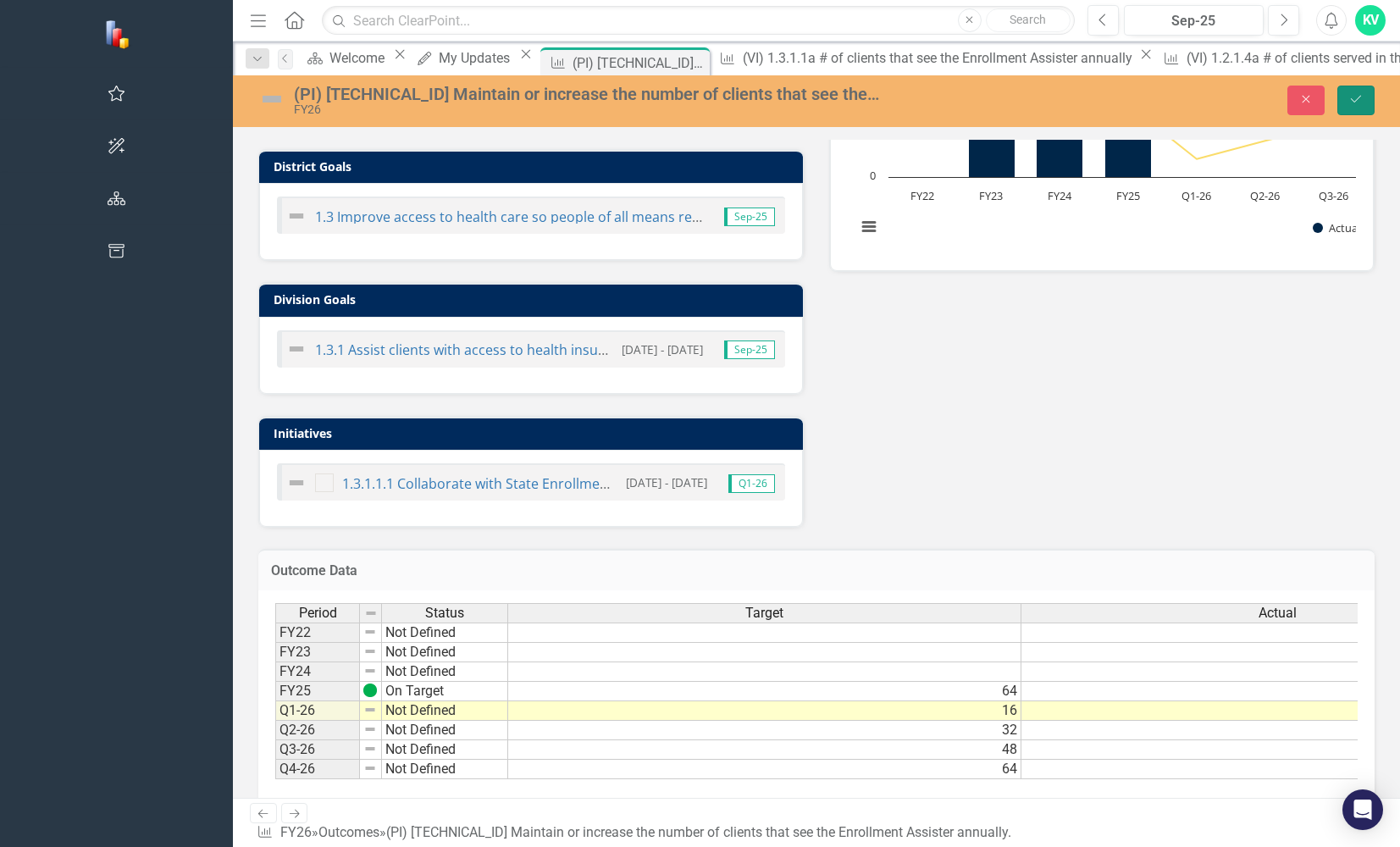
click at [1363, 96] on icon "Save" at bounding box center [1356, 99] width 15 height 12
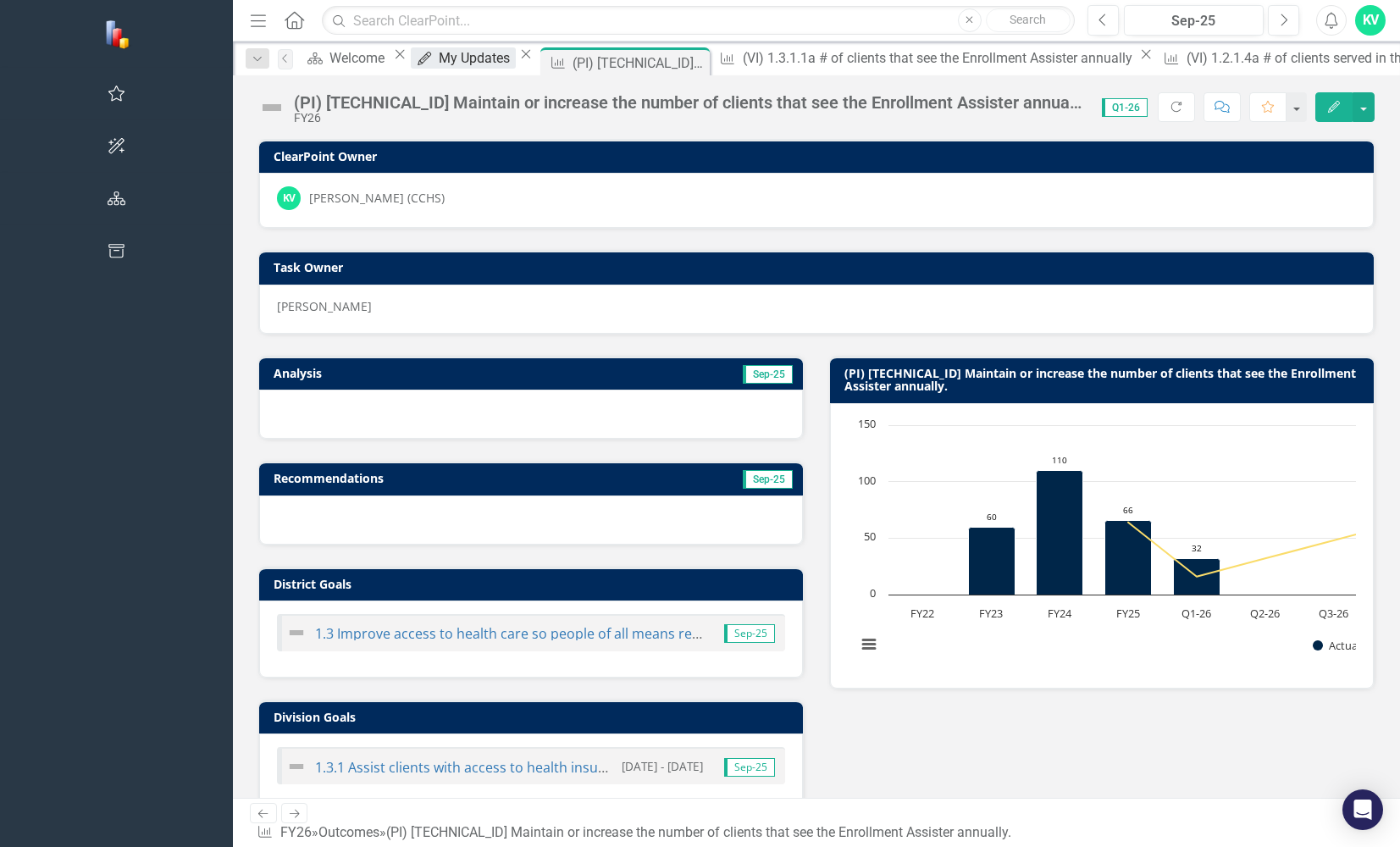
click at [439, 59] on div "My Updates" at bounding box center [477, 58] width 76 height 21
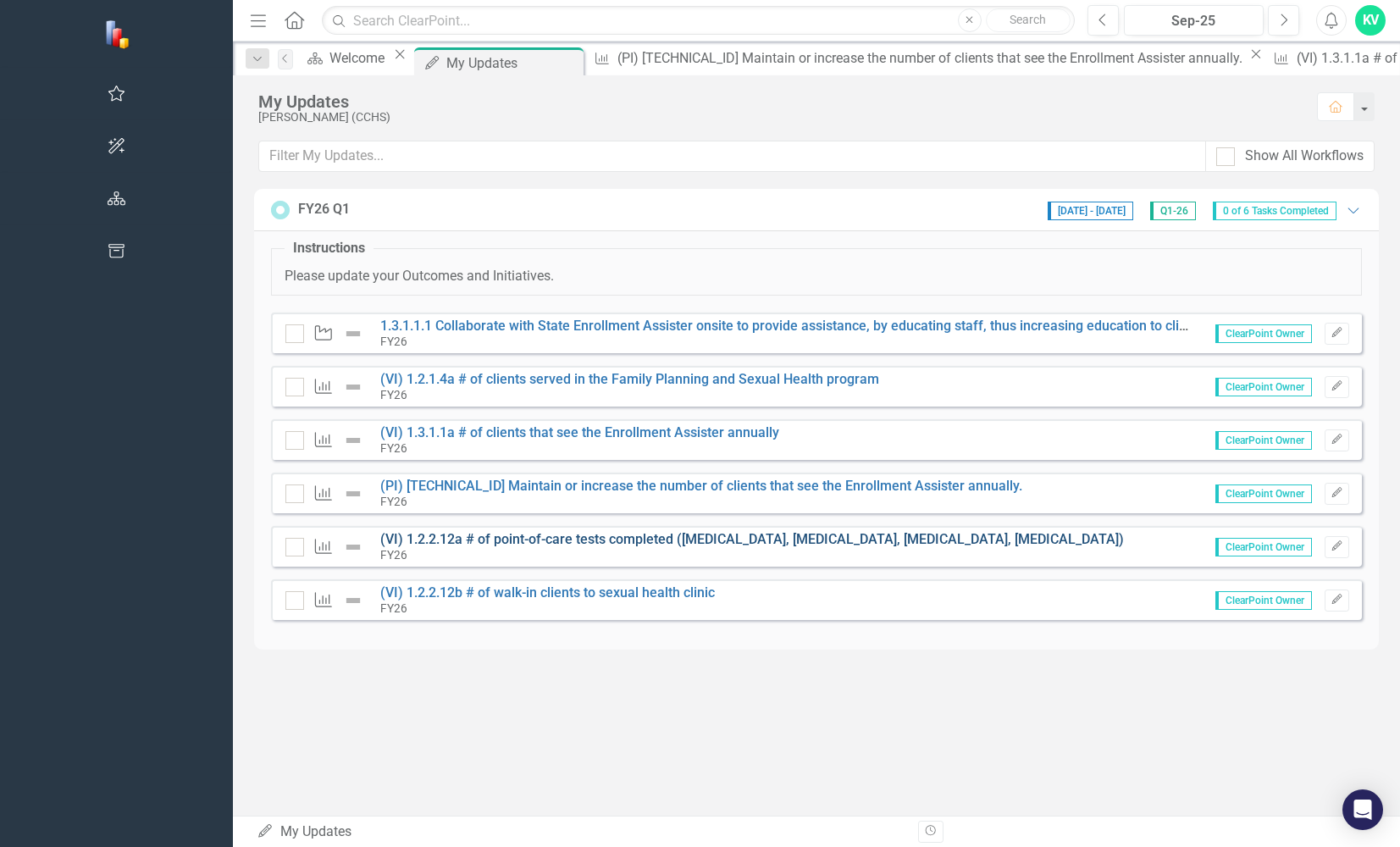
click at [380, 543] on link "(VI) 1.2.2.12a # of point-of-care tests completed ([MEDICAL_DATA], [MEDICAL_DAT…" at bounding box center [752, 539] width 744 height 16
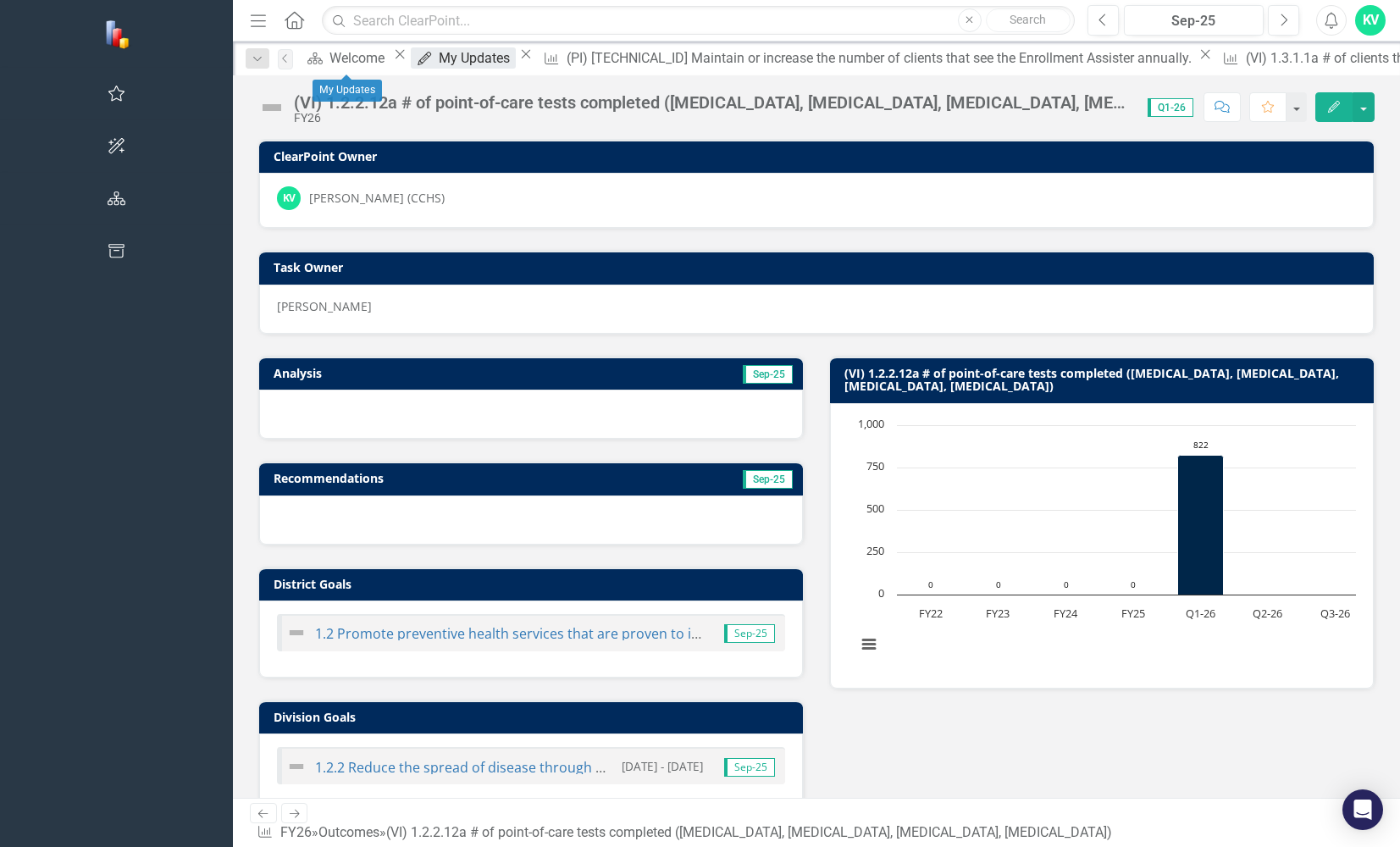
click at [439, 65] on div "My Updates" at bounding box center [477, 58] width 76 height 21
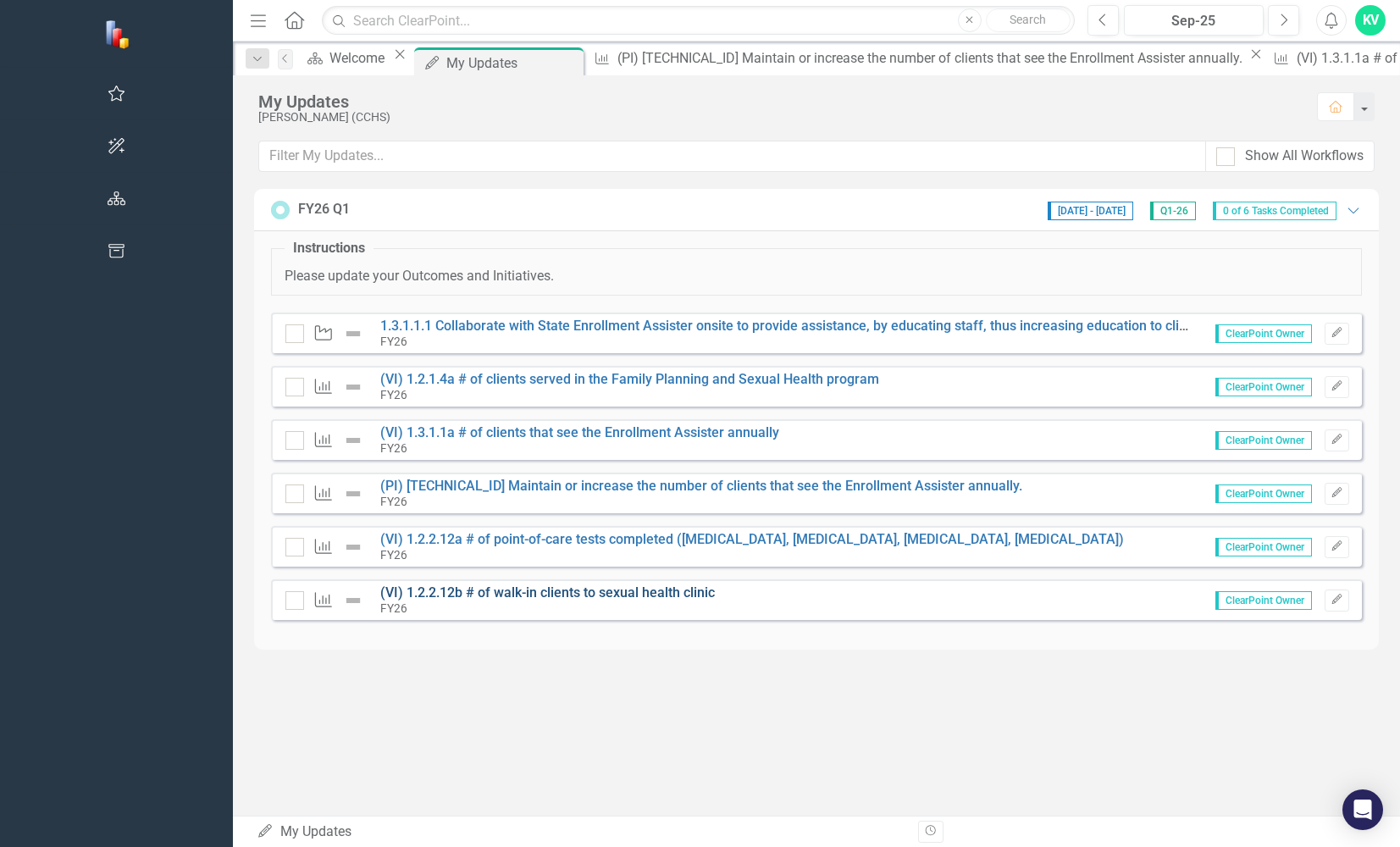
click at [380, 594] on link "(VI) 1.2.2.12b # of walk-in clients to sexual health clinic" at bounding box center [547, 592] width 335 height 16
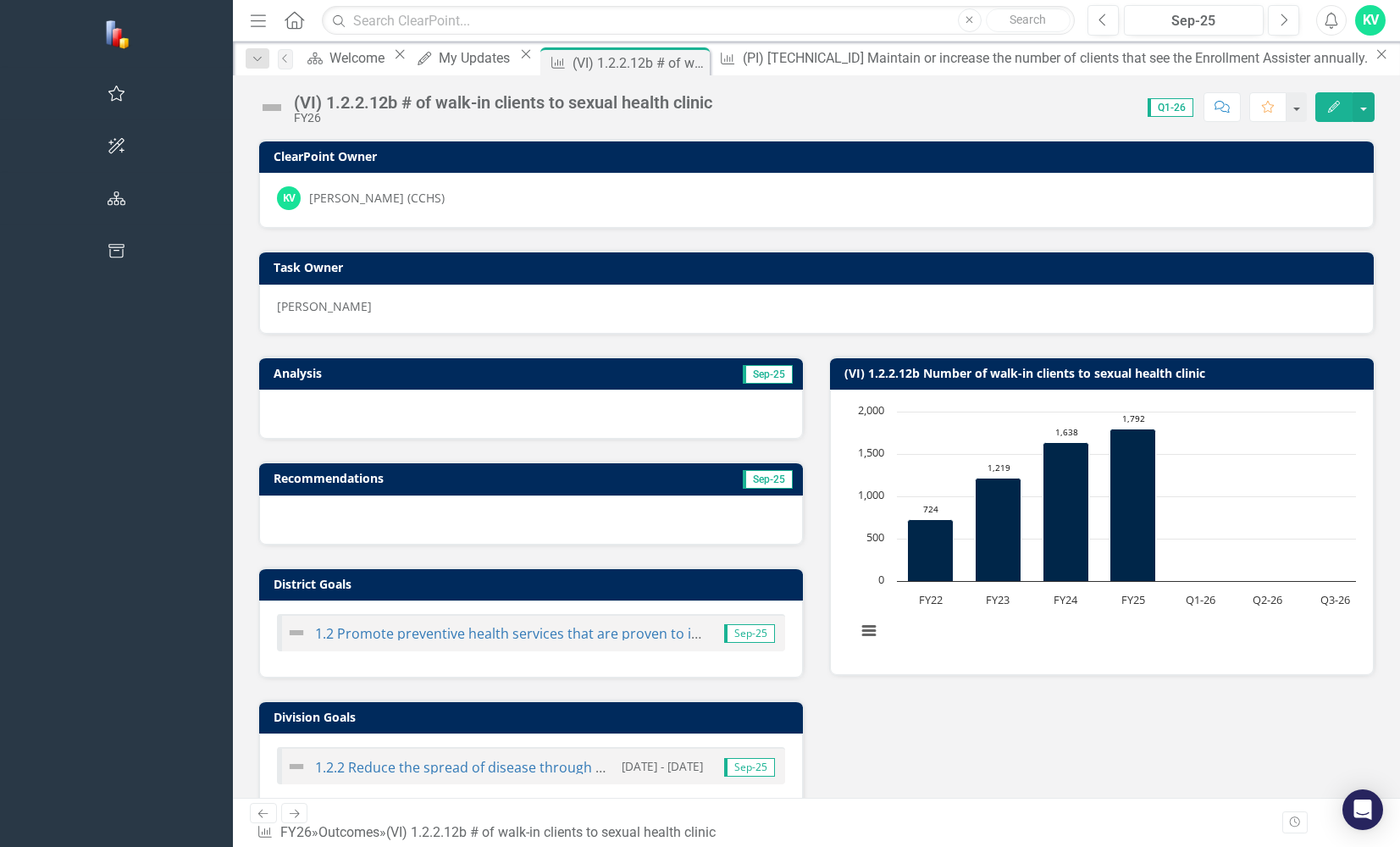
click at [259, 409] on div at bounding box center [531, 414] width 543 height 49
click at [259, 408] on div at bounding box center [531, 414] width 543 height 49
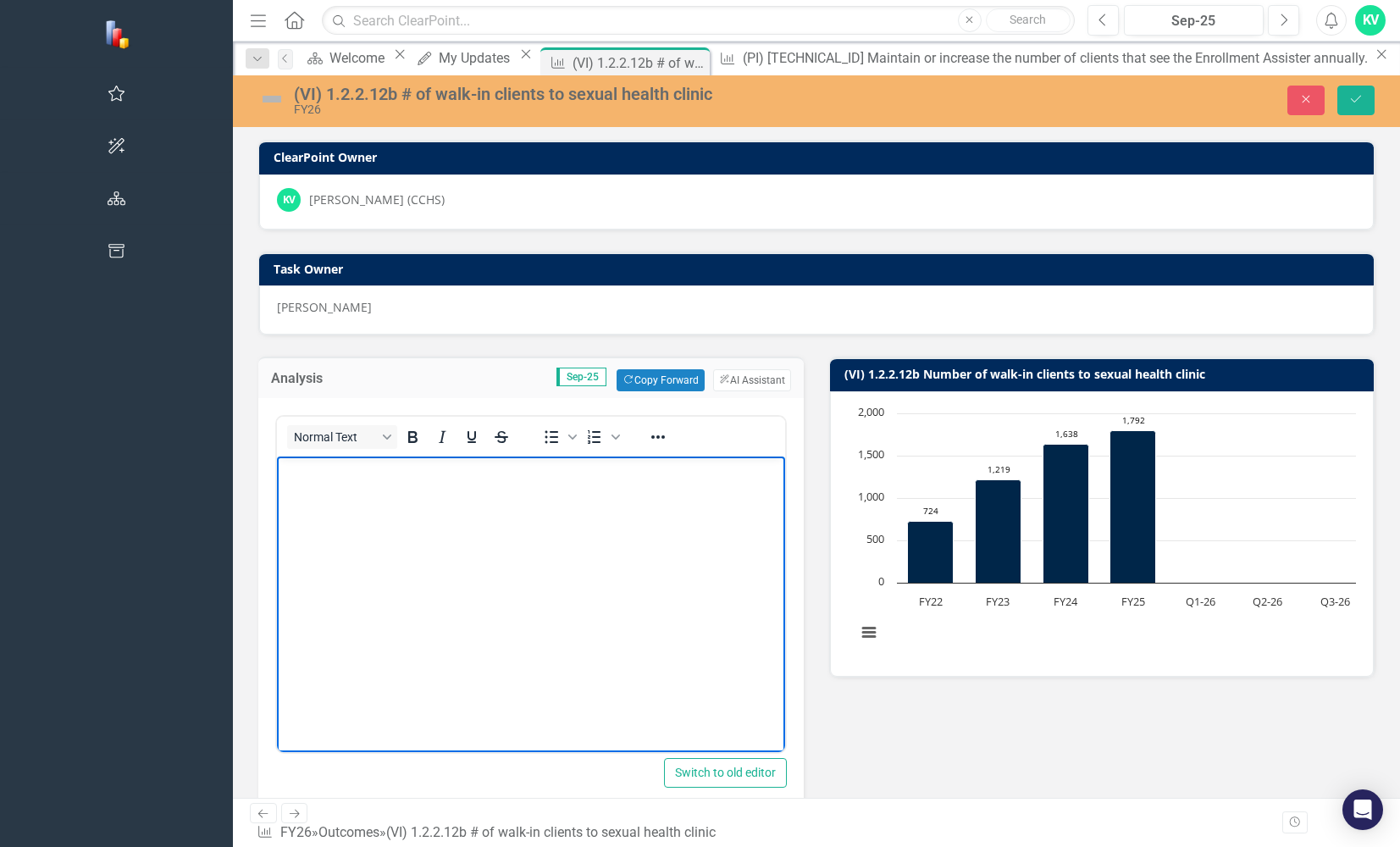
click at [313, 484] on body "Rich Text Area. Press ALT-0 for help." at bounding box center [531, 583] width 508 height 254
click at [388, 482] on body "Rich Text Area. Press ALT-0 for help." at bounding box center [531, 583] width 508 height 254
click at [470, 491] on p "The Clinic saw 354 walk in clients in the quarter. Due to the lack of APRNs, ap…" at bounding box center [531, 481] width 500 height 41
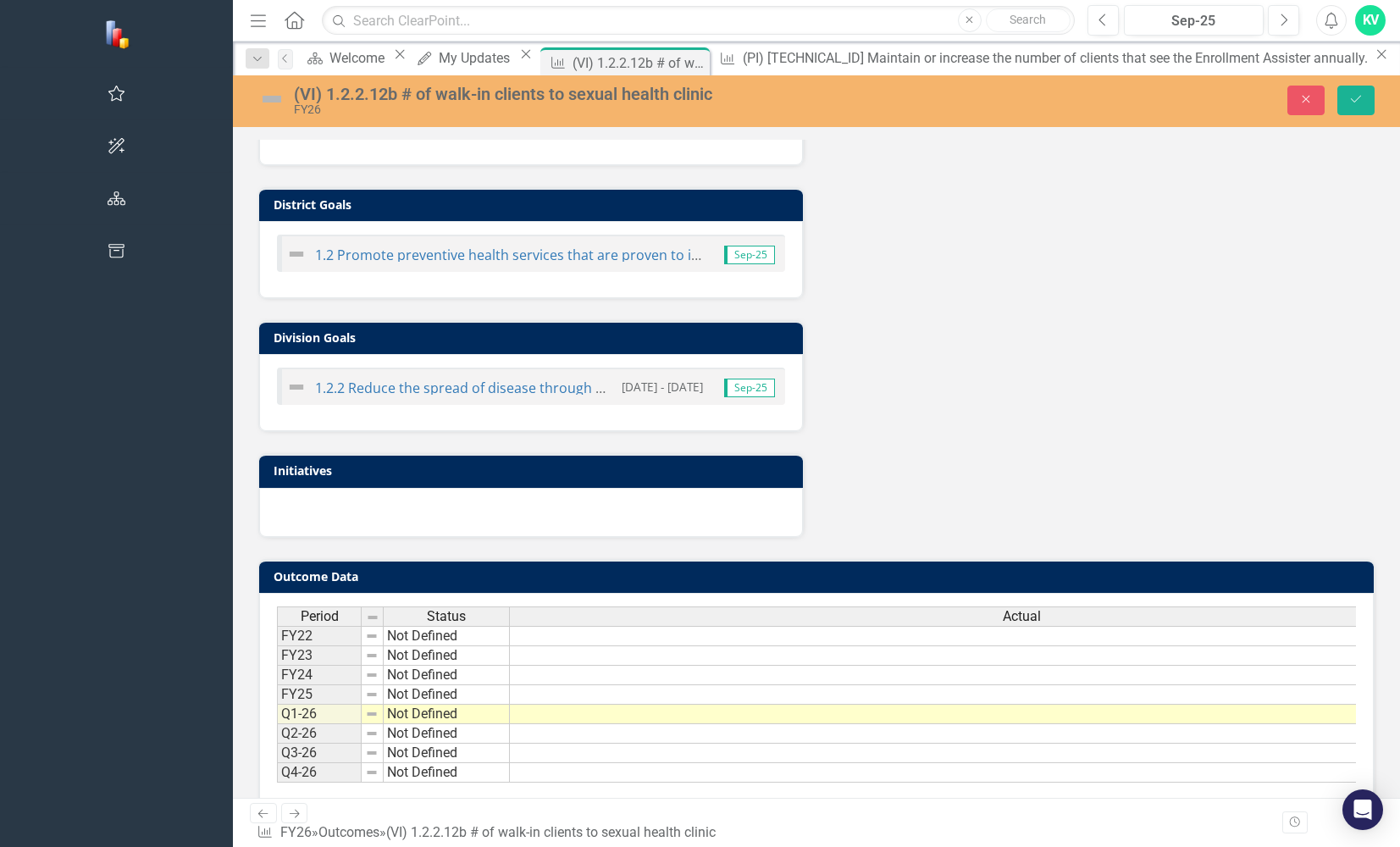
scroll to position [768, 0]
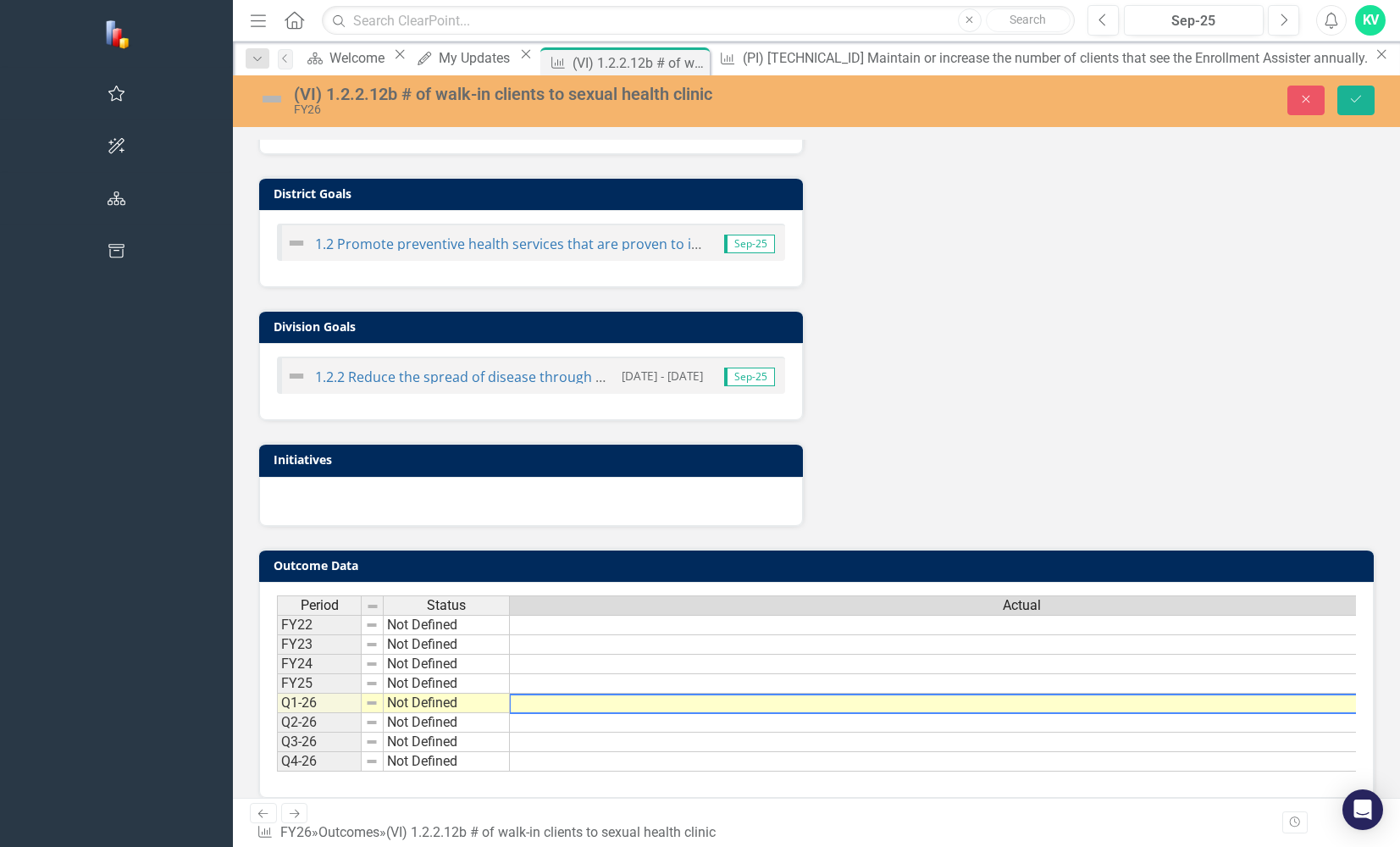
click at [1317, 703] on td at bounding box center [1021, 703] width 1024 height 20
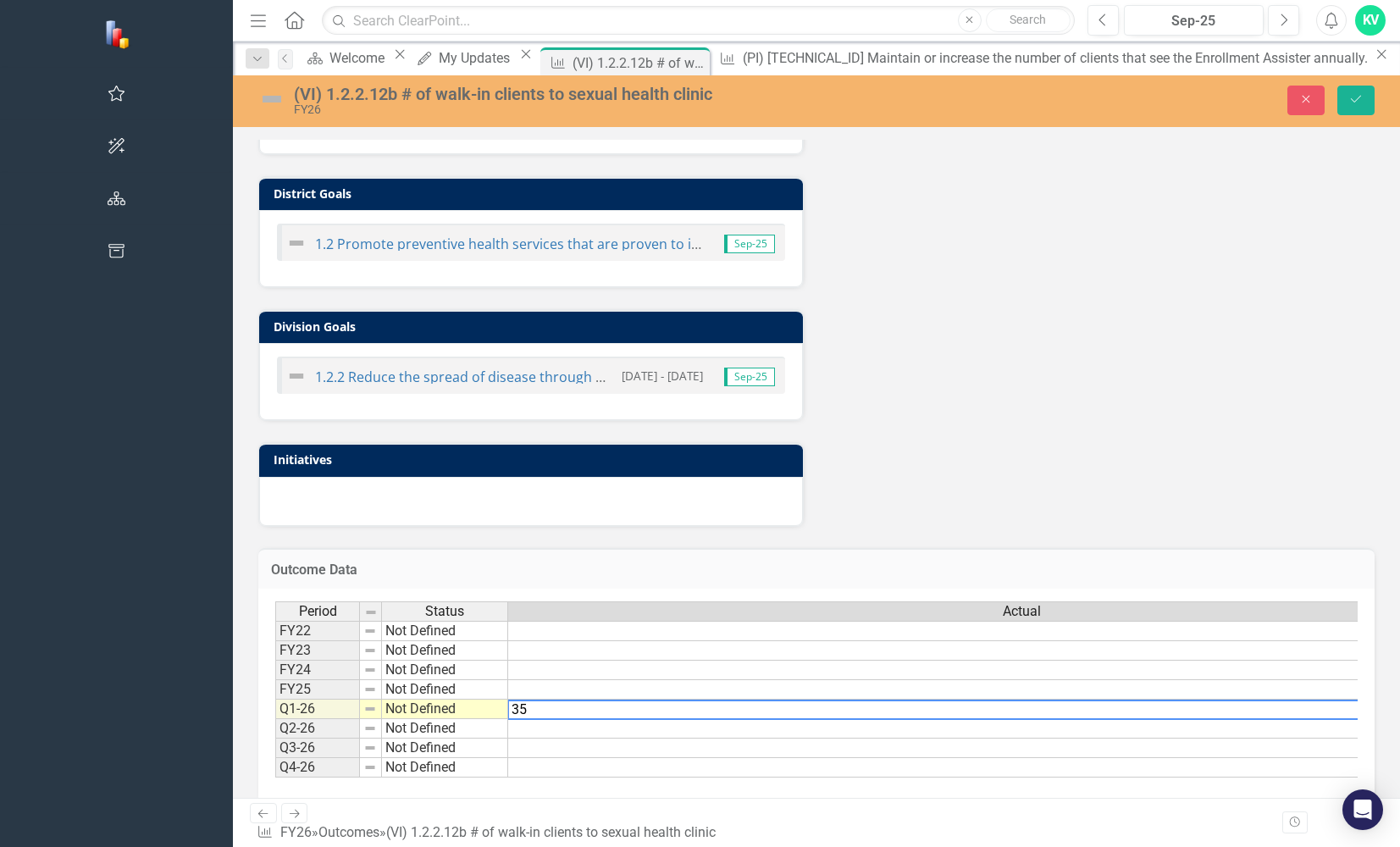
type textarea "354"
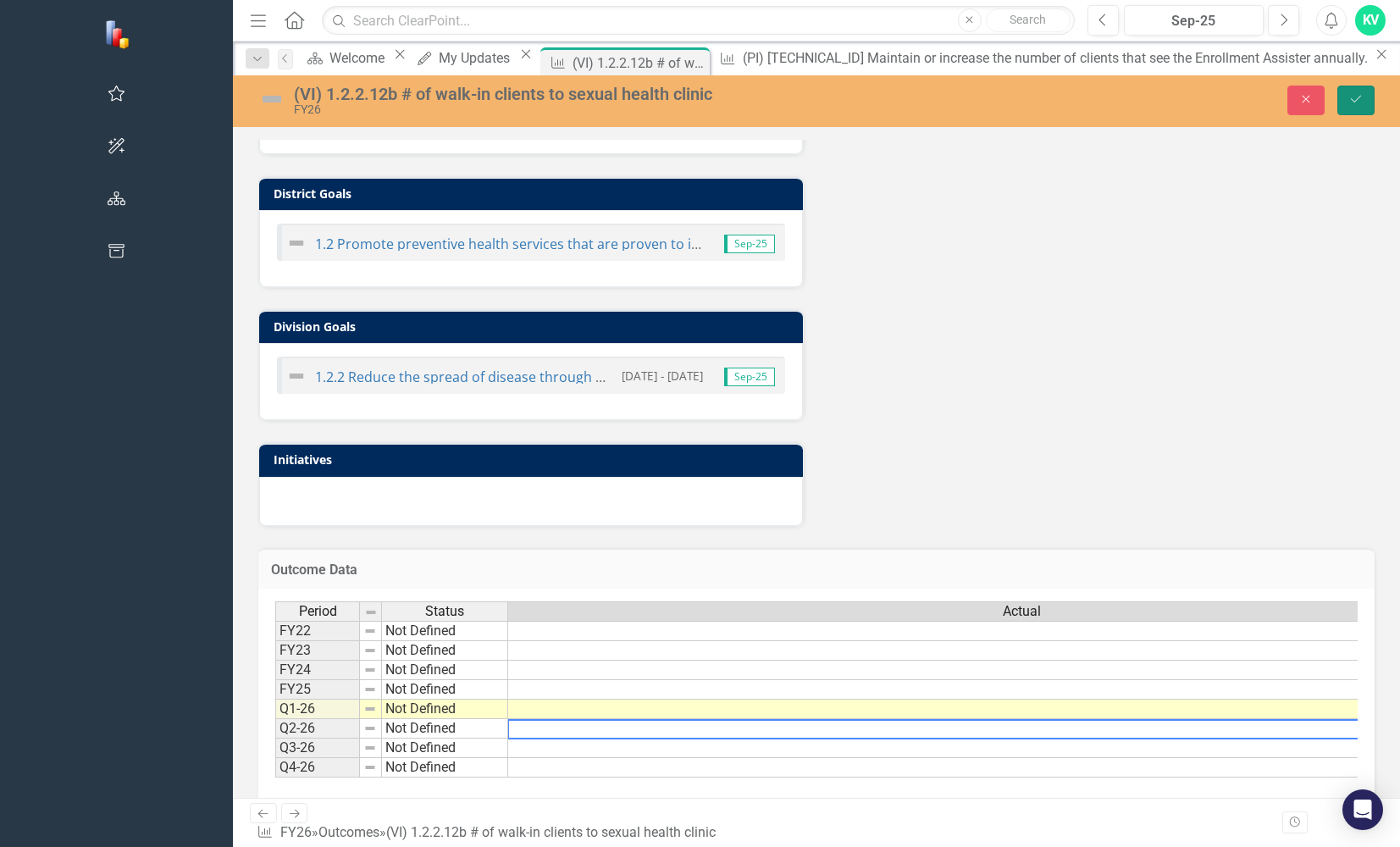
click at [1347, 103] on button "Save" at bounding box center [1356, 99] width 37 height 29
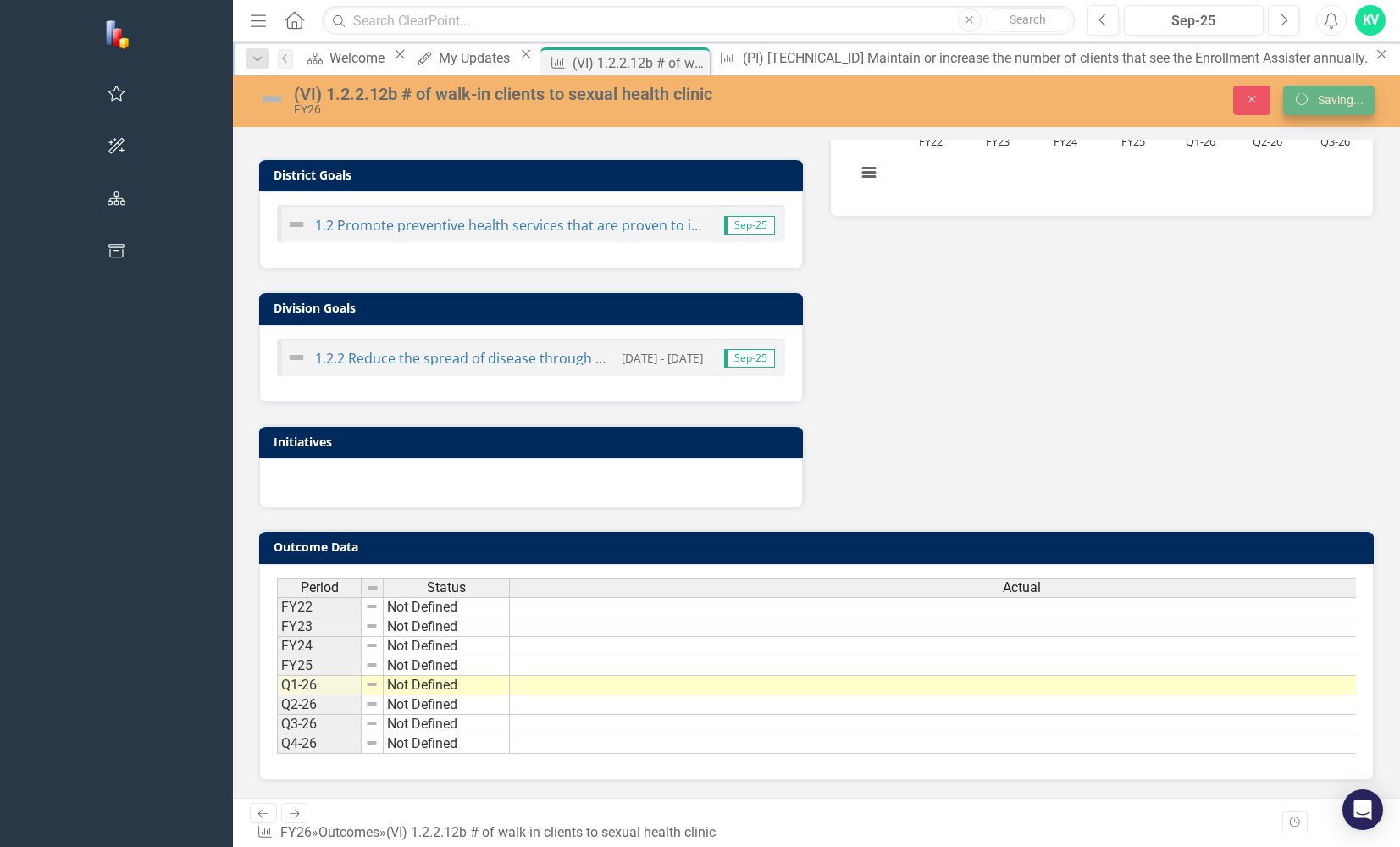
scroll to position [424, 0]
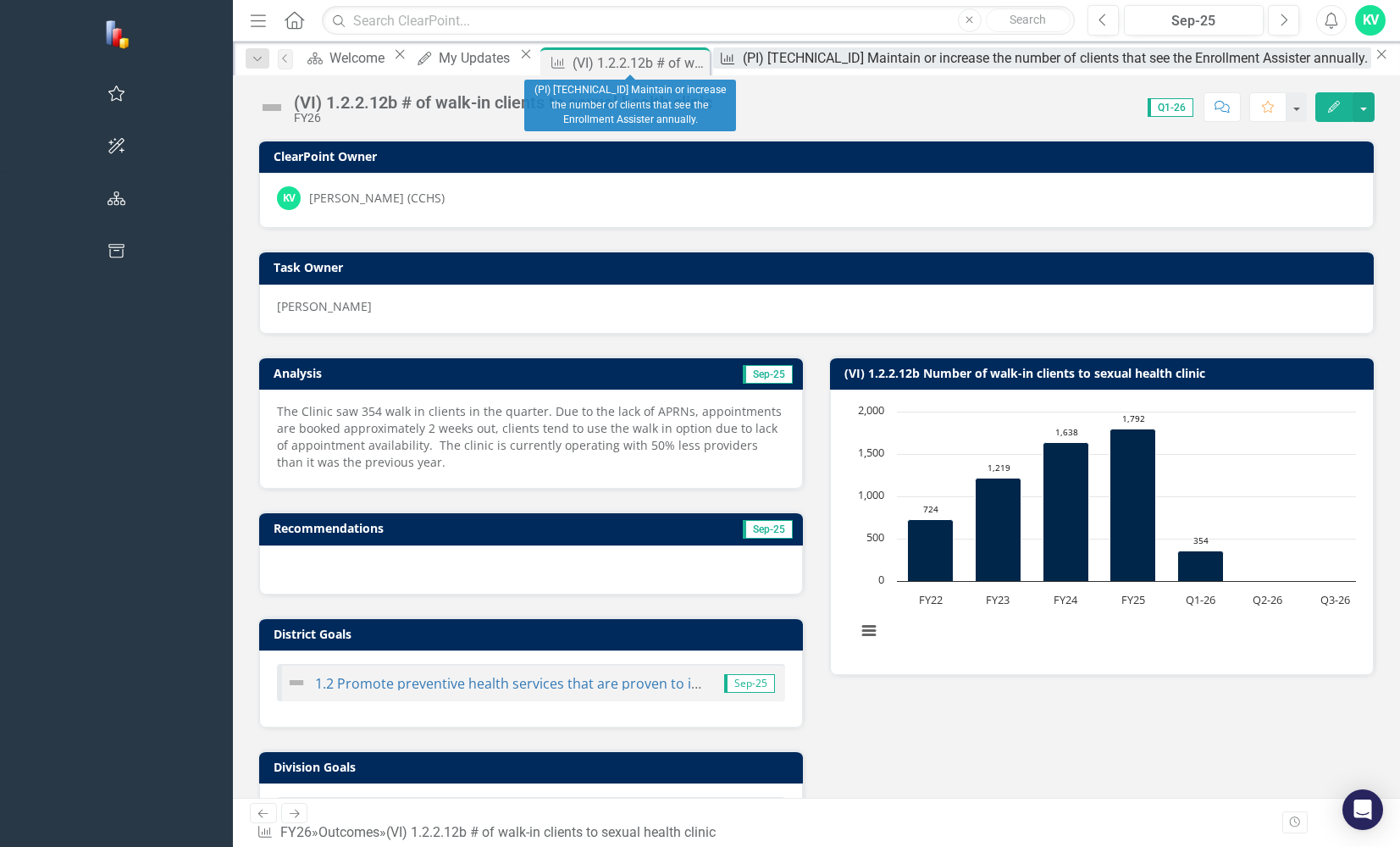
click at [743, 59] on div "(PI) [TECHNICAL_ID] Maintain or increase the number of clients that see the Enr…" at bounding box center [1057, 58] width 629 height 21
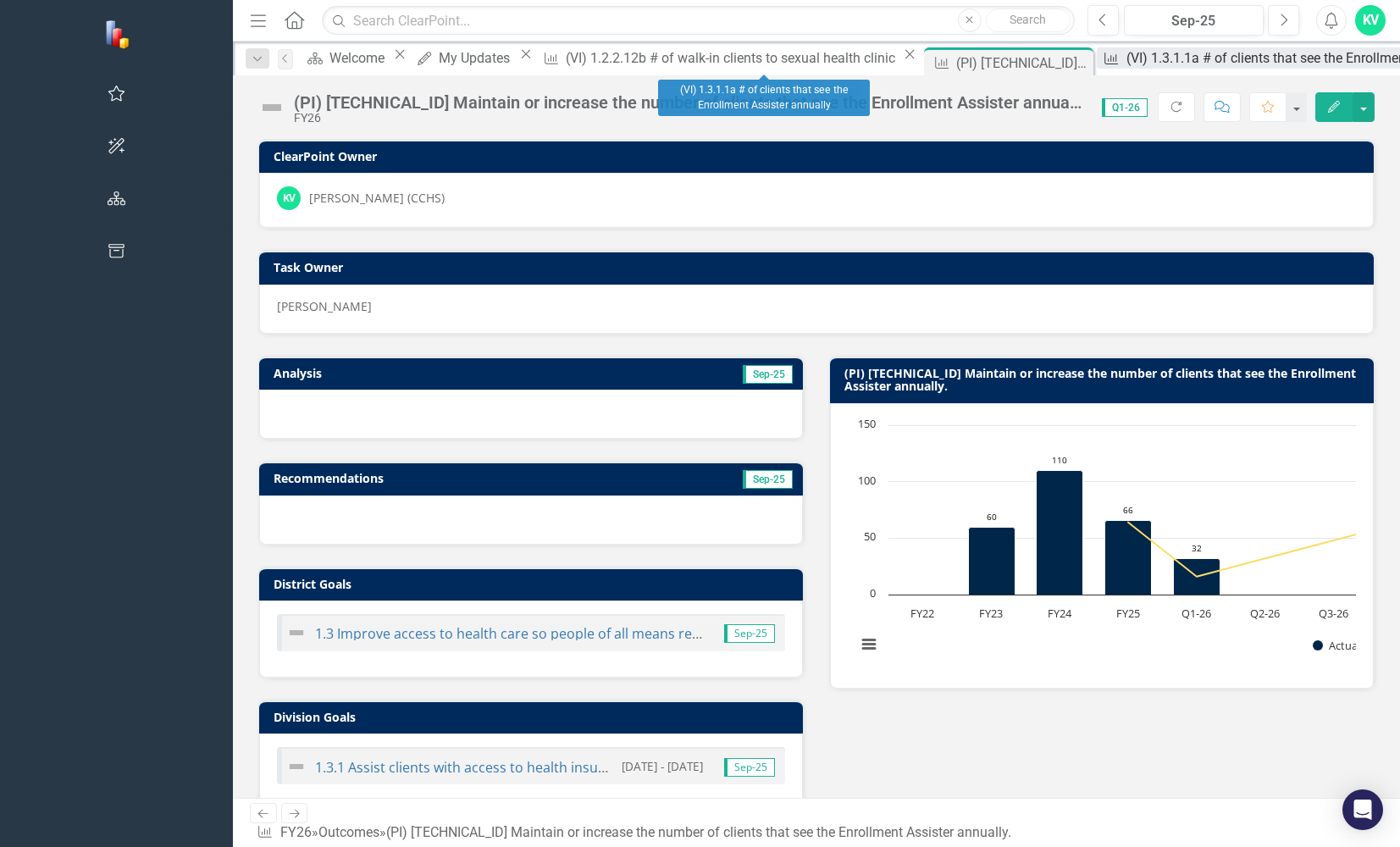
click at [1127, 58] on div "(VI) 1.3.1.1a # of clients that see the Enrollment Assister annually" at bounding box center [1323, 58] width 393 height 21
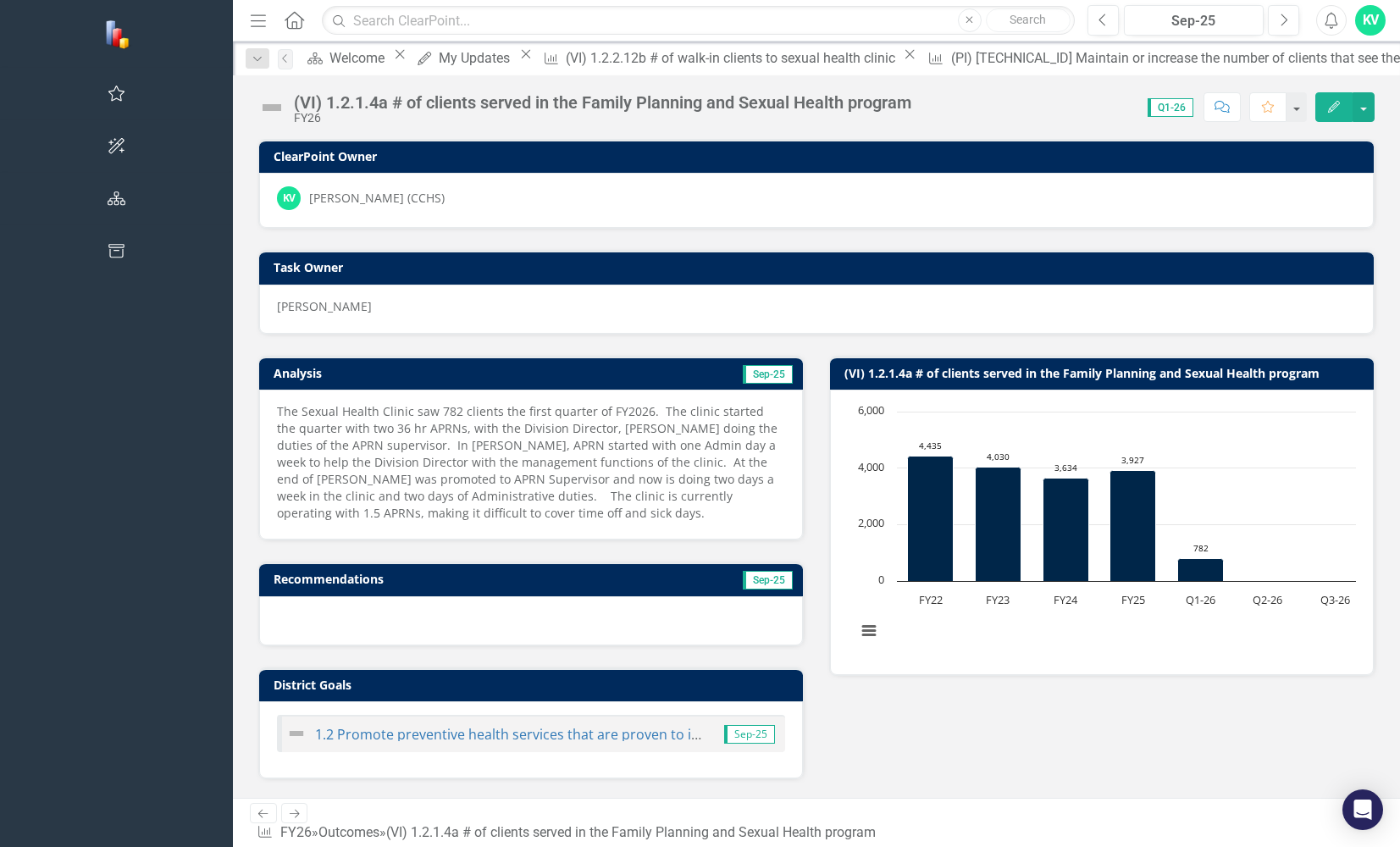
click at [451, 486] on p "The Sexual Health Clinic saw 782 clients the first quarter of FY2026. The clini…" at bounding box center [531, 463] width 508 height 119
click at [443, 498] on p "The Sexual Health Clinic saw 782 clients the first quarter of FY2026. The clini…" at bounding box center [531, 463] width 508 height 119
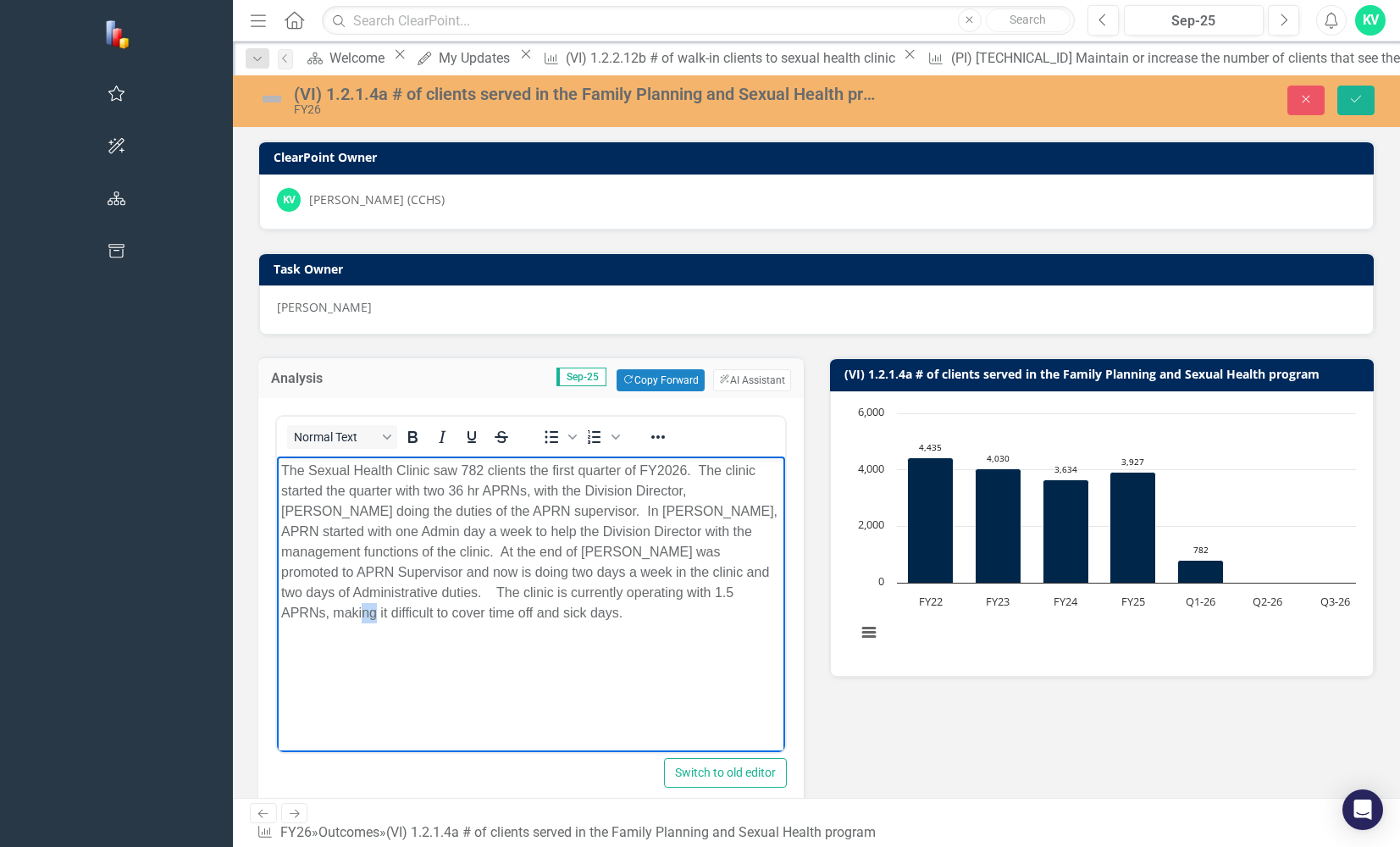
click at [708, 573] on p "The Sexual Health Clinic saw 782 clients the first quarter of FY2026. The clini…" at bounding box center [531, 542] width 500 height 162
click at [429, 599] on p "The Sexual Health Clinic saw 782 clients the first quarter of FY2026. The clini…" at bounding box center [531, 542] width 500 height 162
click at [532, 606] on p "The Sexual Health Clinic saw 782 clients the first quarter of FY2026. The clini…" at bounding box center [531, 562] width 500 height 203
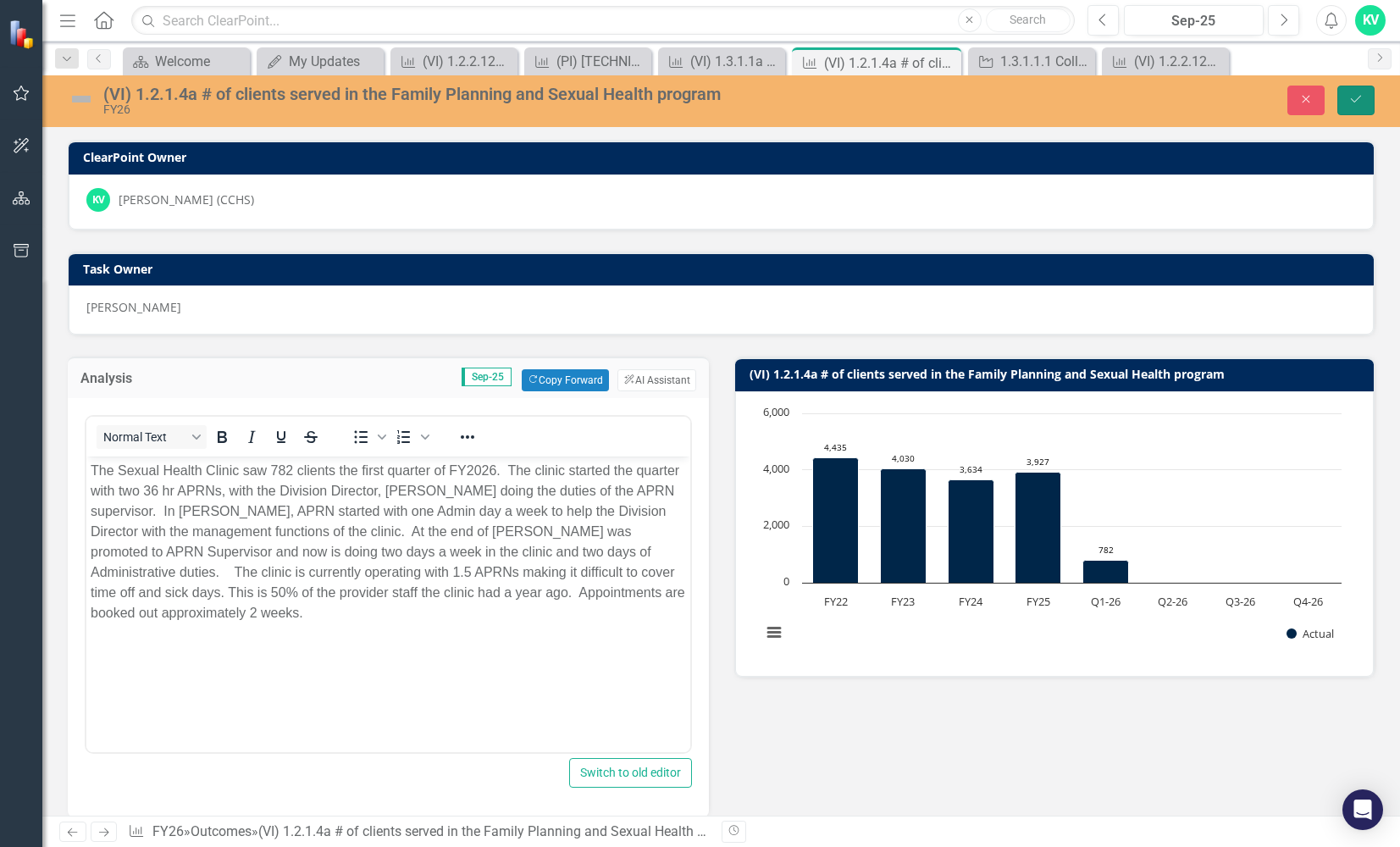
click at [1371, 97] on button "Save" at bounding box center [1356, 99] width 37 height 29
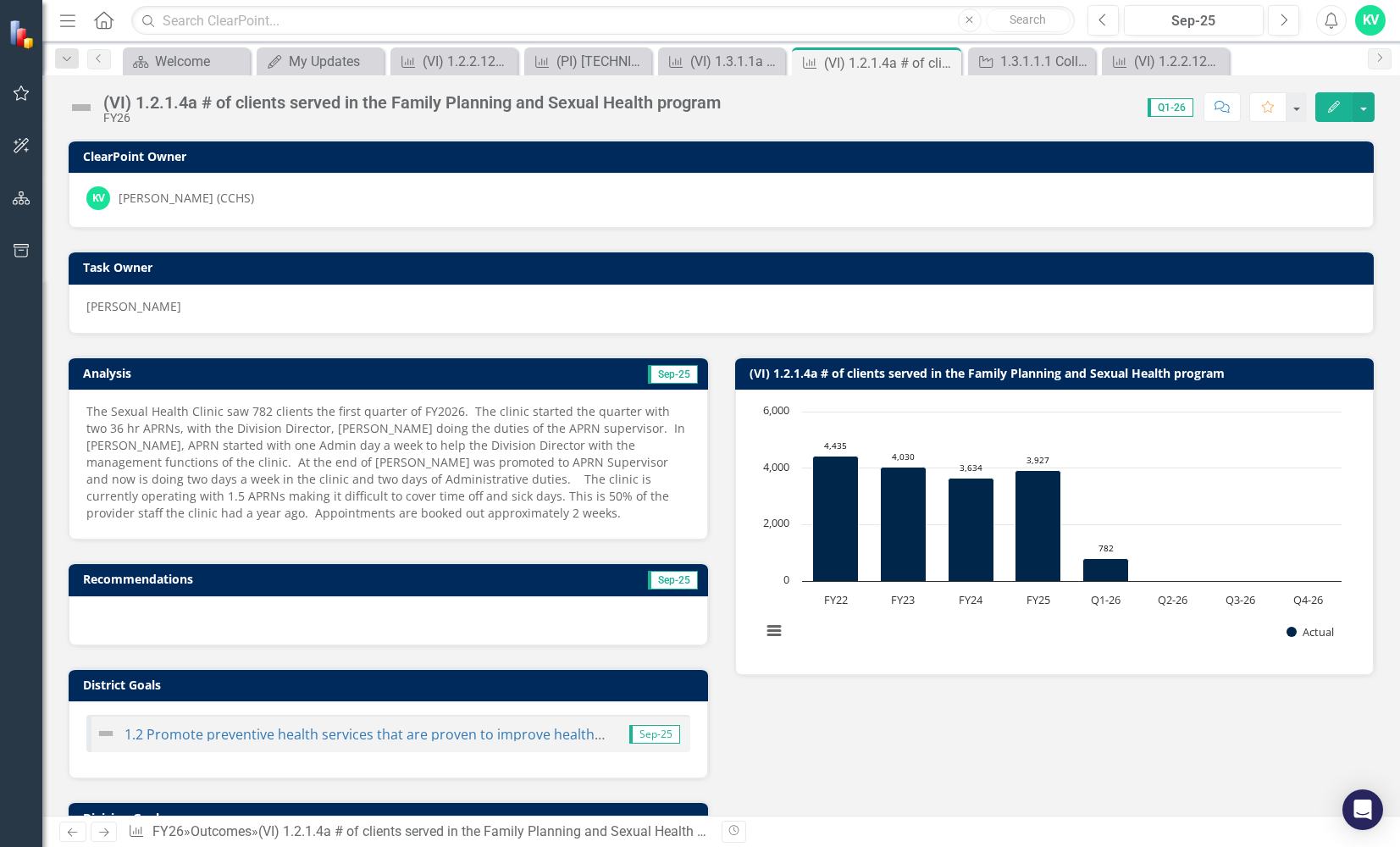
click at [85, 105] on img at bounding box center [81, 107] width 28 height 28
click at [83, 107] on img at bounding box center [81, 107] width 28 height 28
click at [68, 59] on icon "Dropdown" at bounding box center [67, 59] width 15 height 12
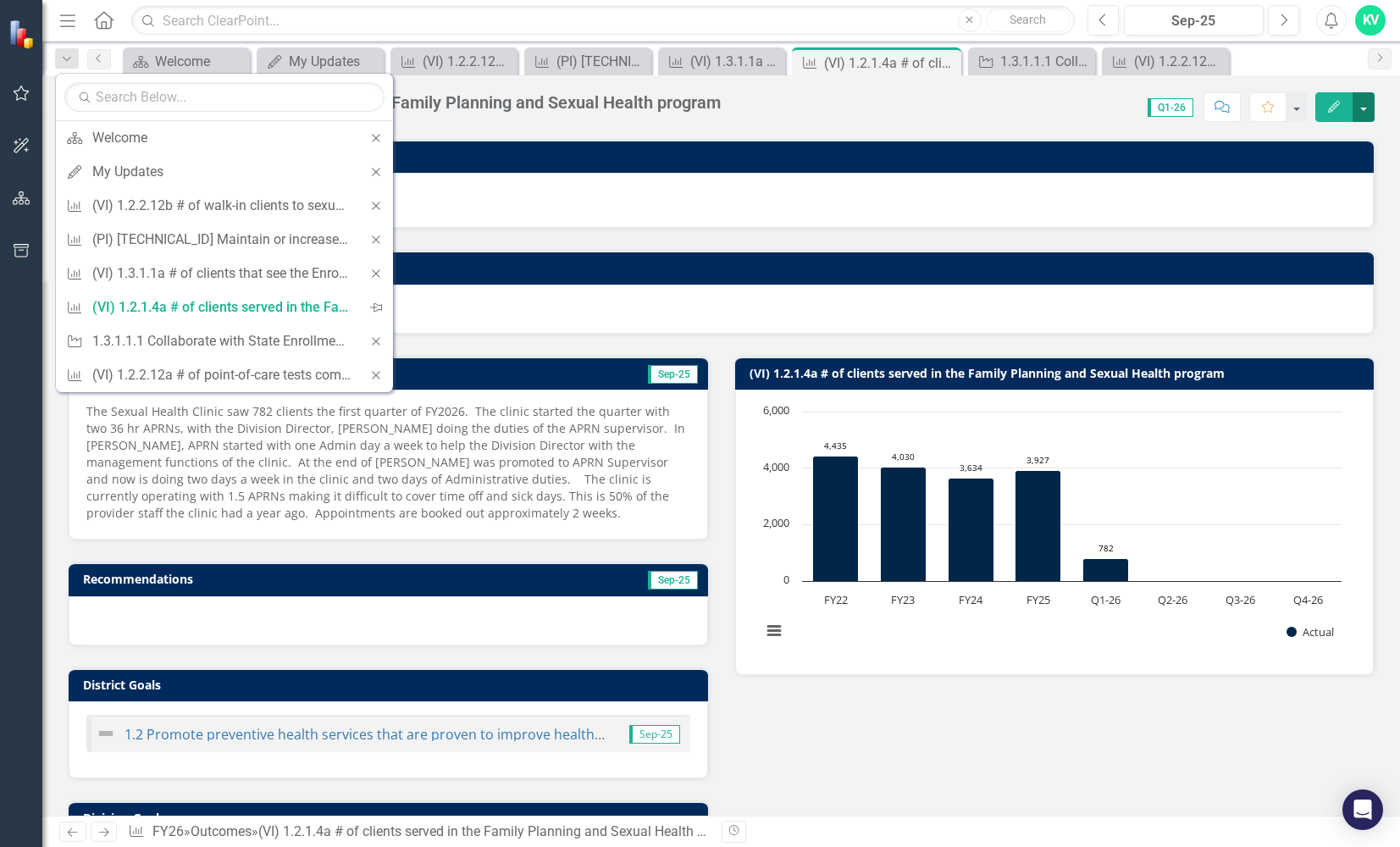
click at [1360, 113] on button "button" at bounding box center [1364, 107] width 22 height 29
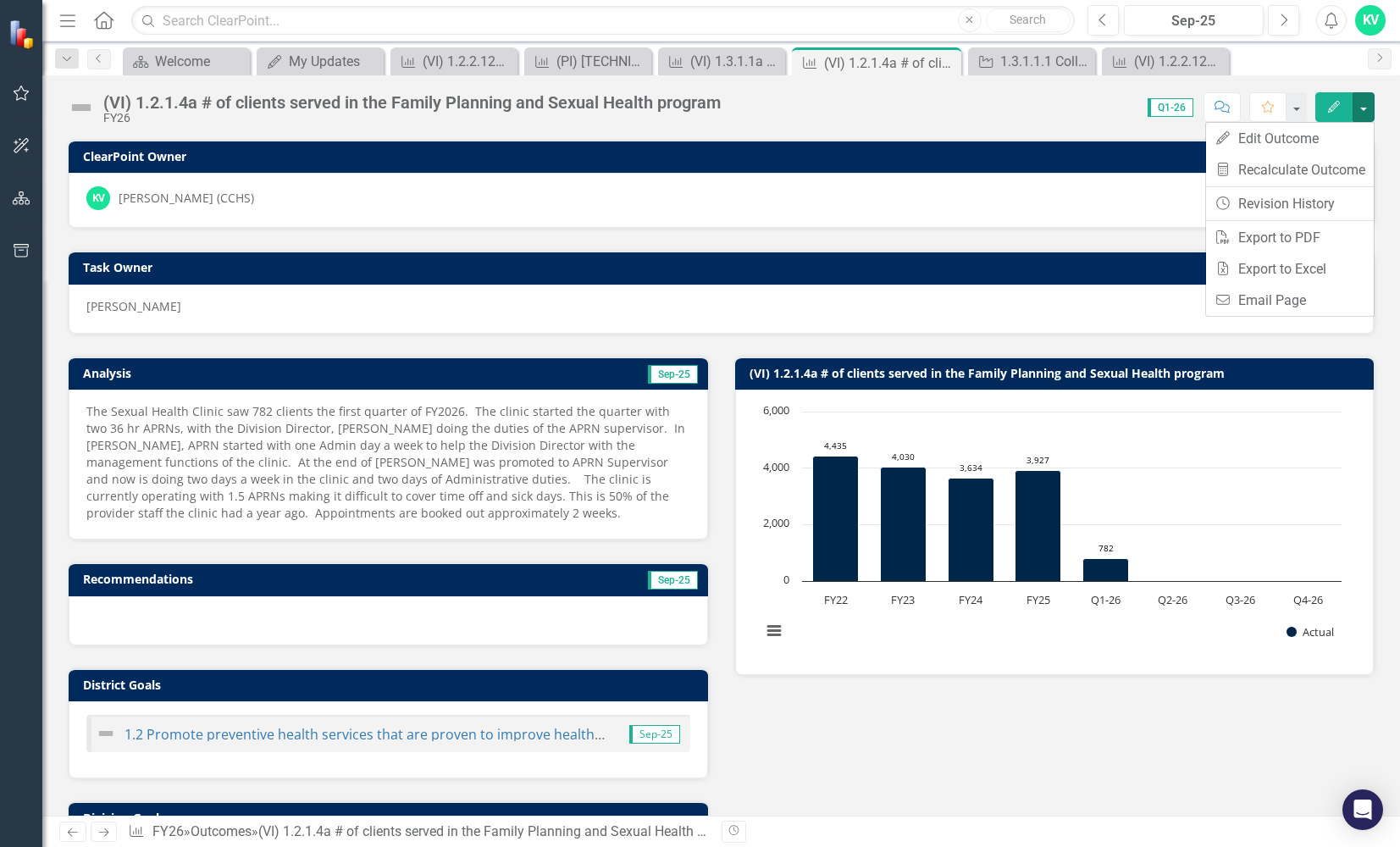
drag, startPoint x: 120, startPoint y: 104, endPoint x: 108, endPoint y: 93, distance: 16.3
click at [118, 101] on div "(VI) 1.2.1.4a # of clients served in the Family Planning and Sexual Health prog…" at bounding box center [411, 102] width 617 height 19
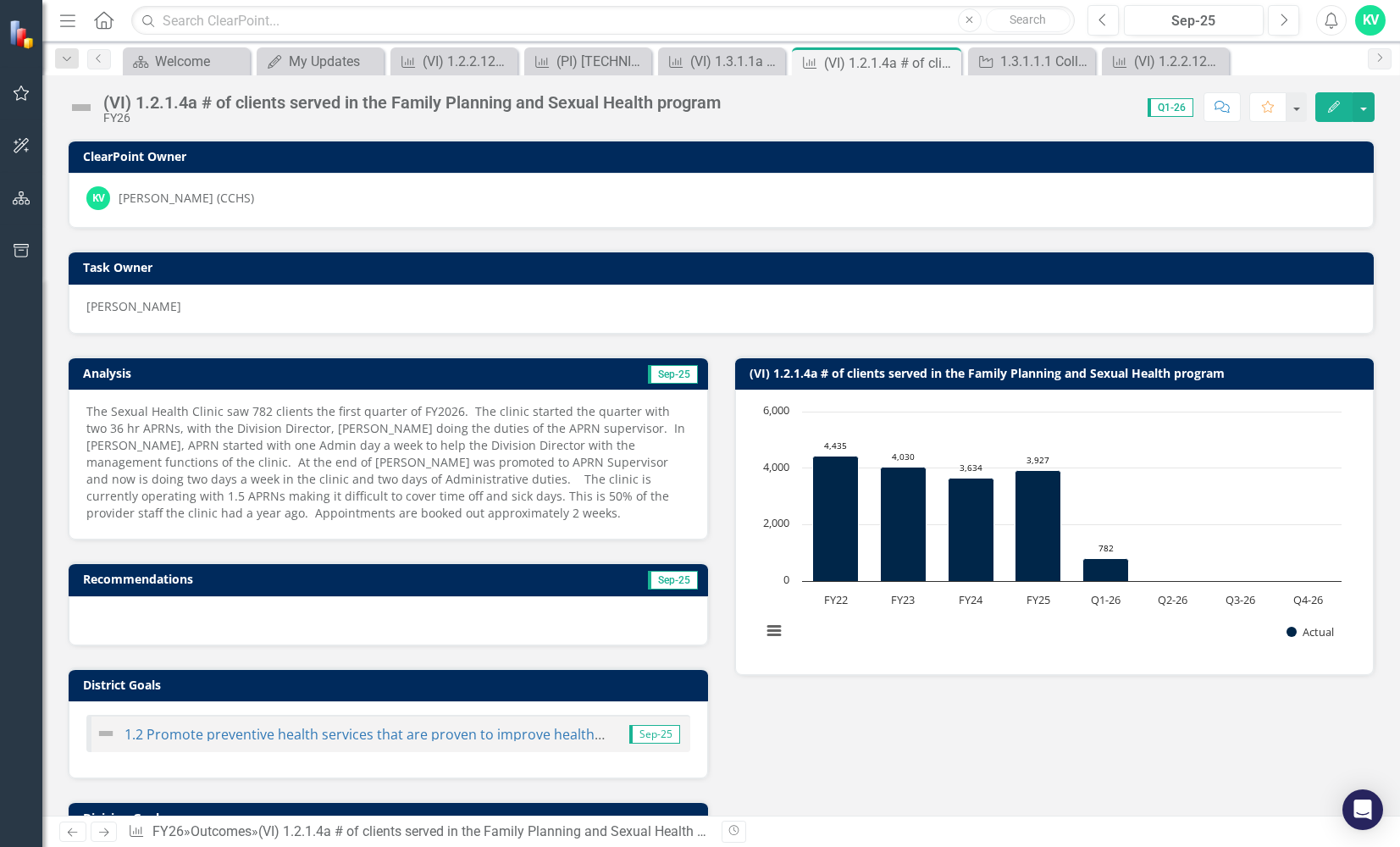
click at [73, 27] on icon "button" at bounding box center [67, 20] width 15 height 12
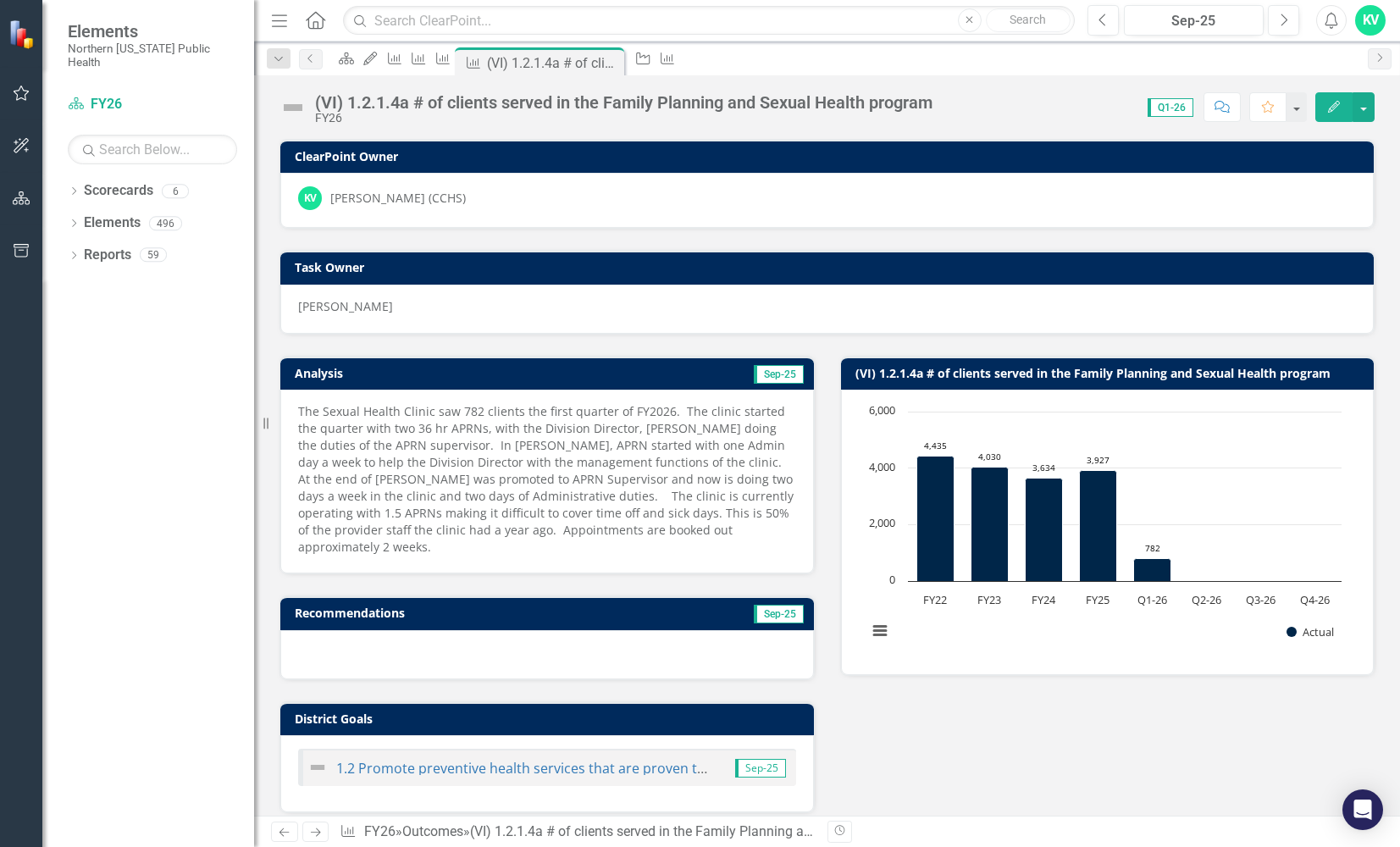
click at [668, 238] on div "Task Owner Kelly Verling" at bounding box center [827, 281] width 1120 height 105
click at [277, 60] on icon "Dropdown" at bounding box center [278, 59] width 15 height 12
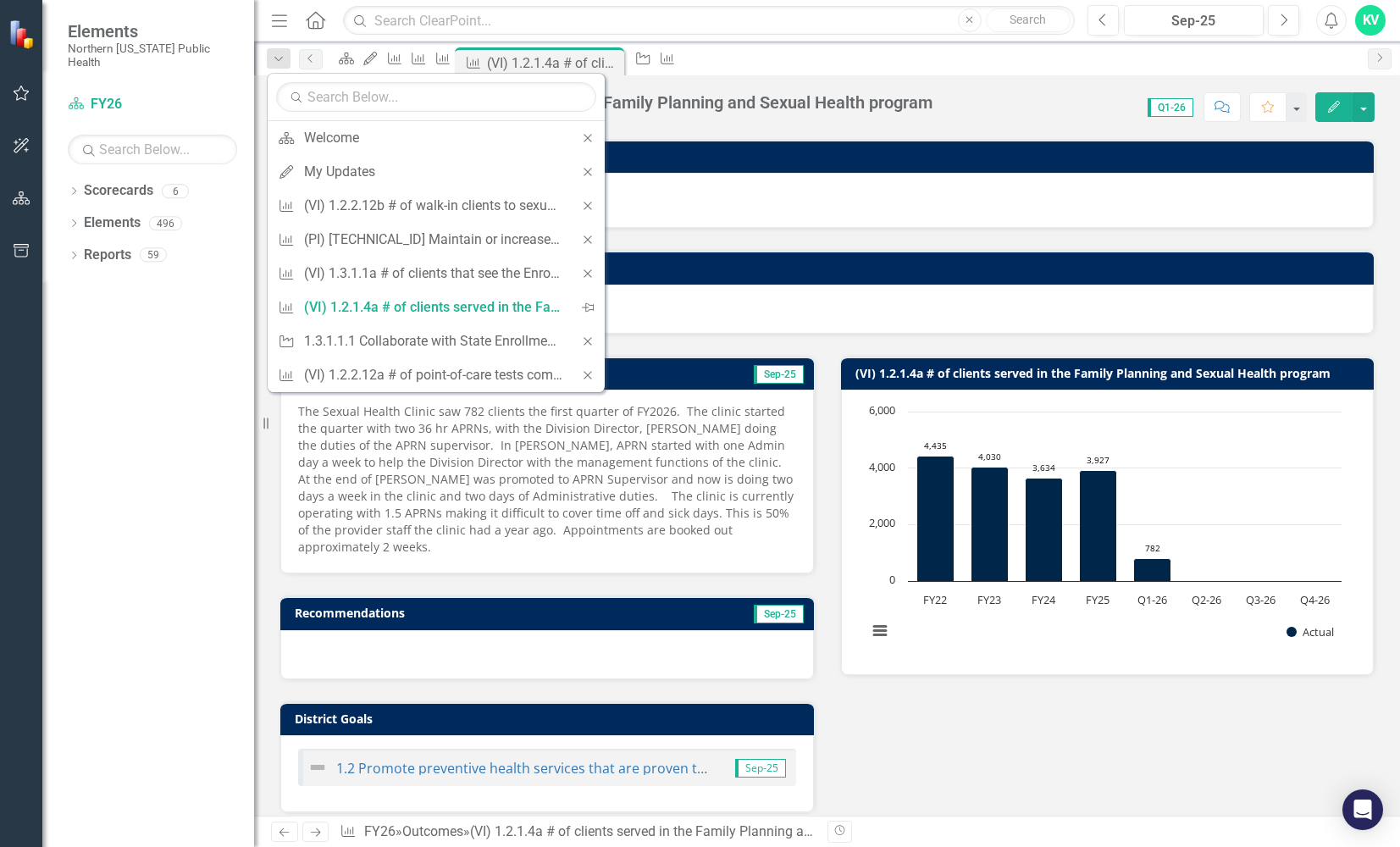
click at [178, 383] on div "Dropdown Scorecards 6 FY26 FY25 Locked FY24 Locked FY23 Locked FY22 Status Snap…" at bounding box center [148, 511] width 211 height 670
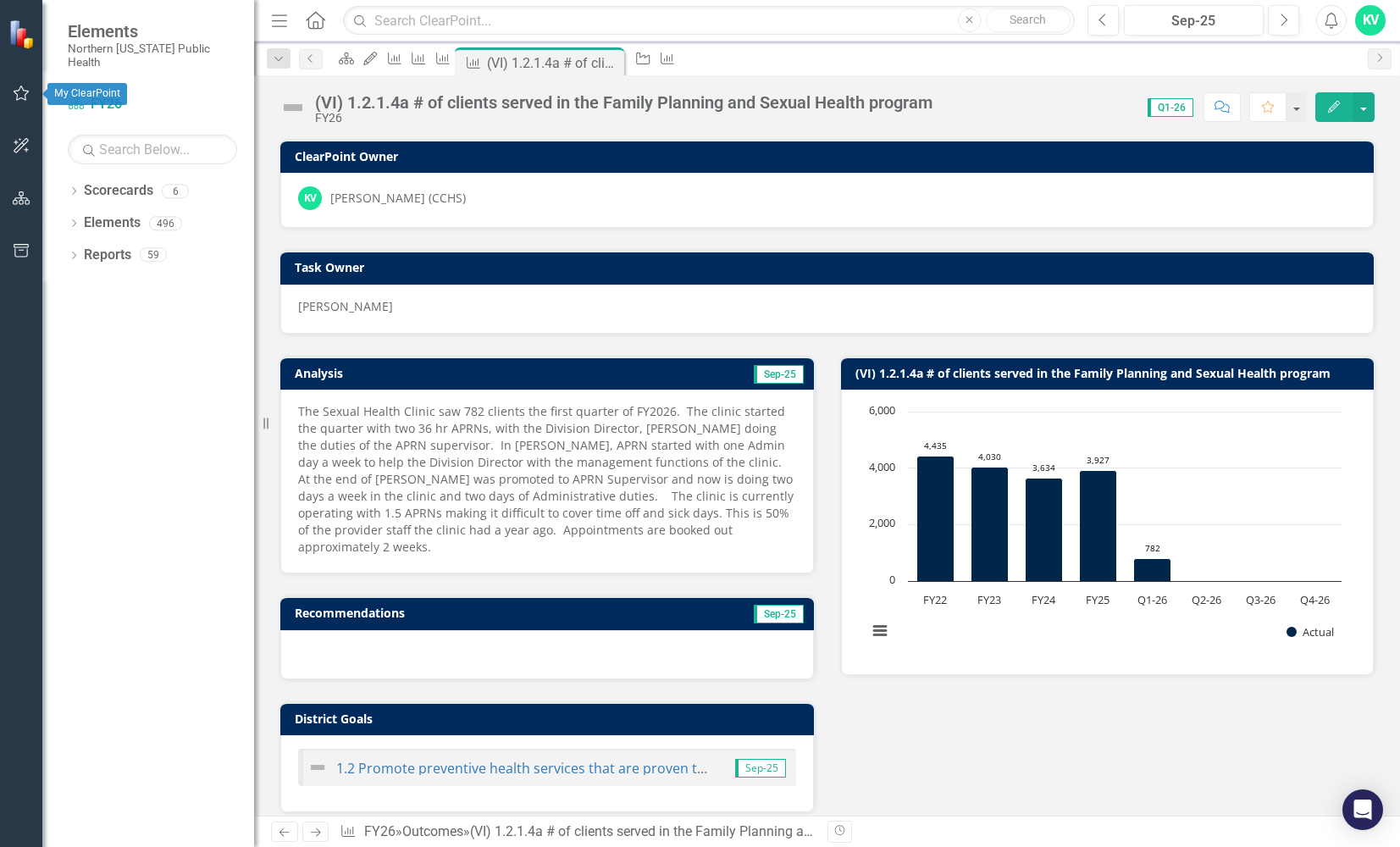
click at [20, 91] on icon "button" at bounding box center [21, 92] width 18 height 13
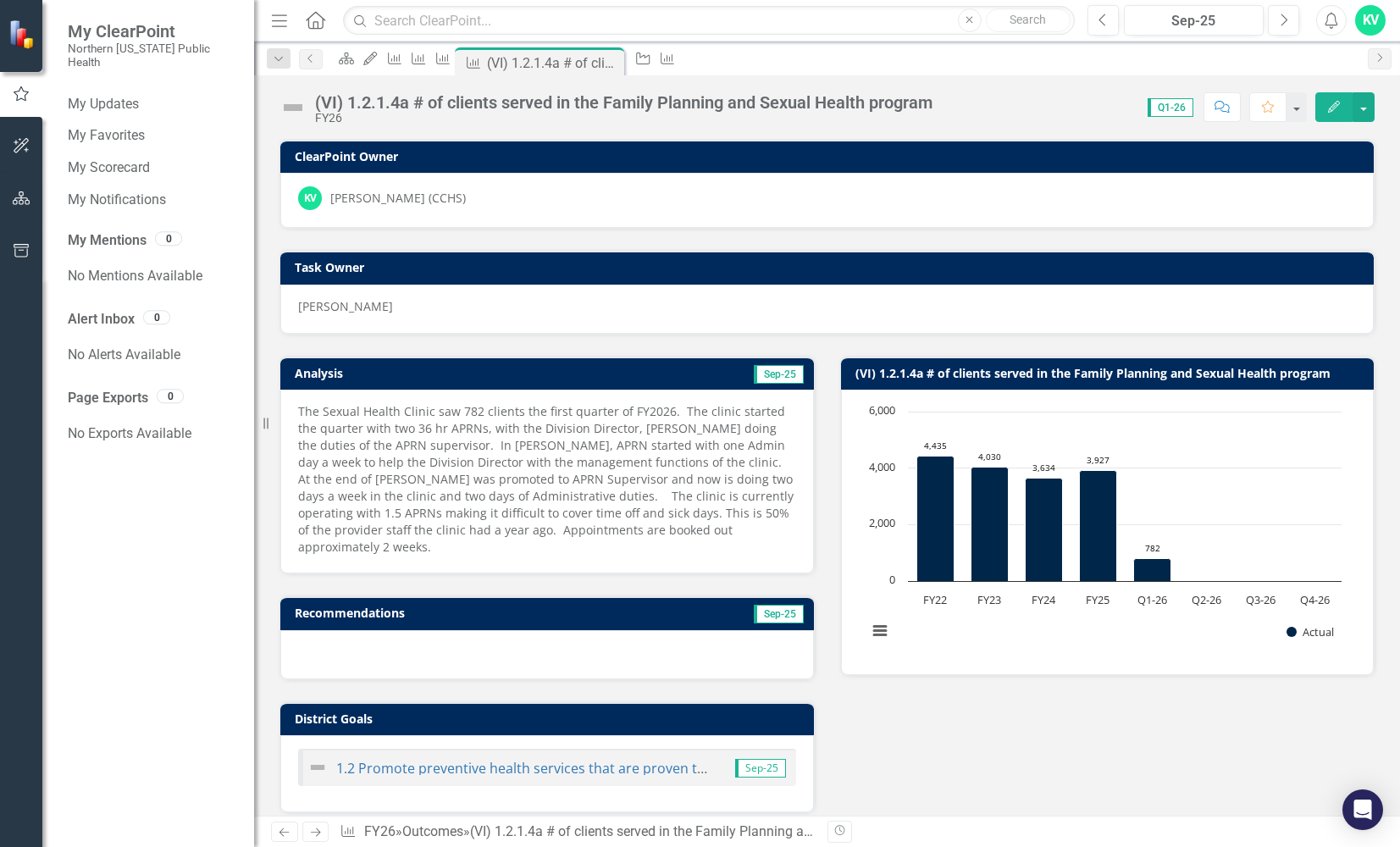
click at [1012, 201] on div "KV Kelly Verling (CCHS)" at bounding box center [827, 198] width 1058 height 24
click at [1372, 16] on div "KV" at bounding box center [1370, 20] width 30 height 30
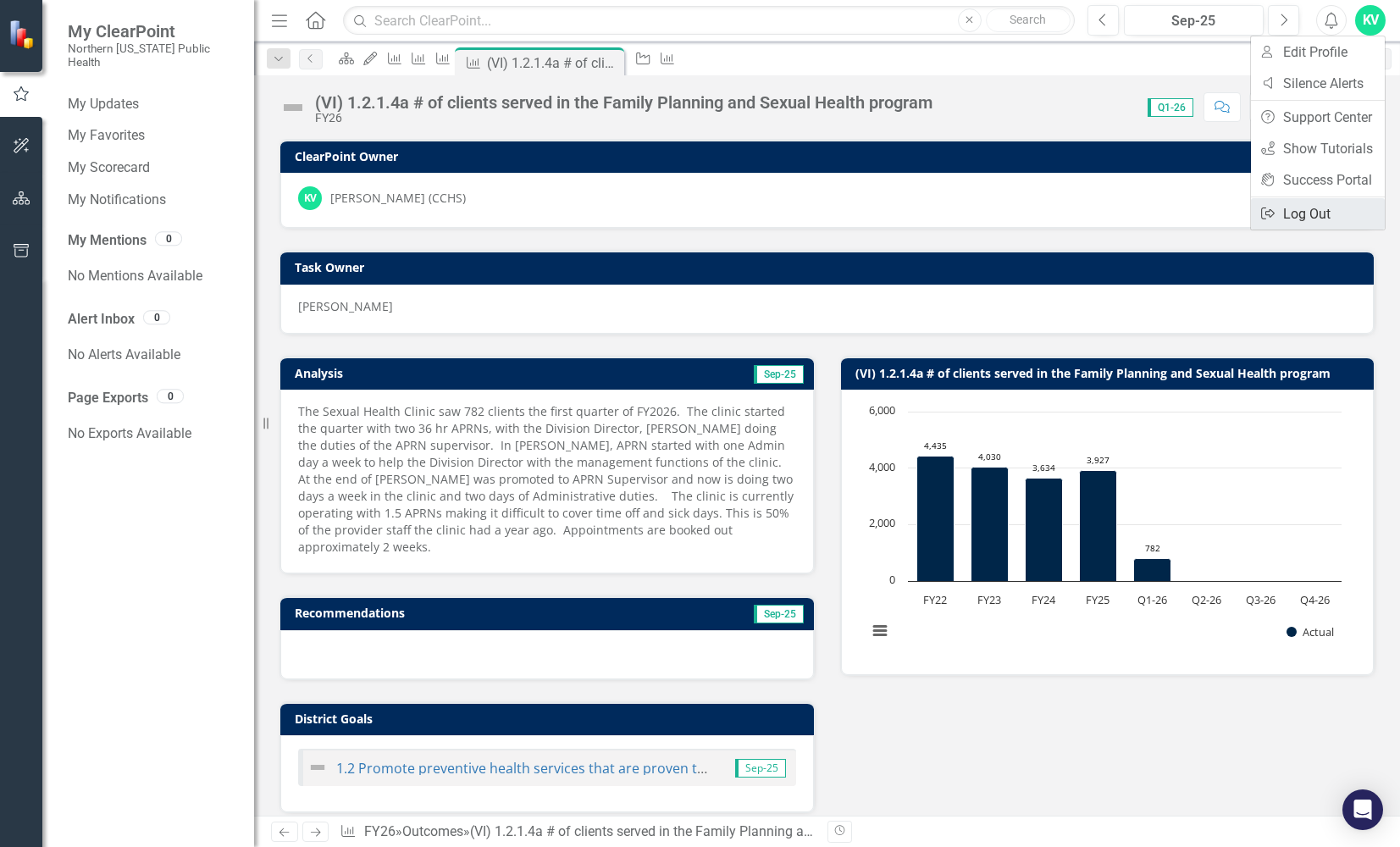
click at [1299, 211] on link "Logout Log Out" at bounding box center [1317, 213] width 134 height 31
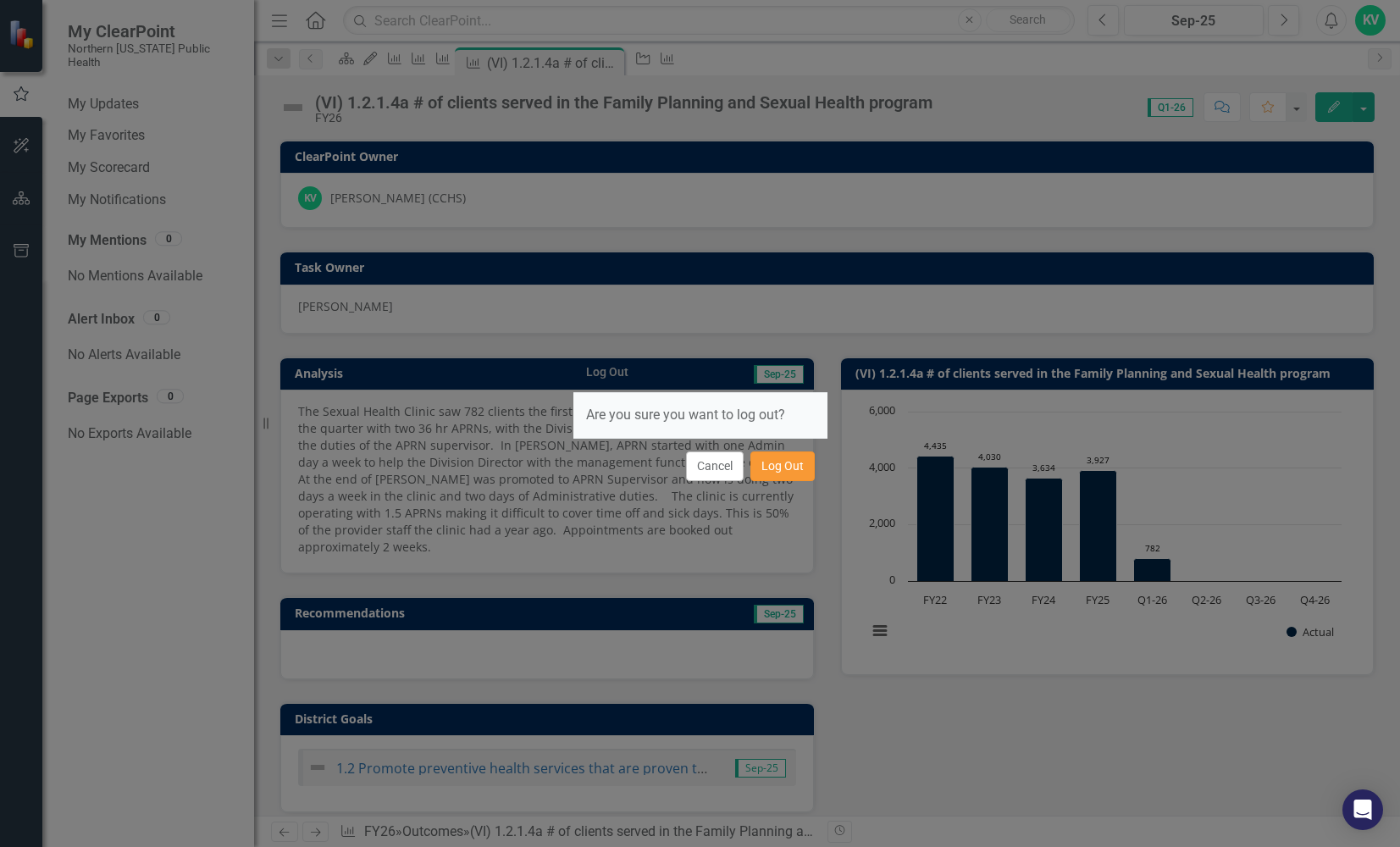
click at [793, 470] on button "Log Out" at bounding box center [782, 465] width 65 height 29
